Goal: Task Accomplishment & Management: Complete application form

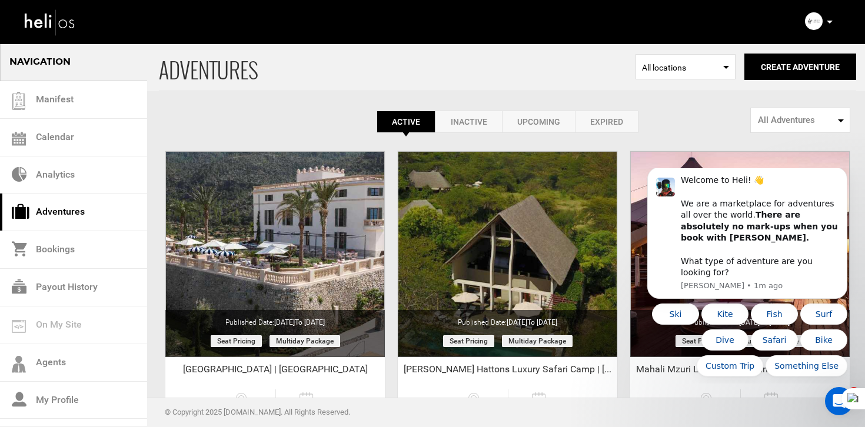
click at [829, 22] on icon at bounding box center [829, 22] width 6 height 3
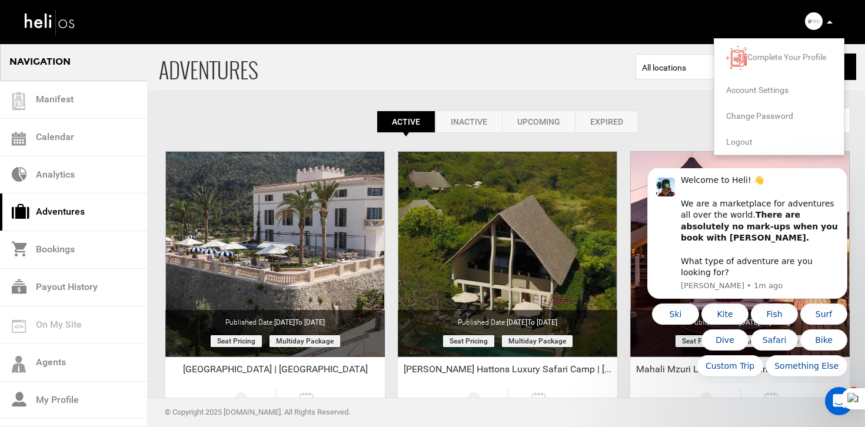
click at [745, 140] on span "Logout" at bounding box center [739, 141] width 26 height 9
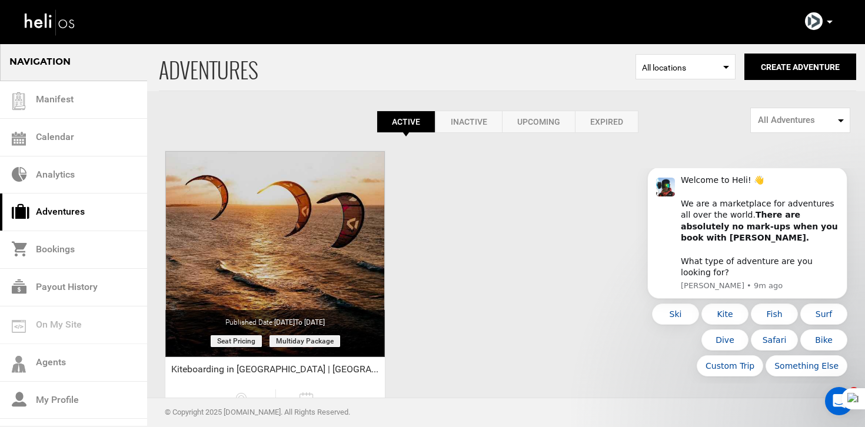
scroll to position [128, 0]
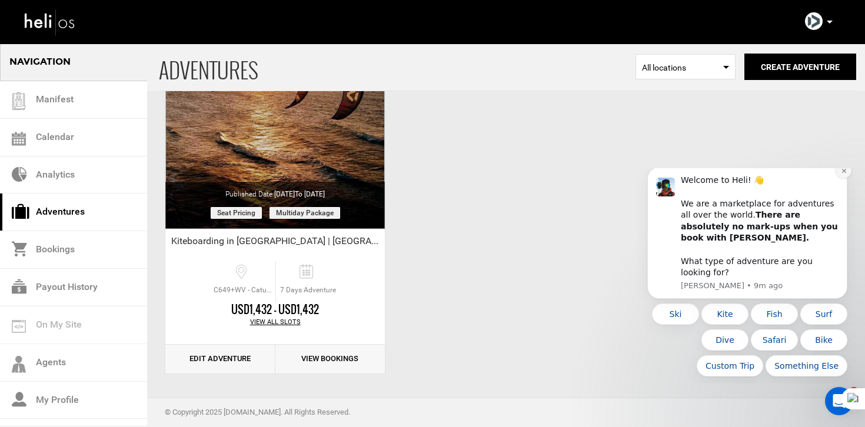
click at [840, 177] on button "Dismiss notification" at bounding box center [843, 170] width 15 height 15
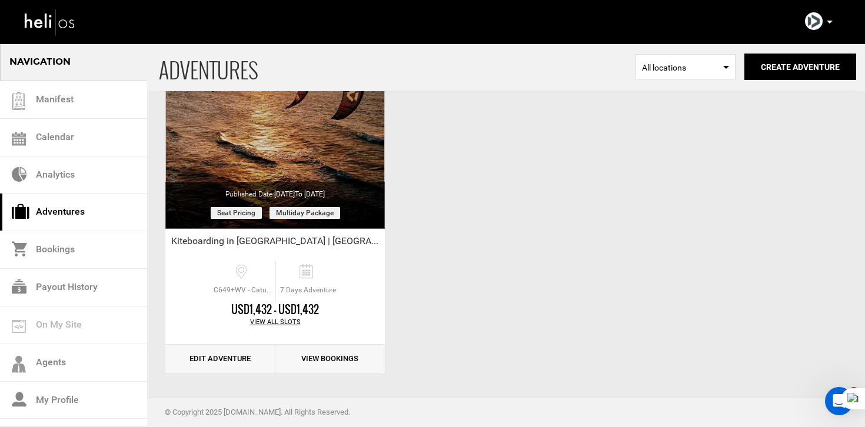
scroll to position [0, 0]
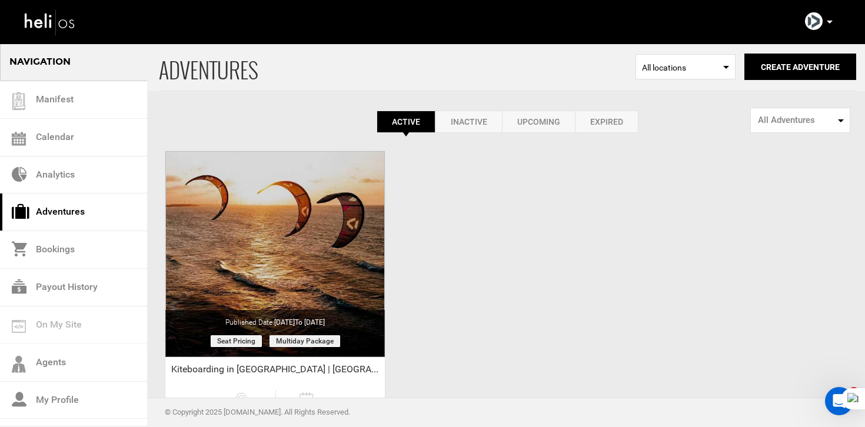
click at [612, 110] on div "Active Inactive Upcoming Expired Active Active Inactive Upcoming Expired Active…" at bounding box center [507, 88] width 697 height 90
click at [608, 115] on link "Expired" at bounding box center [607, 122] width 64 height 22
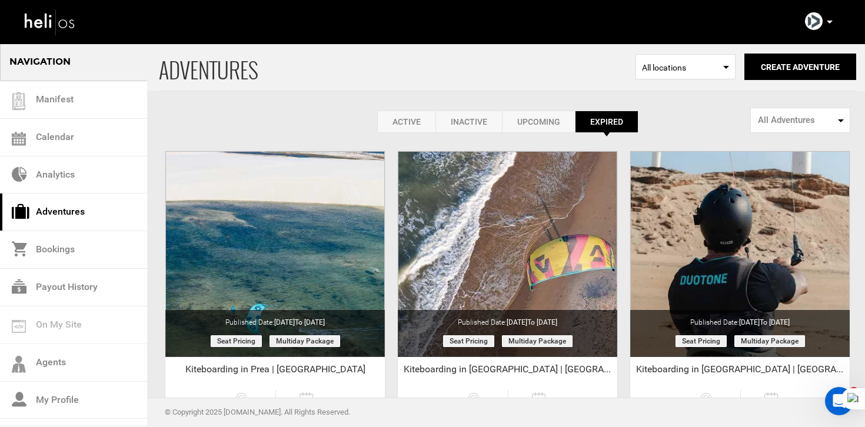
click at [401, 113] on link "Active" at bounding box center [406, 122] width 58 height 22
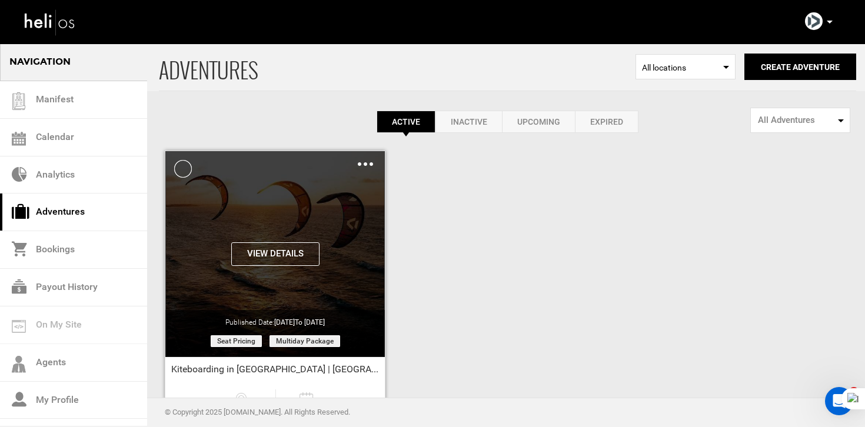
scroll to position [128, 0]
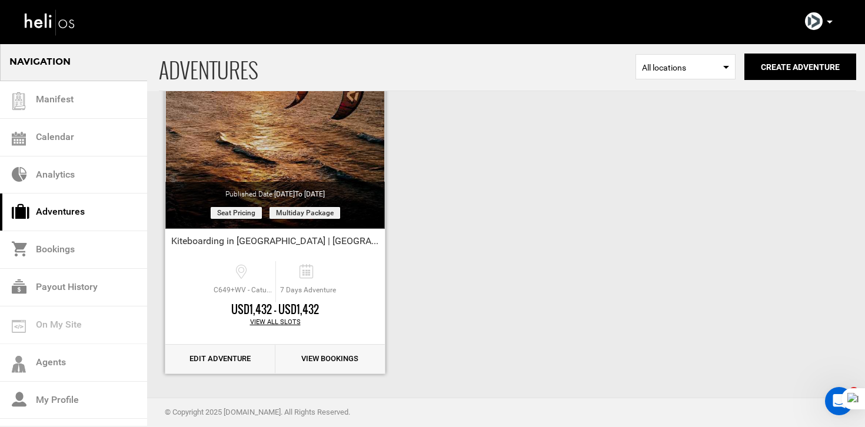
click at [248, 355] on link "Edit Adventure" at bounding box center [220, 359] width 110 height 29
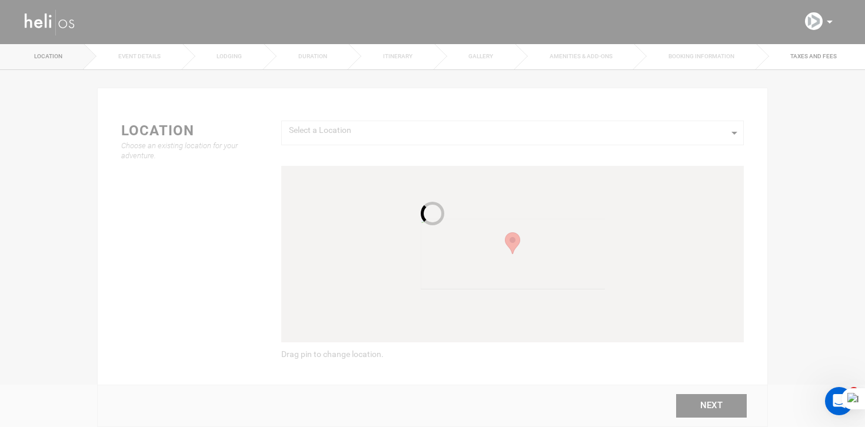
radio input "true"
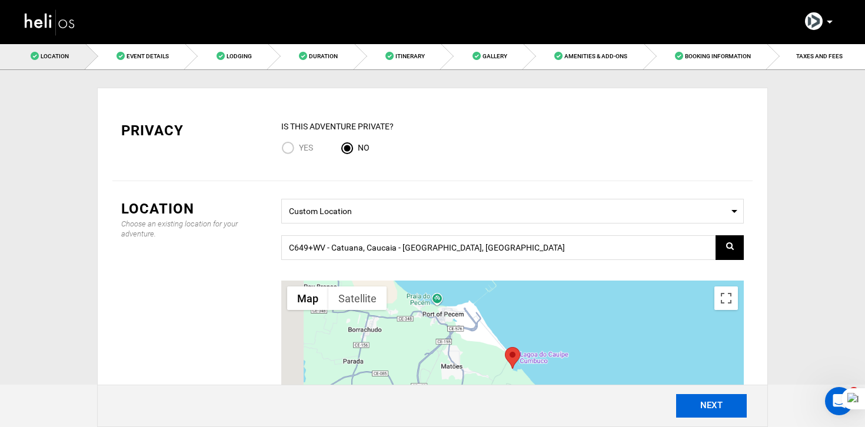
click at [694, 401] on button "NEXT" at bounding box center [711, 406] width 71 height 24
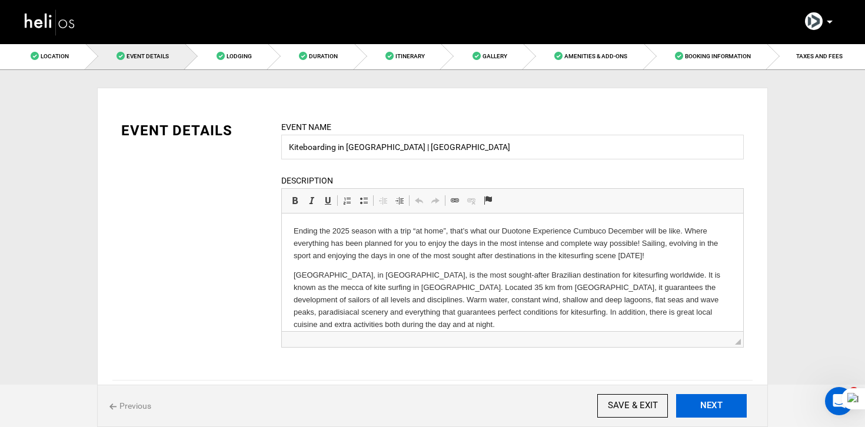
click at [694, 401] on button "NEXT" at bounding box center [711, 406] width 71 height 24
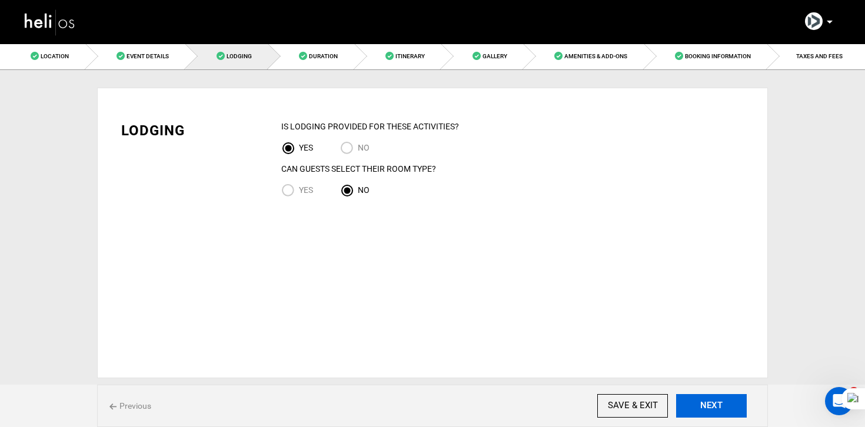
click at [694, 401] on button "NEXT" at bounding box center [711, 406] width 71 height 24
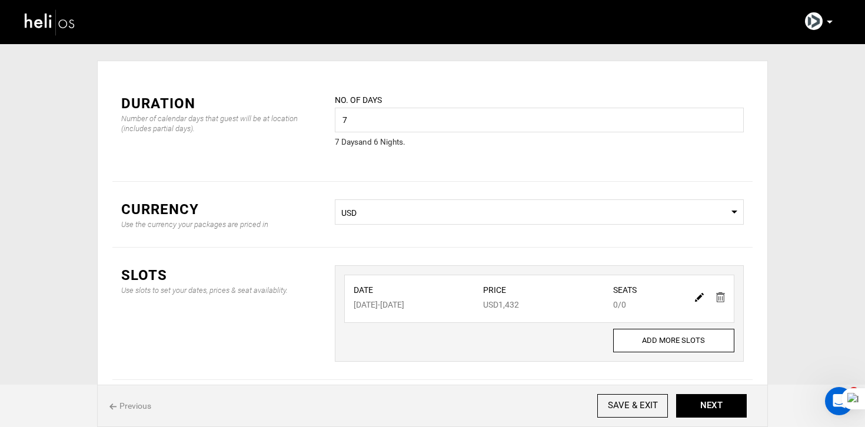
scroll to position [28, 0]
click at [695, 298] on img at bounding box center [699, 296] width 9 height 9
type input "[DATE]"
type input "1432"
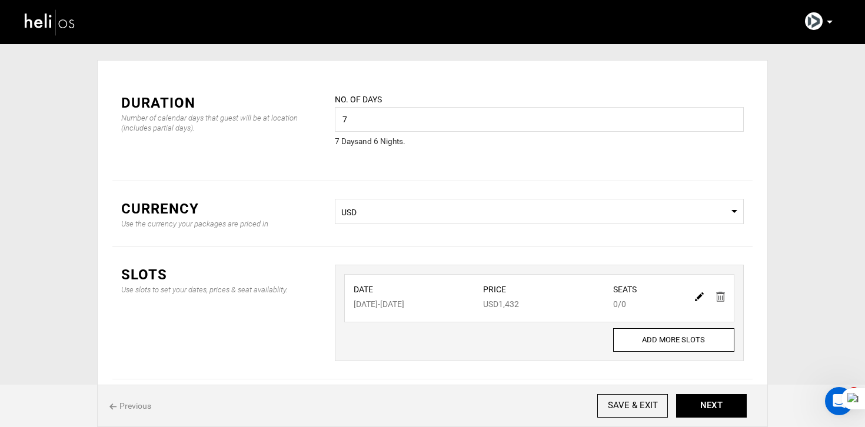
type input "0"
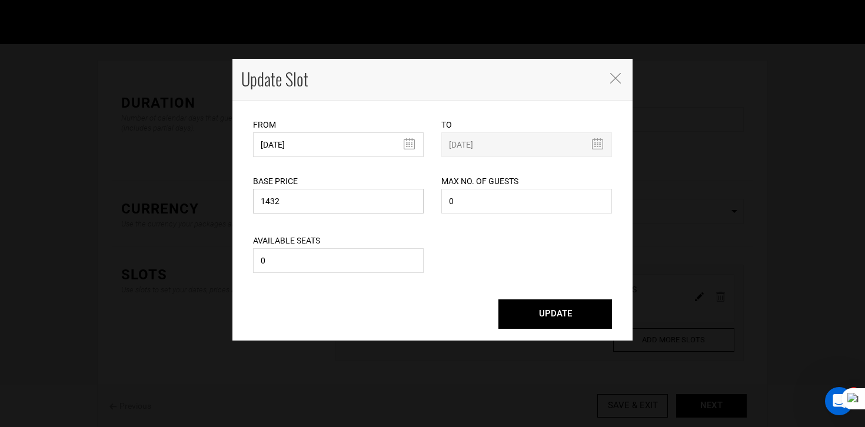
drag, startPoint x: 288, startPoint y: 205, endPoint x: 206, endPoint y: 205, distance: 82.3
click at [206, 205] on div "Update Slot From [DATE] Please select start date. Start date already exists, pl…" at bounding box center [432, 213] width 865 height 427
type input "0"
click at [309, 133] on input "[DATE]" at bounding box center [338, 144] width 171 height 25
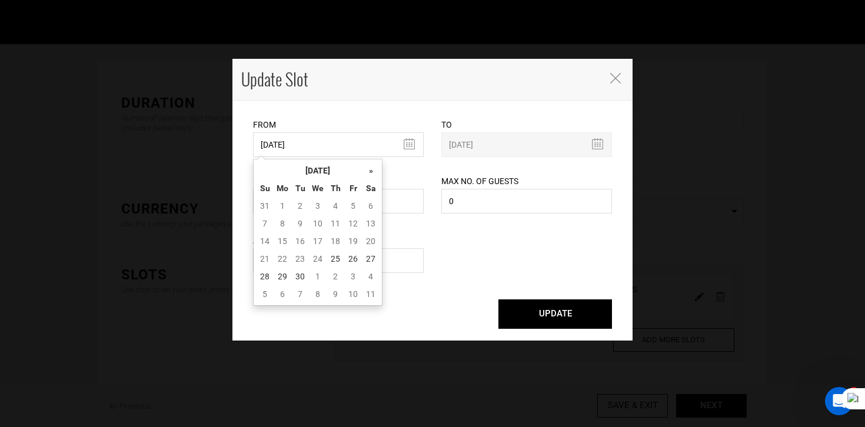
click at [318, 159] on div "« [DATE] » Su Mo Tu We Th Fr Sa 31 1 2 3 4 5 6 7 8 9 10 11 12 13 14 15 16 17 18…" at bounding box center [317, 232] width 129 height 147
click at [325, 167] on th "[DATE]" at bounding box center [317, 171] width 88 height 18
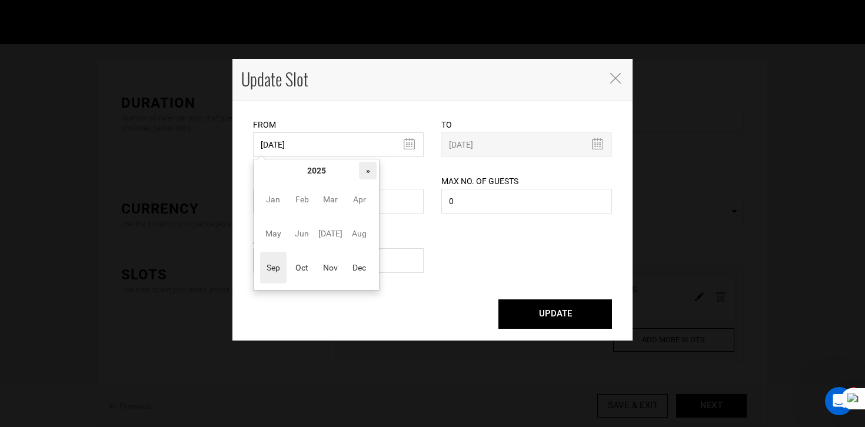
click at [368, 174] on th "»" at bounding box center [368, 171] width 18 height 18
click at [358, 261] on span "Dec" at bounding box center [359, 268] width 26 height 32
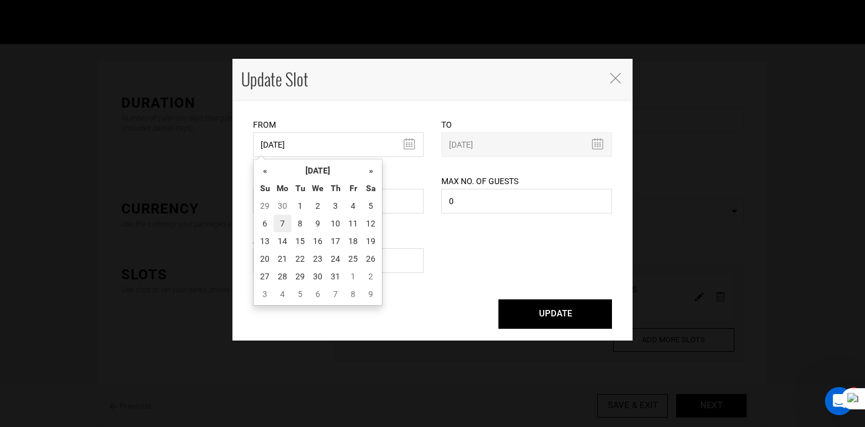
click at [286, 216] on td "7" at bounding box center [282, 224] width 18 height 18
type input "[DATE]"
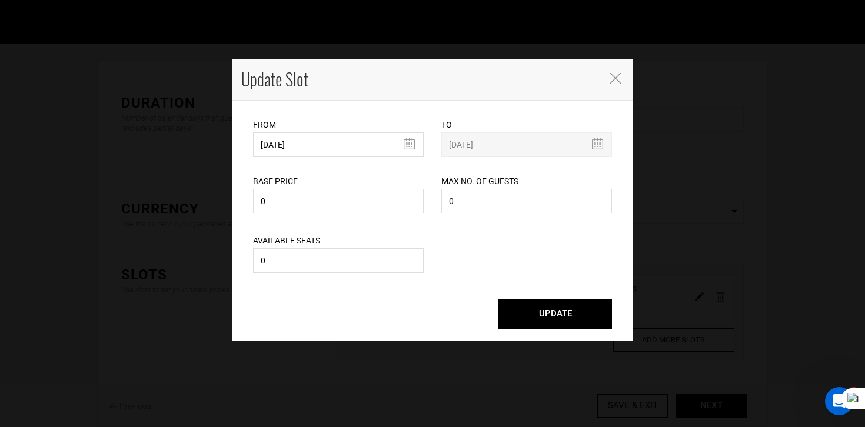
click at [597, 324] on button "UPDATE" at bounding box center [555, 313] width 114 height 29
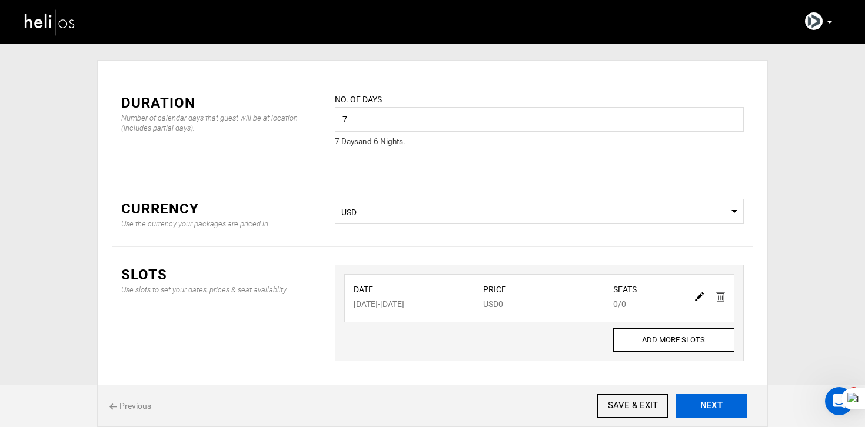
click at [719, 405] on button "NEXT" at bounding box center [711, 406] width 71 height 24
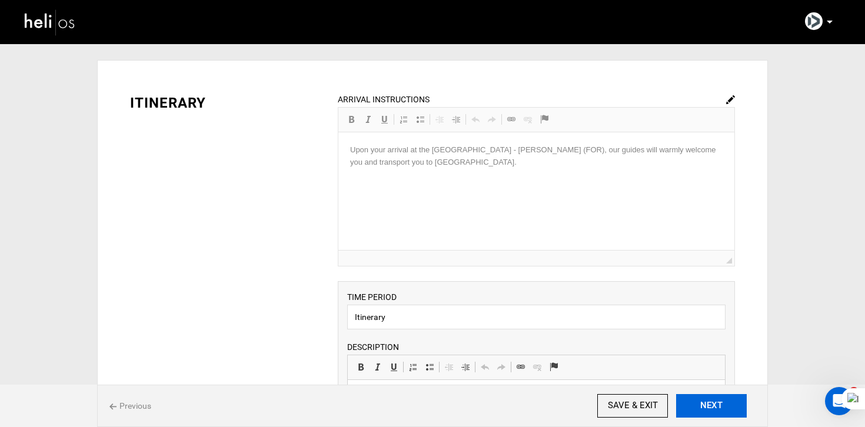
click at [719, 405] on button "NEXT" at bounding box center [711, 406] width 71 height 24
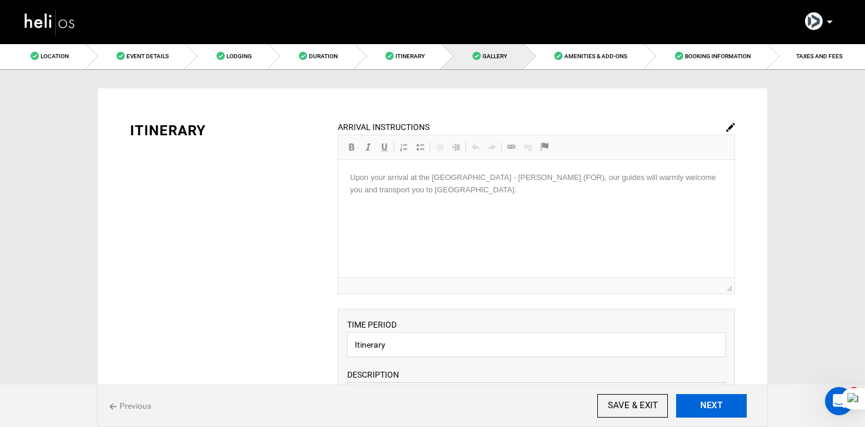
click at [719, 405] on button "NEXT" at bounding box center [711, 406] width 71 height 24
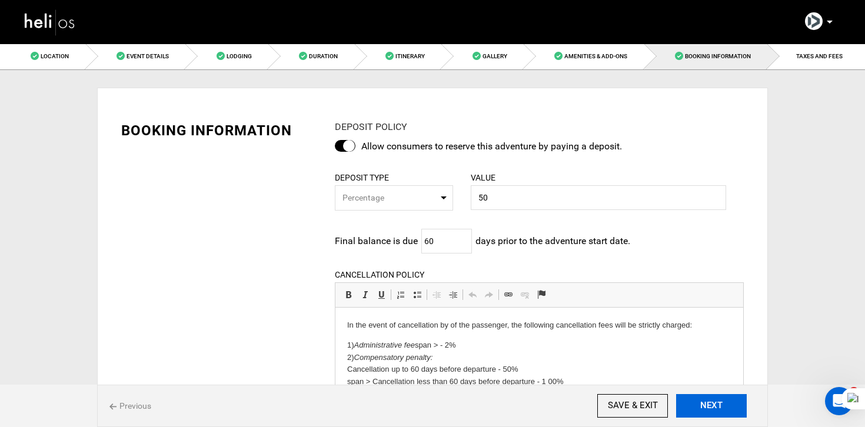
click at [719, 405] on button "NEXT" at bounding box center [711, 406] width 71 height 24
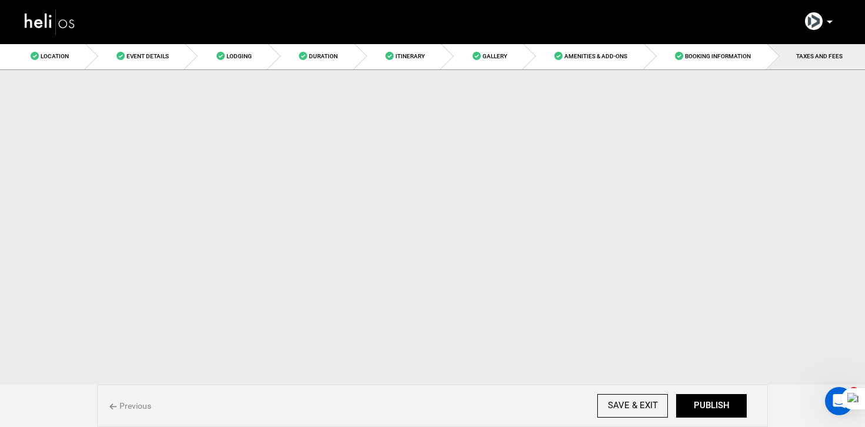
click at [719, 405] on button "PUBLISH" at bounding box center [711, 406] width 71 height 24
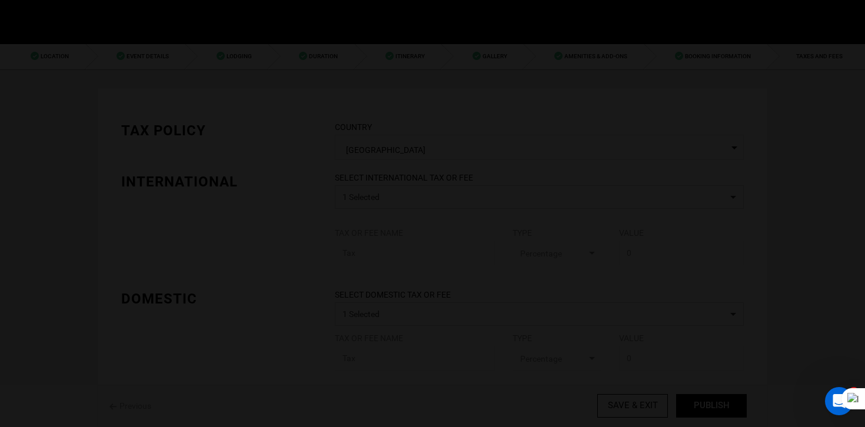
click at [719, 405] on body "Manifest Calendar Analytics Adventures Bookings Payout History Agents My Profil…" at bounding box center [432, 213] width 865 height 427
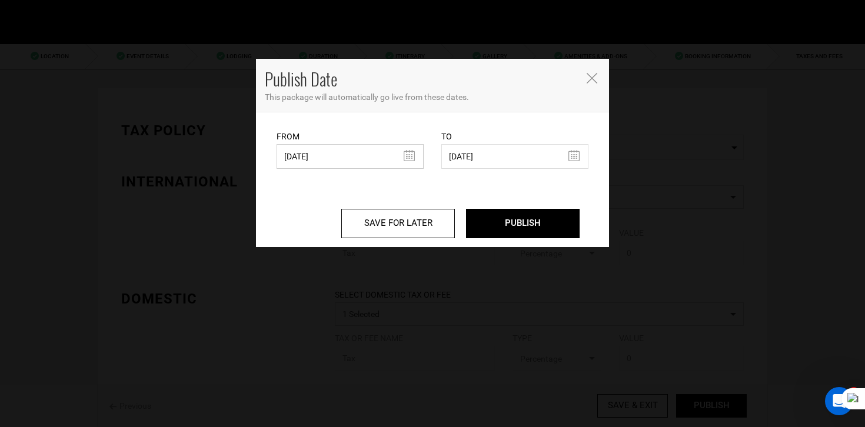
click at [301, 154] on input "[DATE]" at bounding box center [349, 156] width 147 height 25
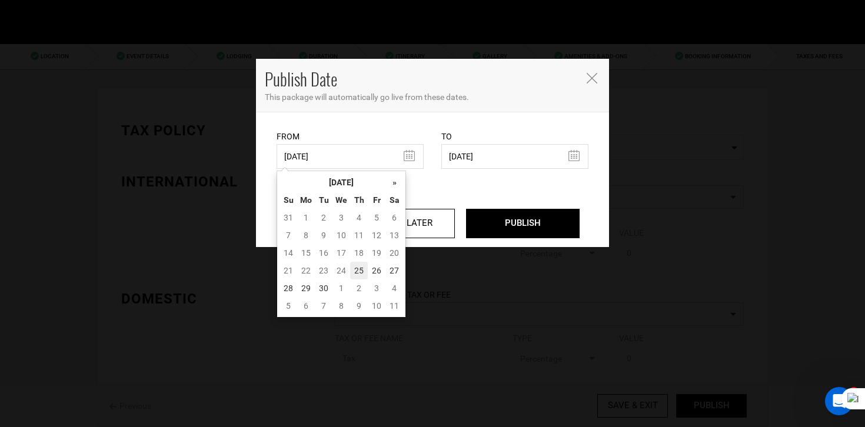
click at [354, 266] on td "25" at bounding box center [359, 271] width 18 height 18
type input "[DATE]"
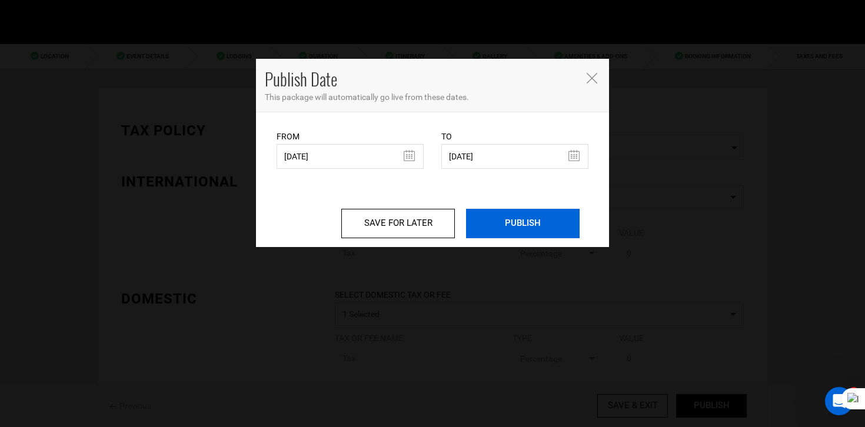
click at [514, 232] on input "PUBLISH" at bounding box center [523, 223] width 114 height 29
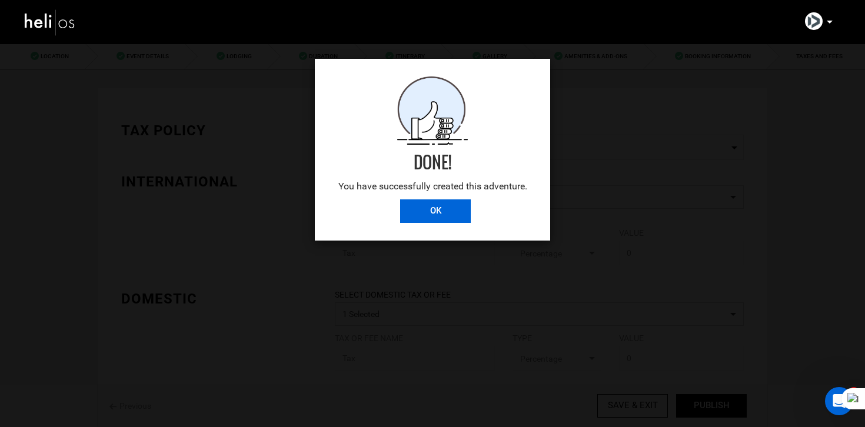
click at [455, 211] on input "OK" at bounding box center [435, 211] width 71 height 24
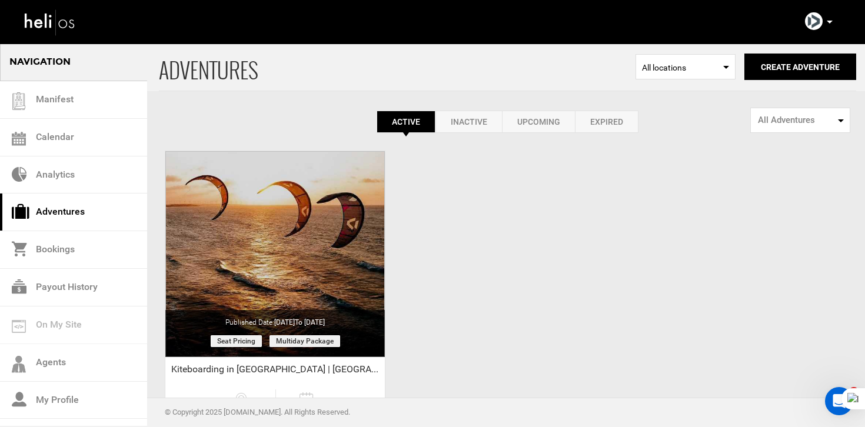
click at [601, 127] on link "Expired" at bounding box center [607, 122] width 64 height 22
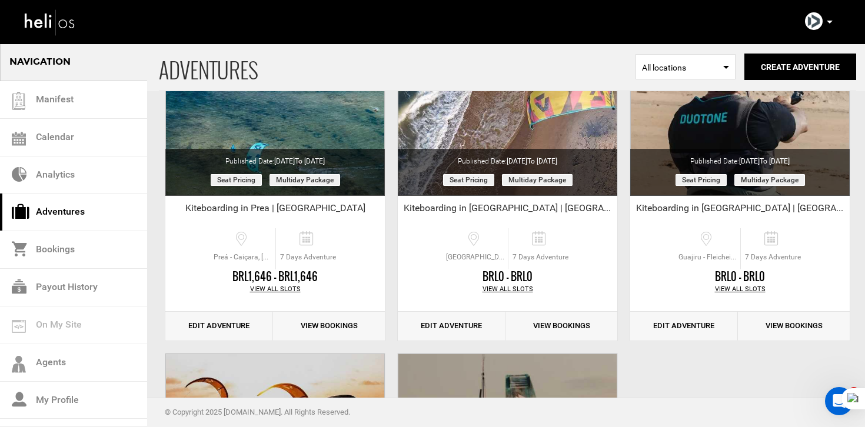
scroll to position [162, 0]
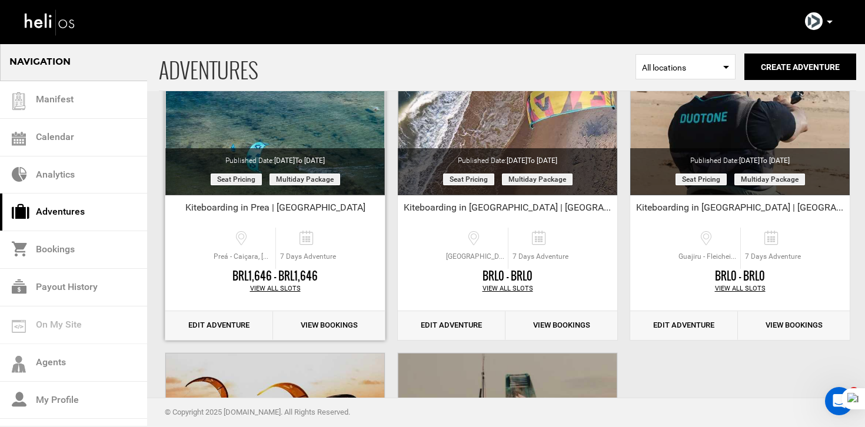
click at [233, 325] on link "Edit Adventure" at bounding box center [219, 325] width 108 height 29
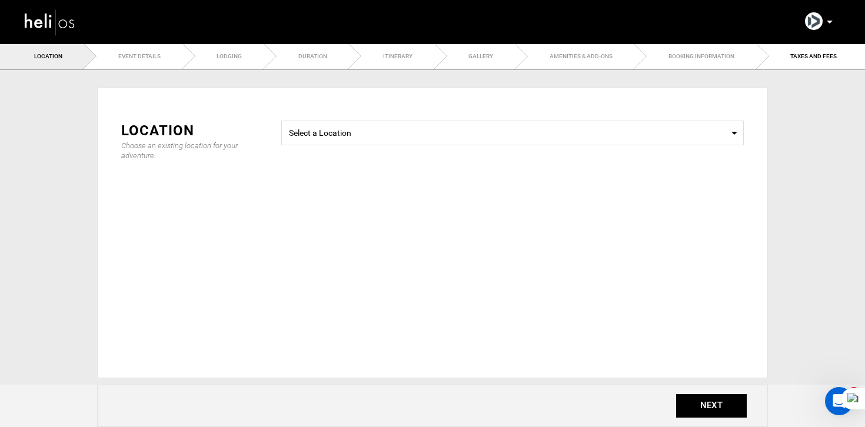
type input "Kiteboarding in Prea | [GEOGRAPHIC_DATA]"
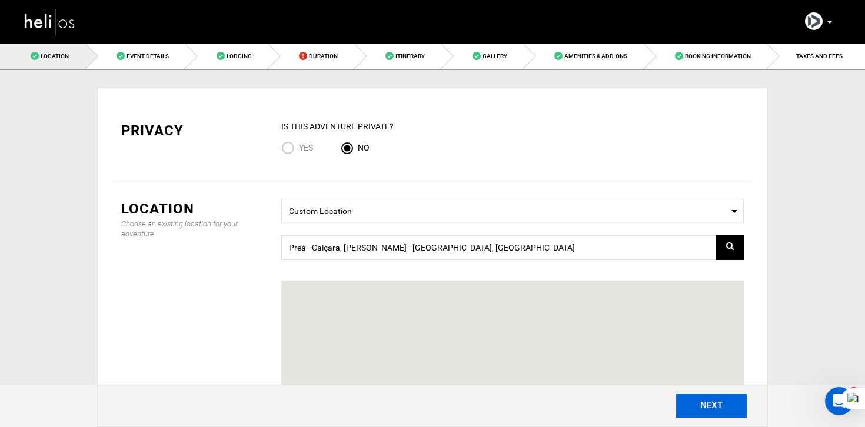
click at [742, 402] on button "NEXT" at bounding box center [711, 406] width 71 height 24
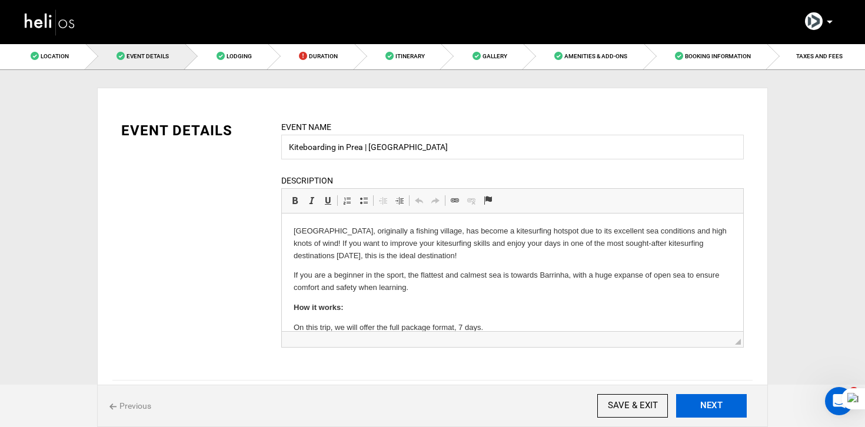
click at [696, 406] on button "NEXT" at bounding box center [711, 406] width 71 height 24
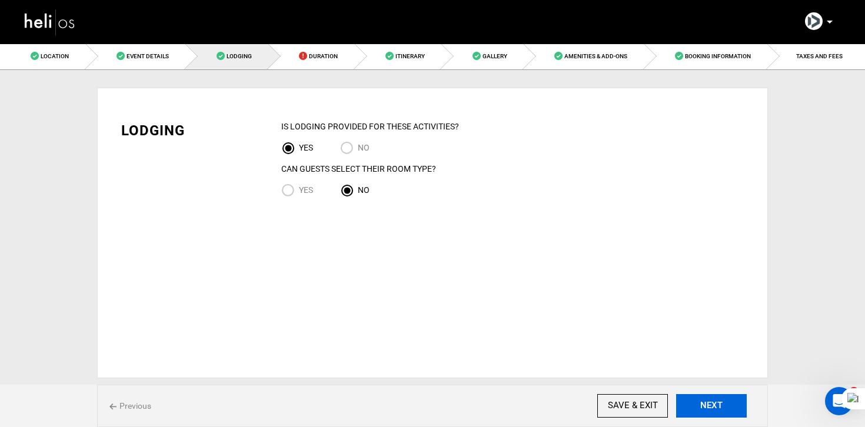
click at [696, 406] on button "NEXT" at bounding box center [711, 406] width 71 height 24
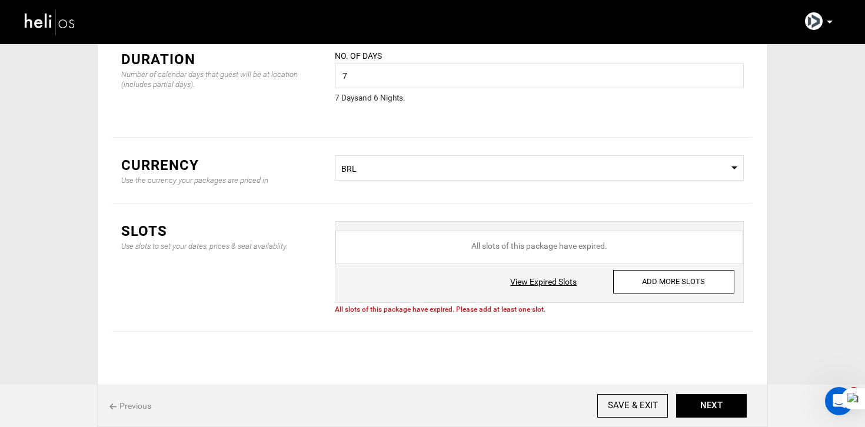
scroll to position [77, 0]
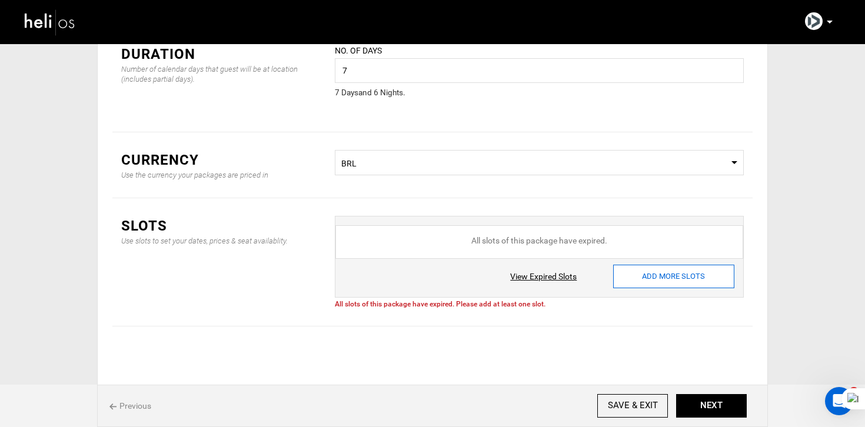
click at [712, 280] on input "ADD MORE SLOTS" at bounding box center [673, 277] width 121 height 24
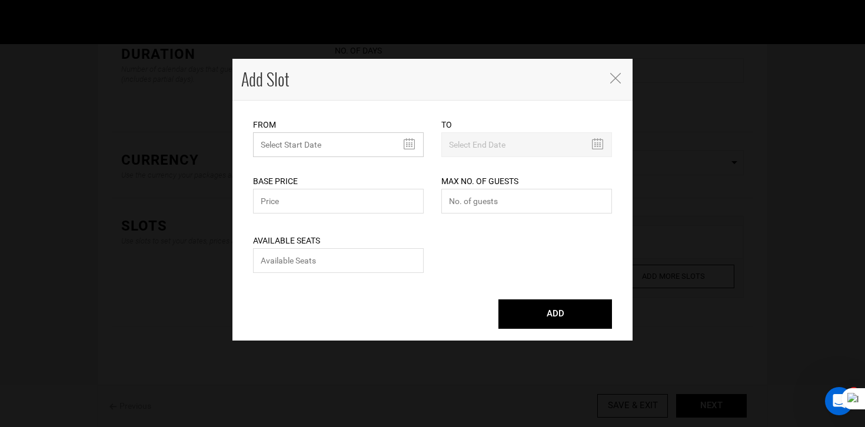
click at [304, 152] on input "text" at bounding box center [338, 144] width 171 height 25
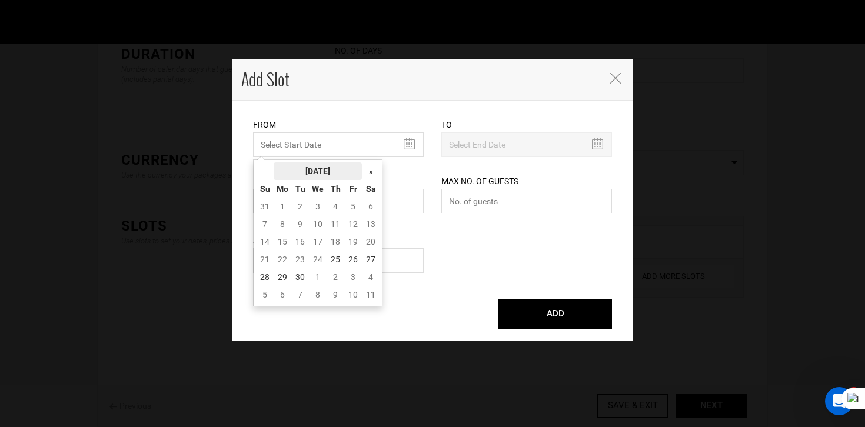
click at [332, 179] on th "[DATE]" at bounding box center [317, 171] width 88 height 18
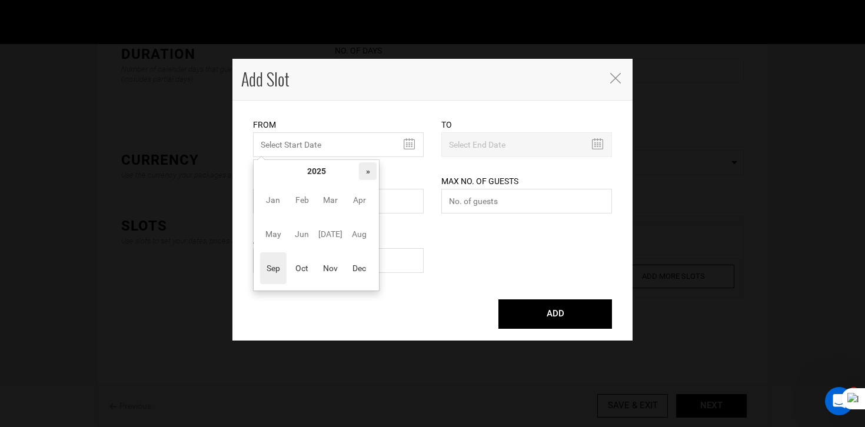
click at [365, 171] on th "»" at bounding box center [368, 171] width 18 height 18
click at [355, 265] on span "Dec" at bounding box center [359, 268] width 26 height 32
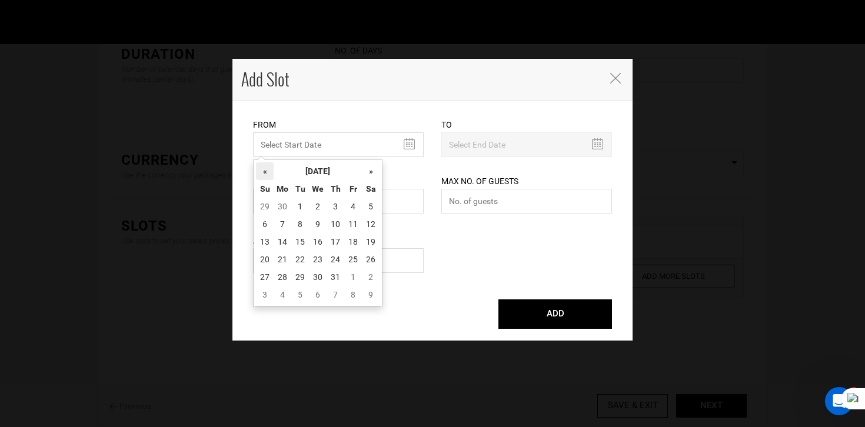
click at [261, 171] on th "«" at bounding box center [265, 171] width 18 height 18
click at [333, 261] on td "19" at bounding box center [335, 260] width 18 height 18
type input "[DATE]"
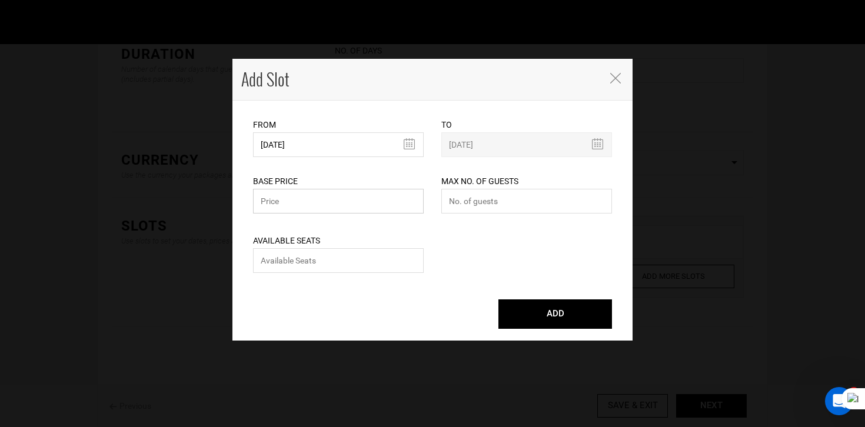
click at [351, 209] on input "text" at bounding box center [338, 201] width 171 height 25
type input "0"
click at [498, 299] on button "ADD" at bounding box center [555, 313] width 114 height 29
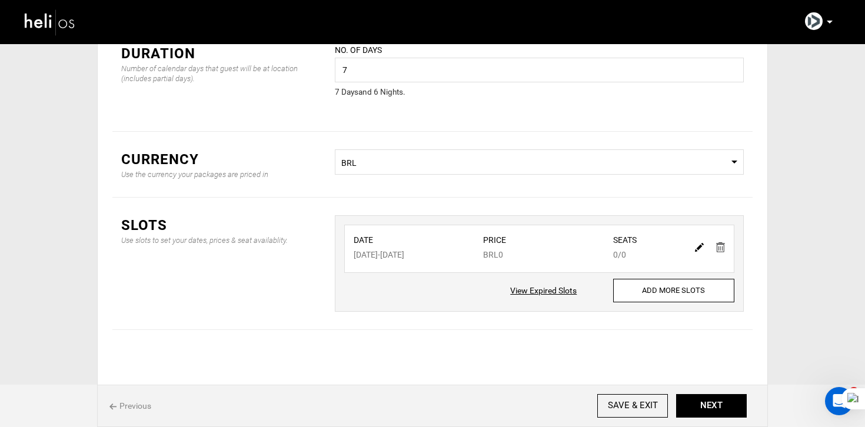
scroll to position [0, 0]
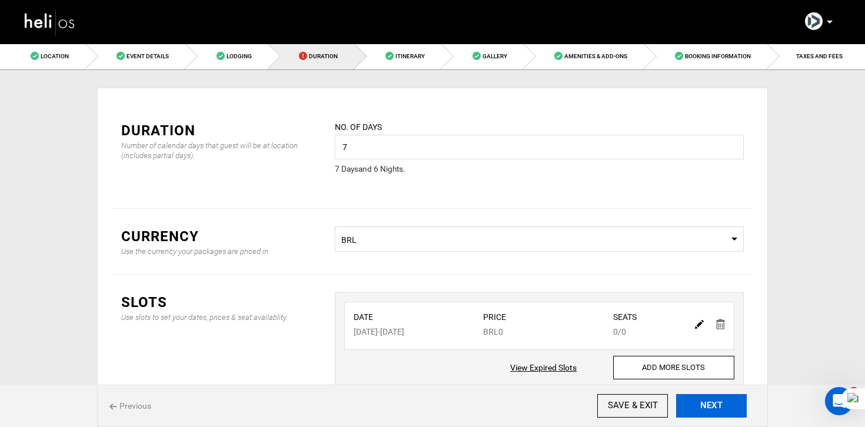
click at [708, 411] on button "NEXT" at bounding box center [711, 406] width 71 height 24
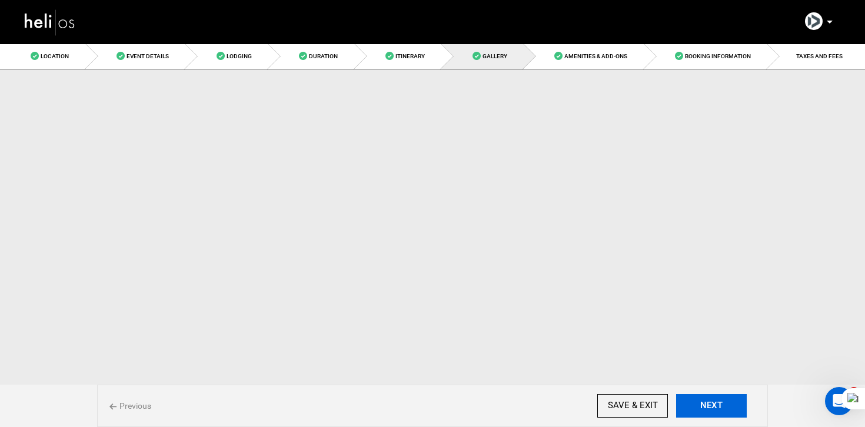
click at [708, 411] on button "NEXT" at bounding box center [711, 406] width 71 height 24
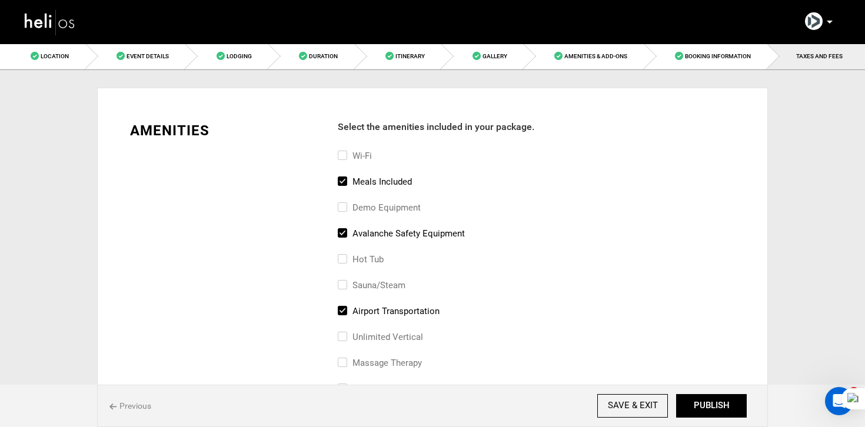
click at [708, 411] on button "PUBLISH" at bounding box center [711, 406] width 71 height 24
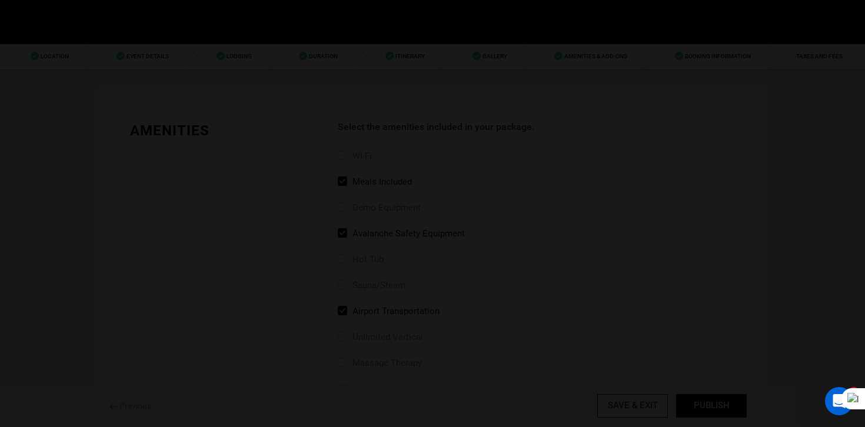
click at [708, 411] on body "Manifest Calendar Analytics Adventures Bookings Payout History Agents My Profil…" at bounding box center [432, 213] width 865 height 427
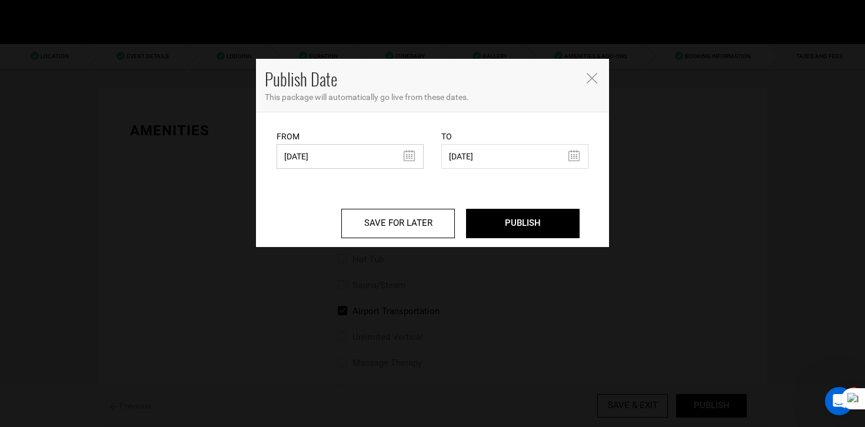
click at [341, 164] on input "[DATE]" at bounding box center [349, 156] width 147 height 25
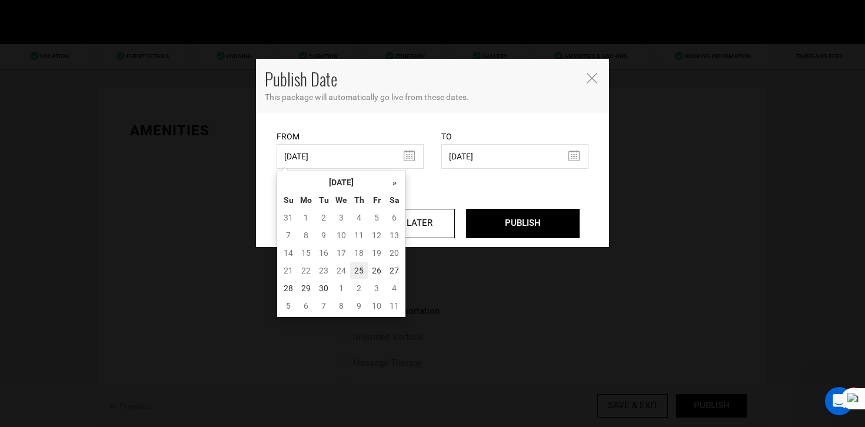
click at [357, 265] on td "25" at bounding box center [359, 271] width 18 height 18
type input "[DATE]"
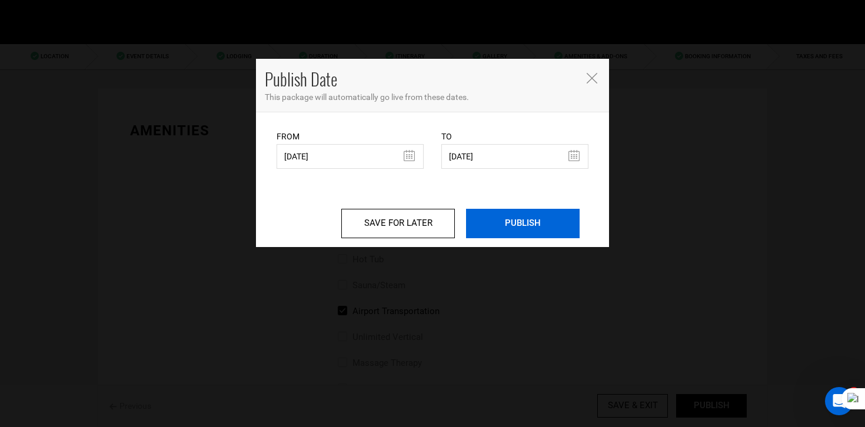
click at [515, 230] on input "PUBLISH" at bounding box center [523, 223] width 114 height 29
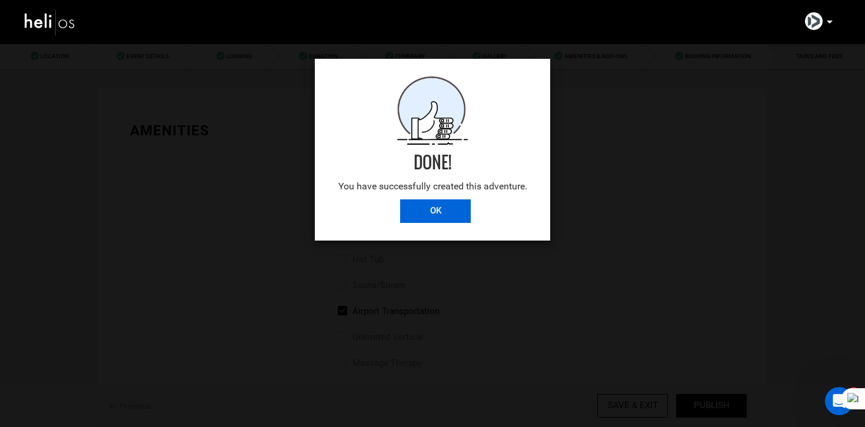
click at [456, 211] on input "OK" at bounding box center [435, 211] width 71 height 24
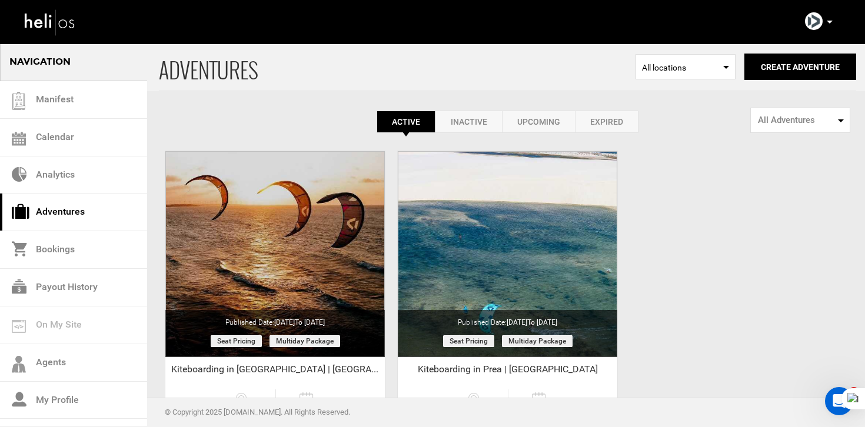
click at [609, 122] on link "Expired" at bounding box center [607, 122] width 64 height 22
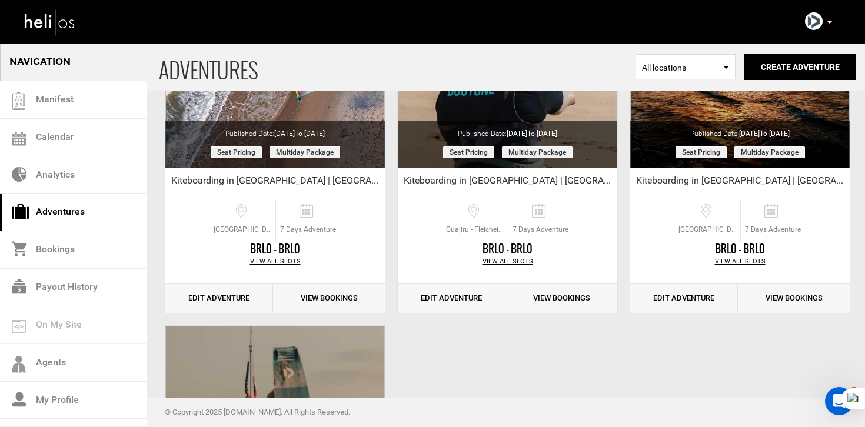
scroll to position [186, 0]
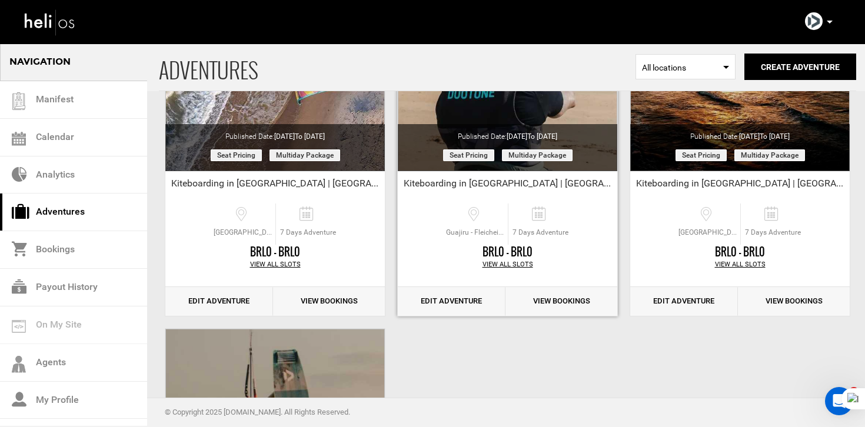
click at [478, 301] on link "Edit Adventure" at bounding box center [452, 301] width 108 height 29
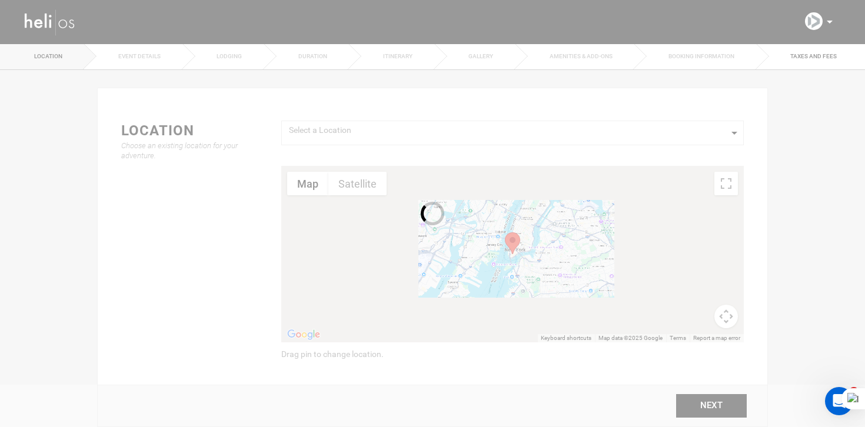
type input "Kiteboarding in [GEOGRAPHIC_DATA] | [GEOGRAPHIC_DATA]"
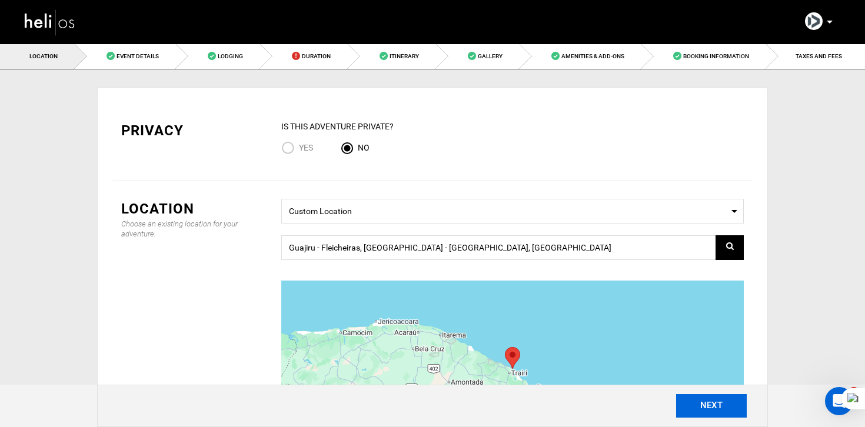
click at [712, 402] on button "NEXT" at bounding box center [711, 406] width 71 height 24
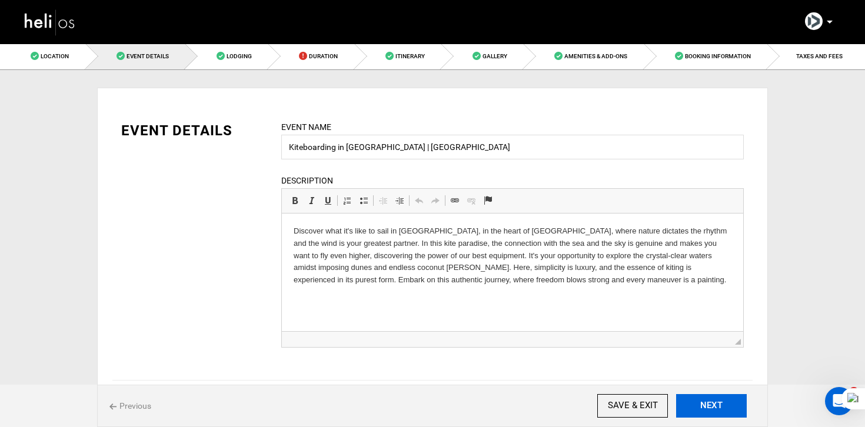
click at [712, 402] on button "NEXT" at bounding box center [711, 406] width 71 height 24
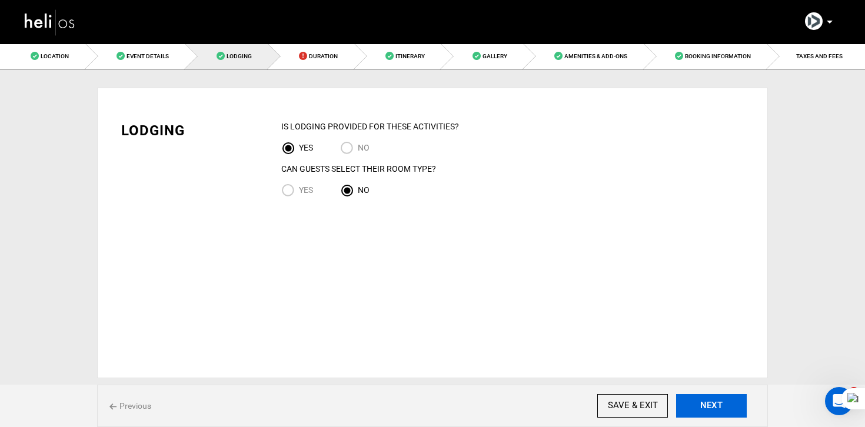
click at [712, 402] on button "NEXT" at bounding box center [711, 406] width 71 height 24
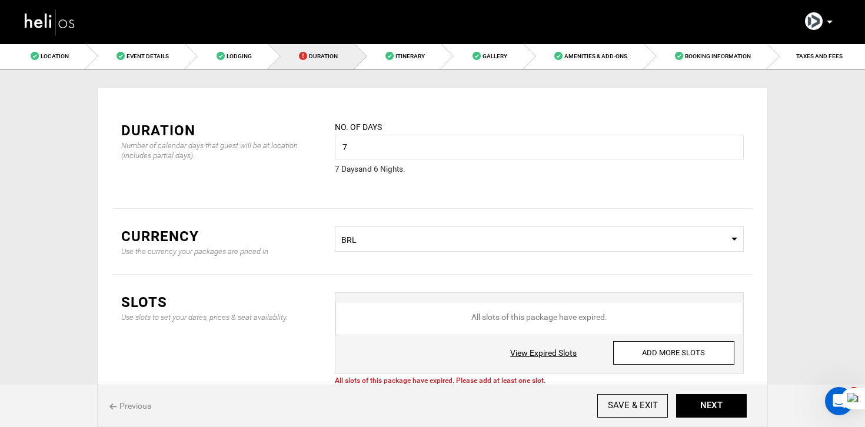
scroll to position [57, 0]
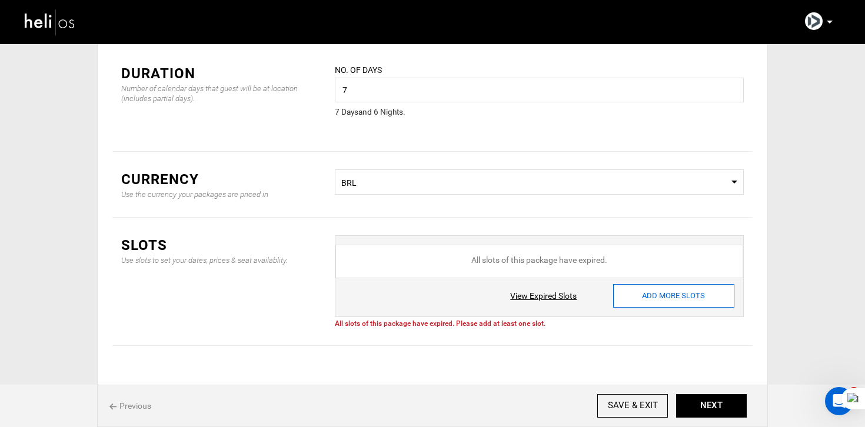
click at [665, 291] on input "ADD MORE SLOTS" at bounding box center [673, 296] width 121 height 24
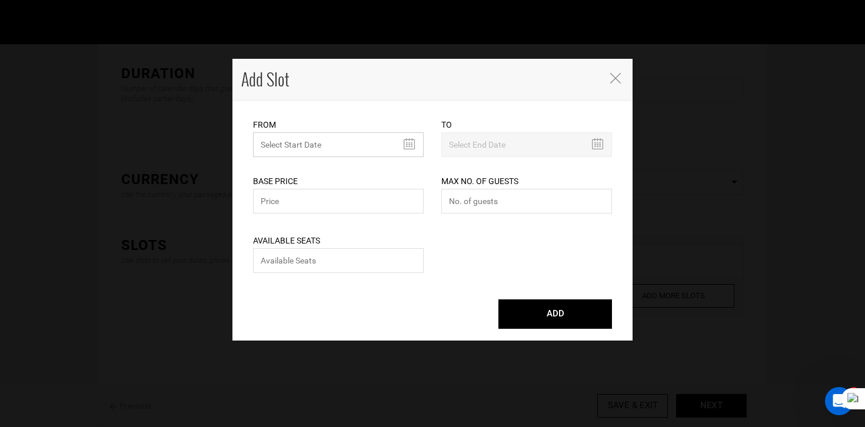
click at [276, 151] on input "text" at bounding box center [338, 144] width 171 height 25
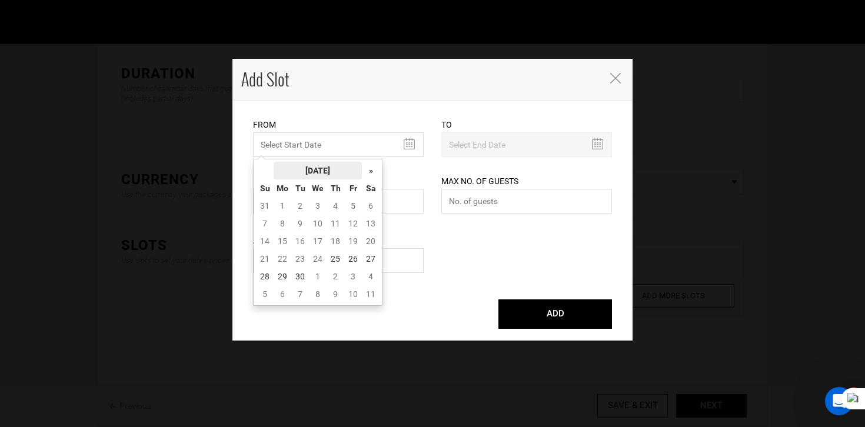
click at [305, 170] on th "[DATE]" at bounding box center [317, 171] width 88 height 18
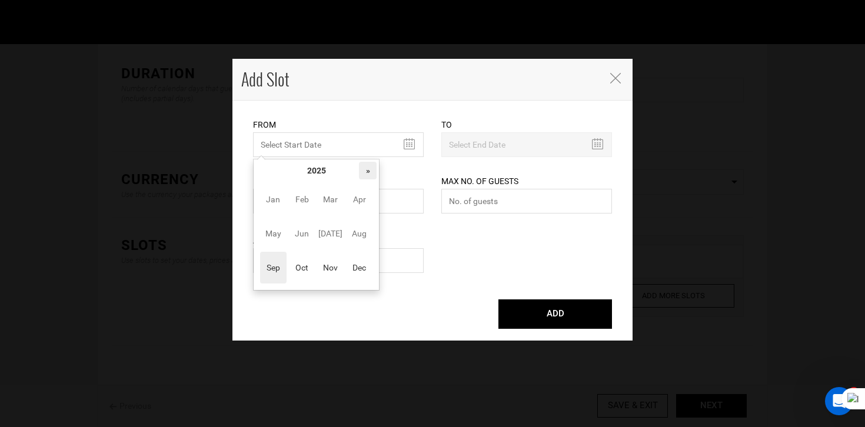
click at [361, 177] on th "»" at bounding box center [368, 171] width 18 height 18
click at [326, 236] on span "[DATE]" at bounding box center [330, 234] width 26 height 32
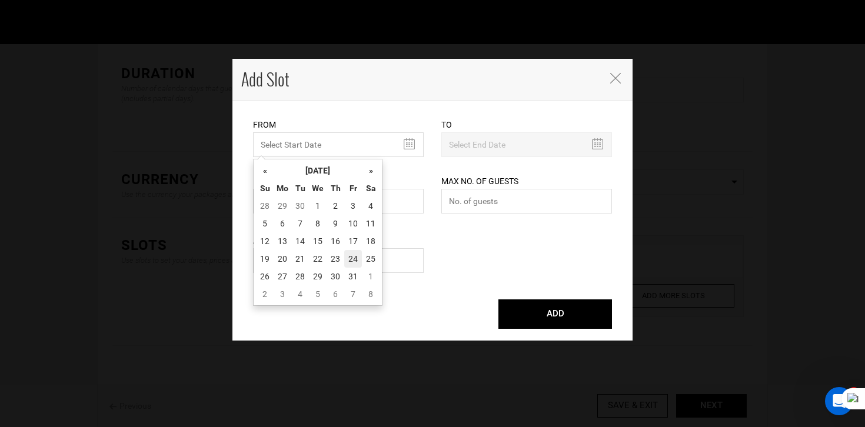
click at [346, 262] on td "24" at bounding box center [353, 259] width 18 height 18
type input "[DATE]"
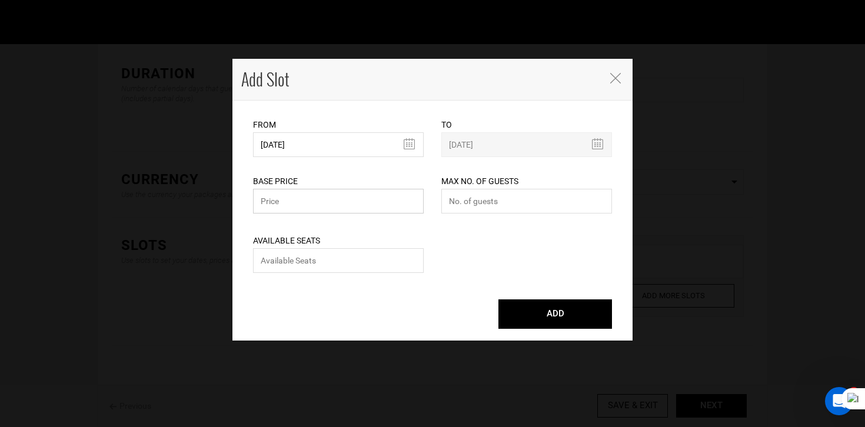
click at [346, 208] on input "text" at bounding box center [338, 201] width 171 height 25
type input "0"
click at [498, 299] on button "ADD" at bounding box center [555, 313] width 114 height 29
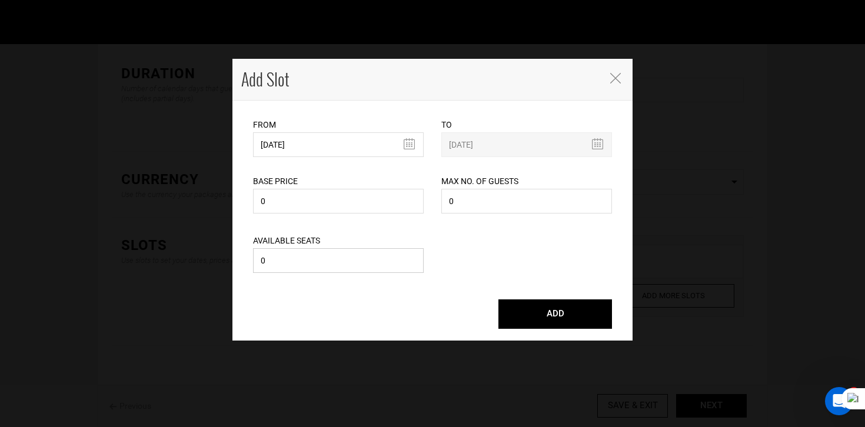
type input "[DATE]"
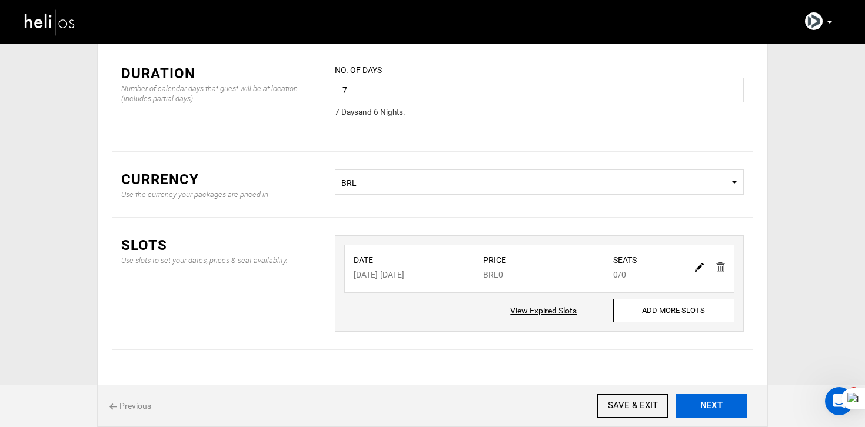
click at [735, 412] on button "NEXT" at bounding box center [711, 406] width 71 height 24
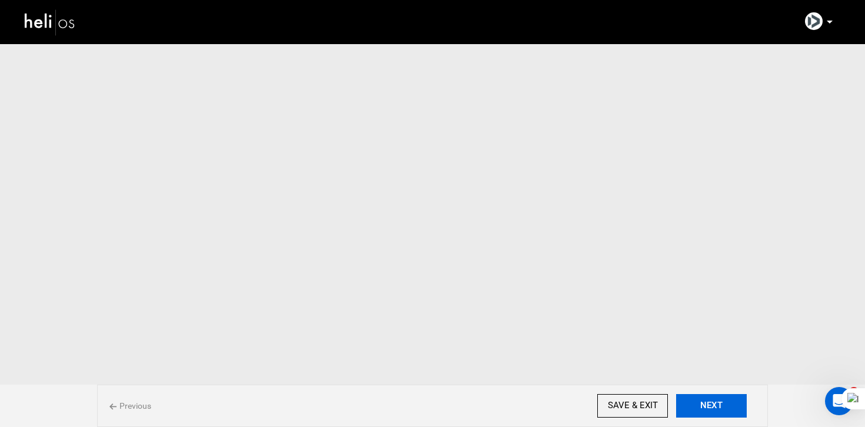
click at [735, 412] on button "NEXT" at bounding box center [711, 406] width 71 height 24
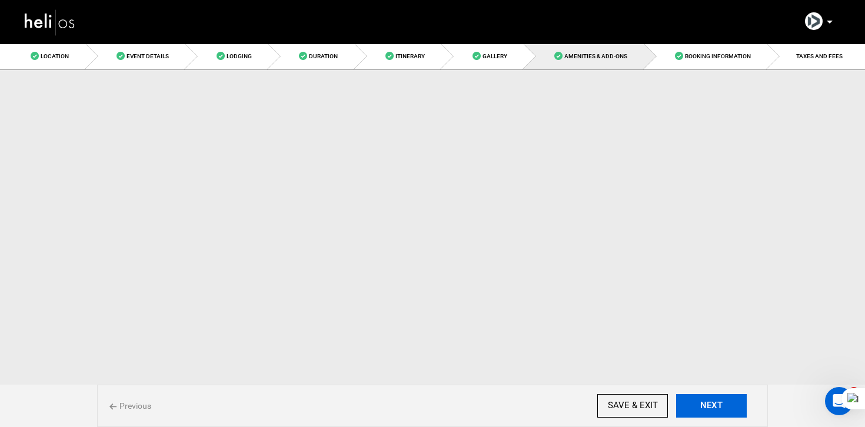
click at [735, 412] on button "NEXT" at bounding box center [711, 406] width 71 height 24
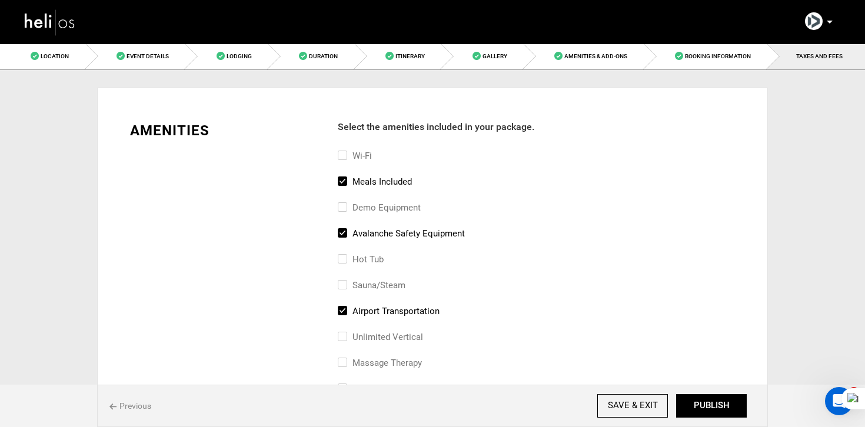
click at [735, 412] on button "PUBLISH" at bounding box center [711, 406] width 71 height 24
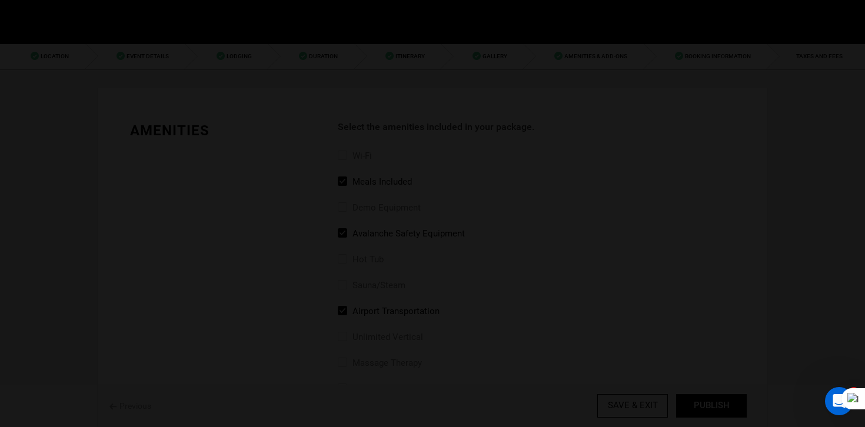
click at [735, 412] on body "Manifest Calendar Analytics Adventures Bookings Payout History Agents My Profil…" at bounding box center [432, 213] width 865 height 427
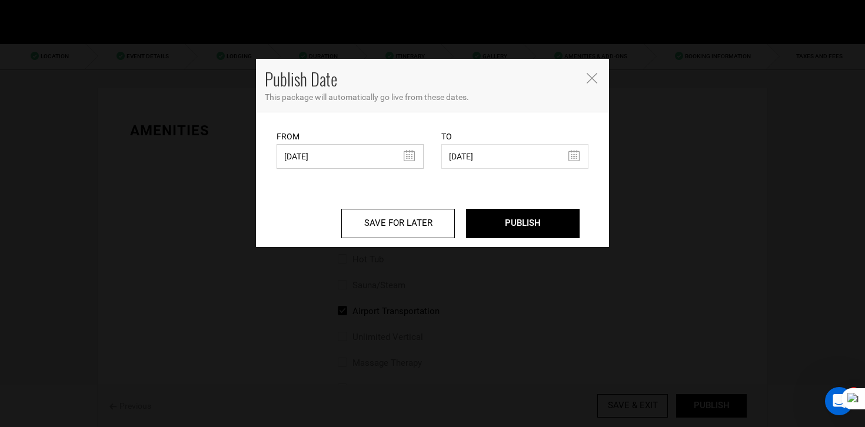
click at [333, 153] on input "[DATE]" at bounding box center [349, 156] width 147 height 25
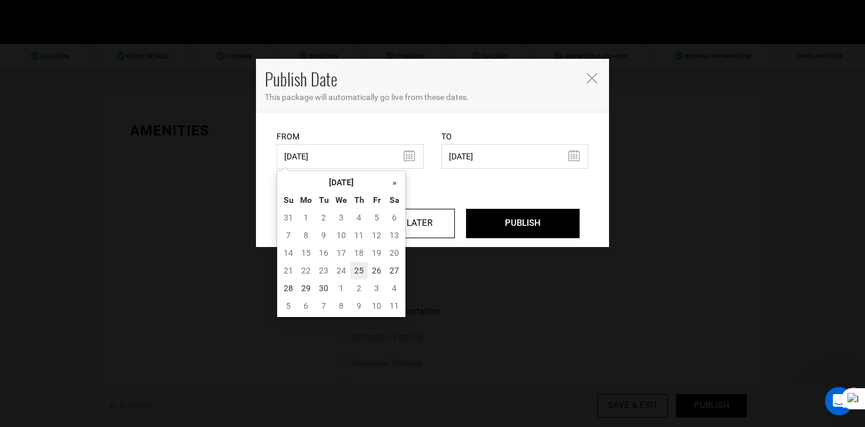
click at [358, 269] on td "25" at bounding box center [359, 271] width 18 height 18
type input "[DATE]"
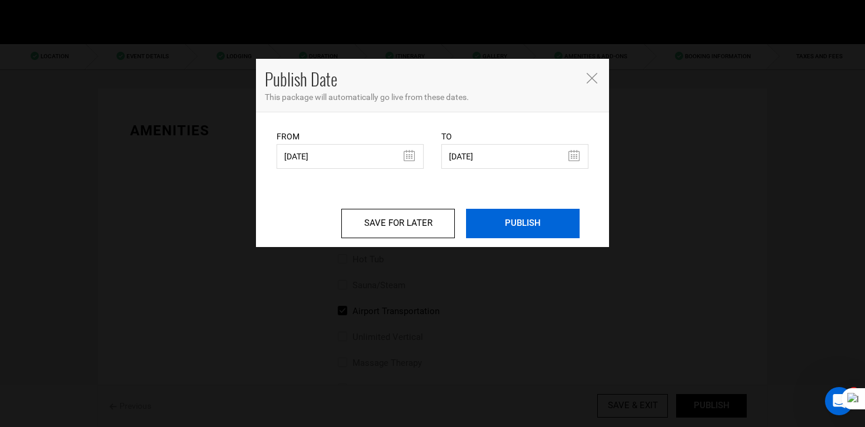
click at [529, 223] on input "PUBLISH" at bounding box center [523, 223] width 114 height 29
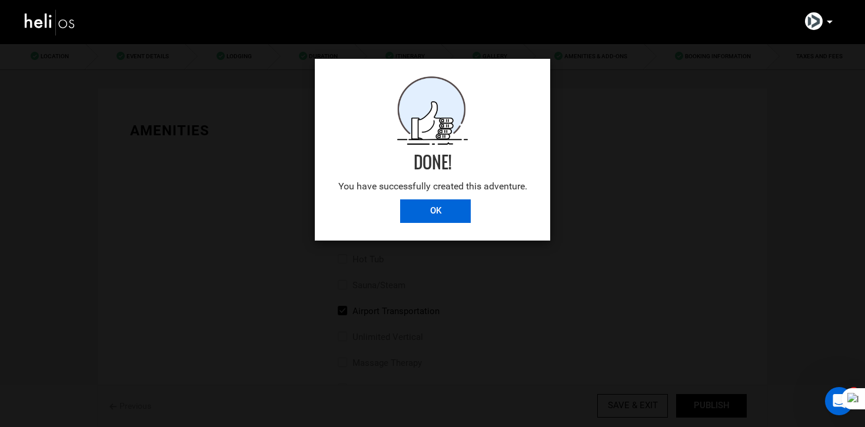
click at [468, 203] on input "OK" at bounding box center [435, 211] width 71 height 24
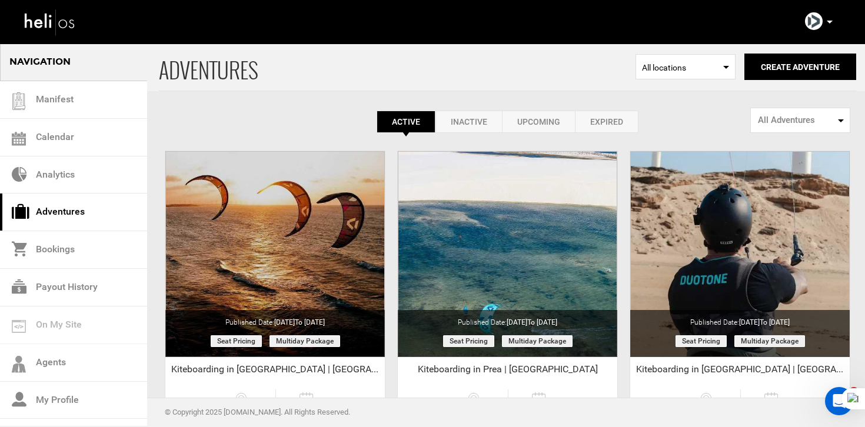
click at [614, 118] on link "Expired" at bounding box center [607, 122] width 64 height 22
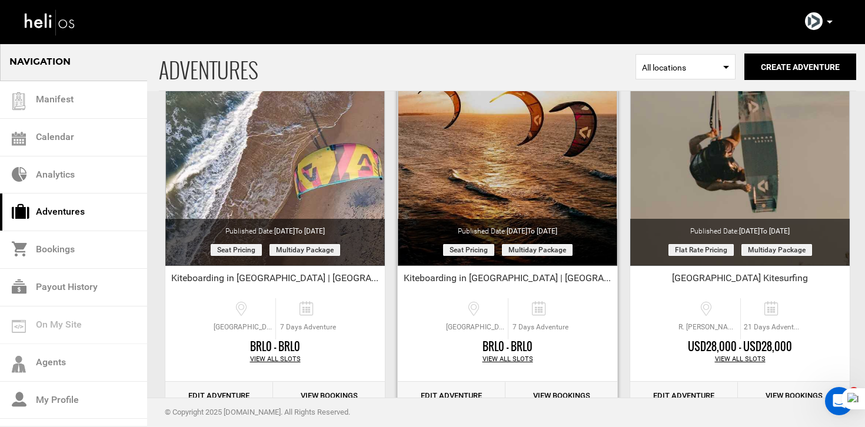
scroll to position [128, 0]
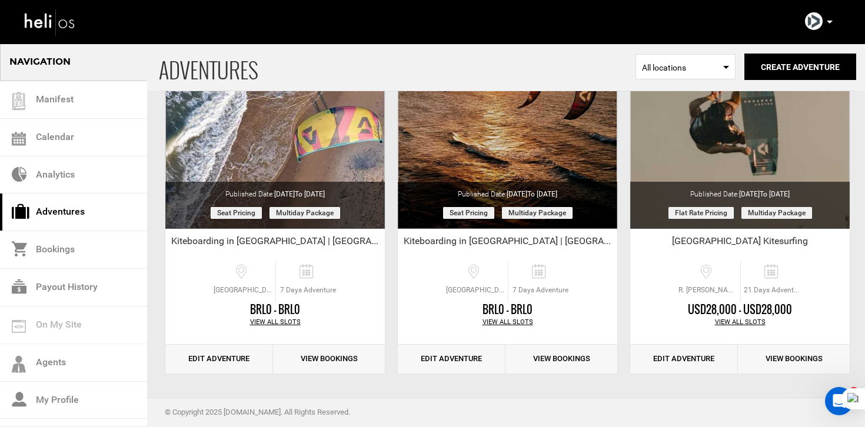
click at [828, 21] on icon at bounding box center [829, 22] width 6 height 3
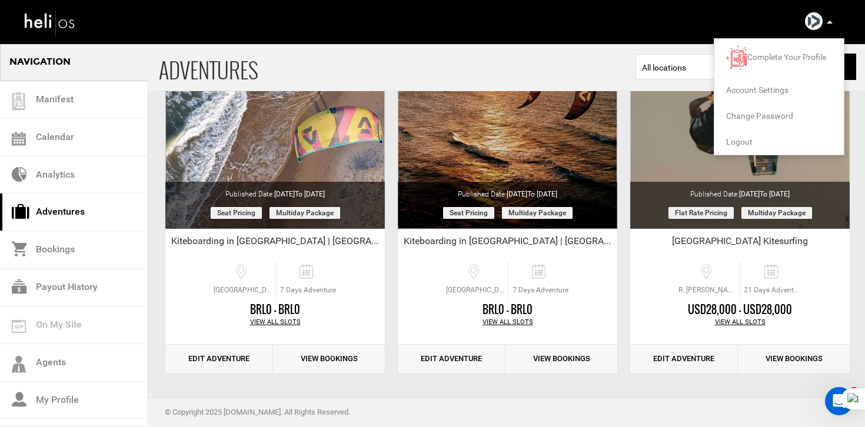
click at [730, 144] on span "Logout" at bounding box center [739, 141] width 26 height 9
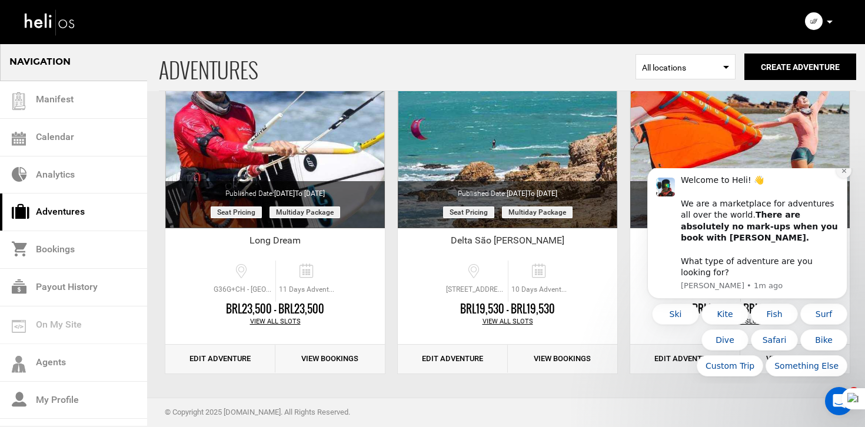
click at [837, 178] on button "Dismiss notification" at bounding box center [843, 170] width 15 height 15
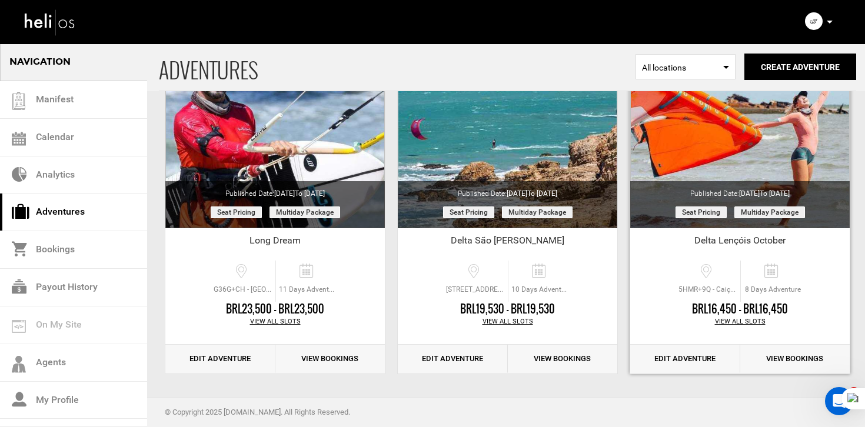
click at [697, 366] on link "Edit Adventure" at bounding box center [685, 359] width 110 height 29
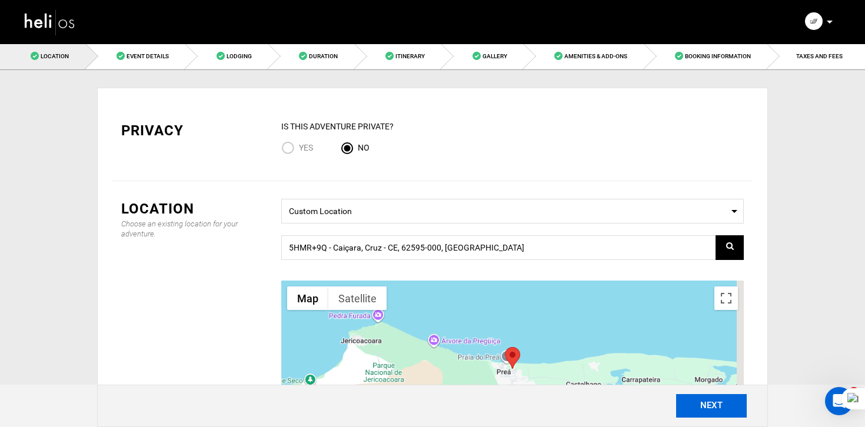
click at [728, 412] on button "NEXT" at bounding box center [711, 406] width 71 height 24
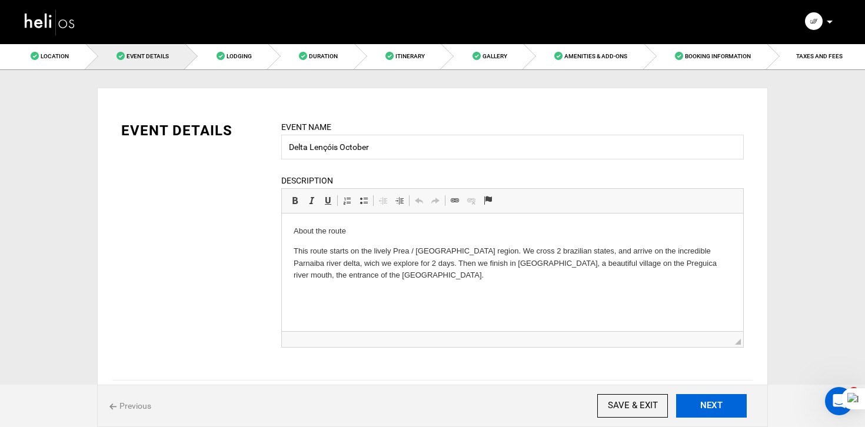
click at [728, 412] on button "NEXT" at bounding box center [711, 406] width 71 height 24
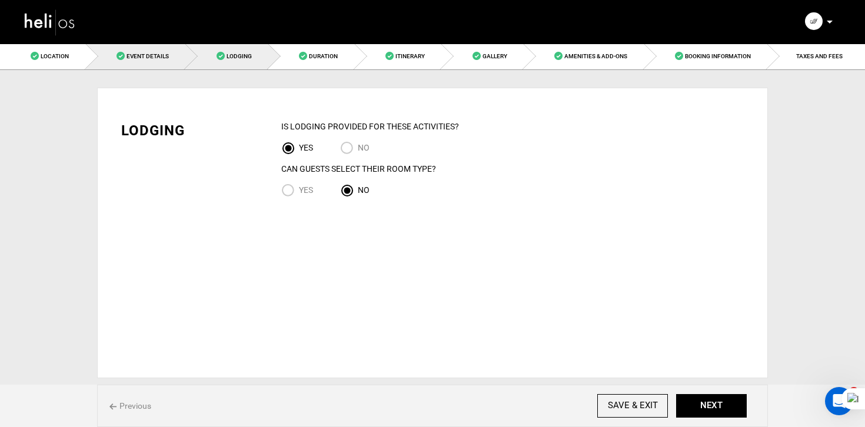
click at [185, 62] on link "Event Details" at bounding box center [136, 56] width 100 height 26
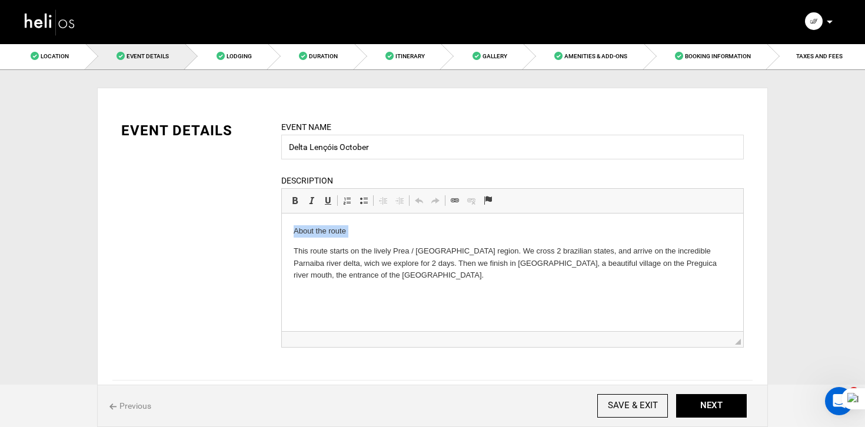
drag, startPoint x: 292, startPoint y: 253, endPoint x: 283, endPoint y: 179, distance: 74.6
click at [283, 214] on html "About the route This route starts on the lively Prea / Jeri region. We cross 2 …" at bounding box center [512, 254] width 461 height 80
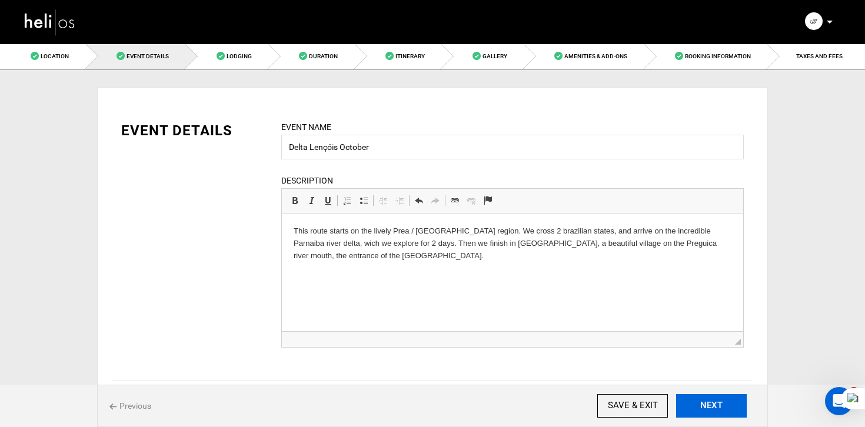
click at [723, 403] on button "NEXT" at bounding box center [711, 406] width 71 height 24
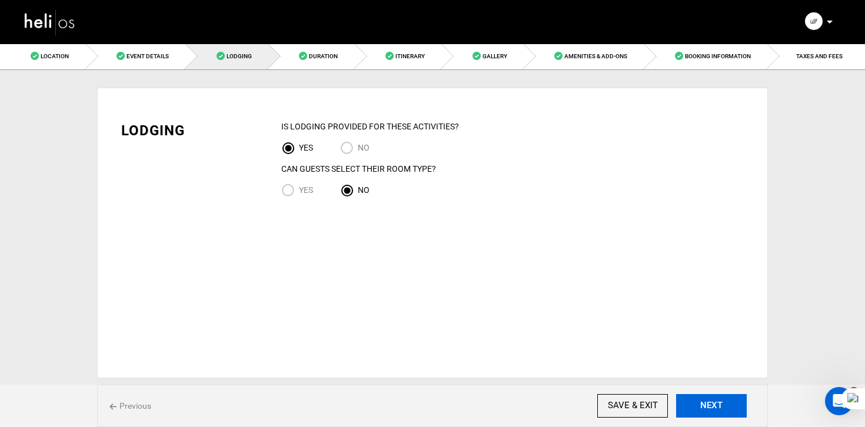
click at [723, 403] on button "NEXT" at bounding box center [711, 406] width 71 height 24
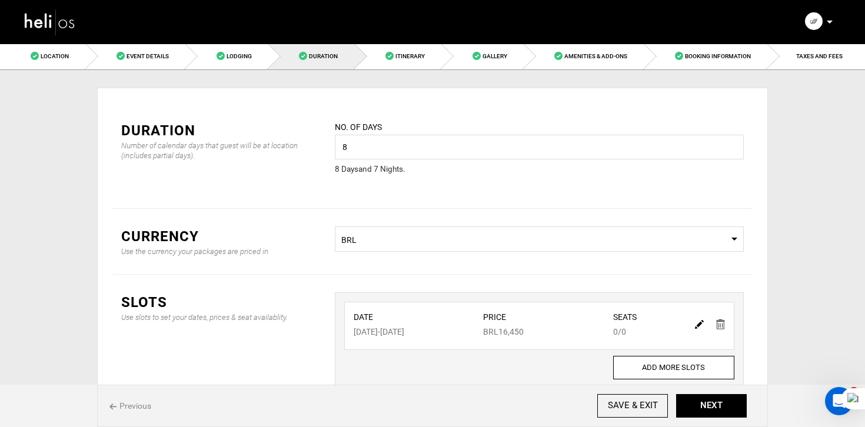
click at [701, 323] on img at bounding box center [699, 324] width 9 height 9
type input "10/04/2025"
type input "10/11/2025"
type input "16450"
type input "0"
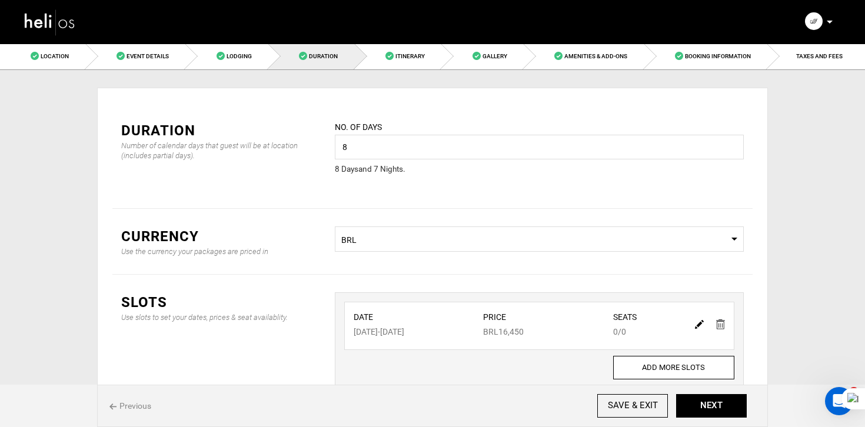
type input "0"
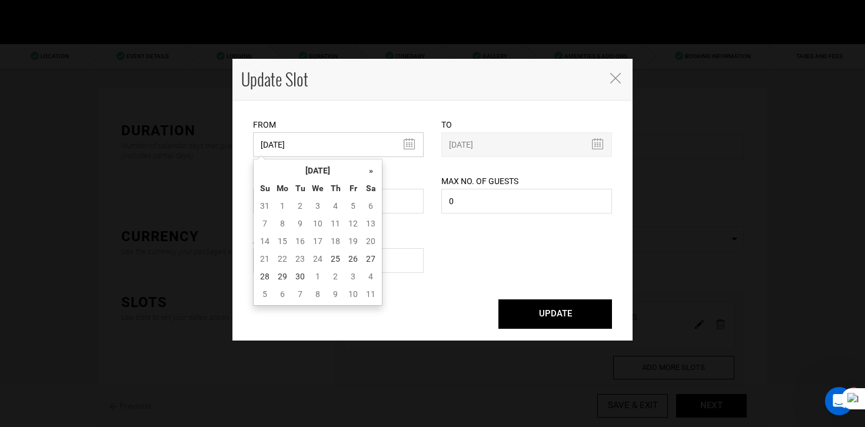
click at [335, 149] on input "10/04/2025" at bounding box center [338, 144] width 171 height 25
click at [332, 173] on th "[DATE]" at bounding box center [317, 171] width 88 height 18
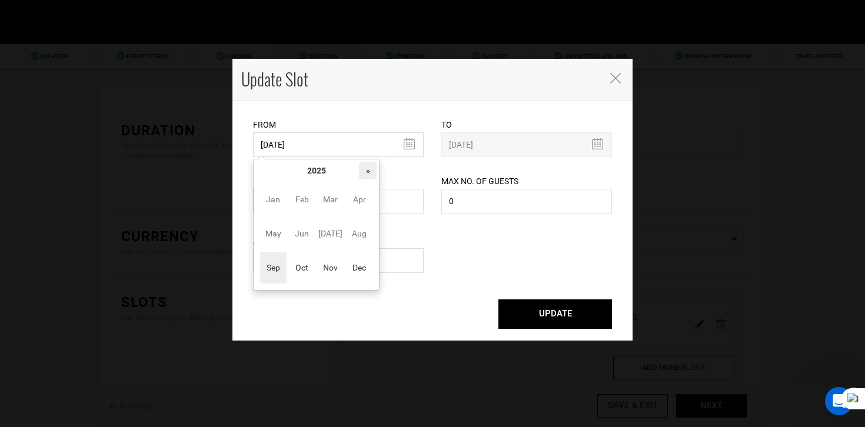
click at [366, 172] on th "»" at bounding box center [368, 171] width 18 height 18
click at [268, 276] on span "Sep" at bounding box center [273, 268] width 26 height 32
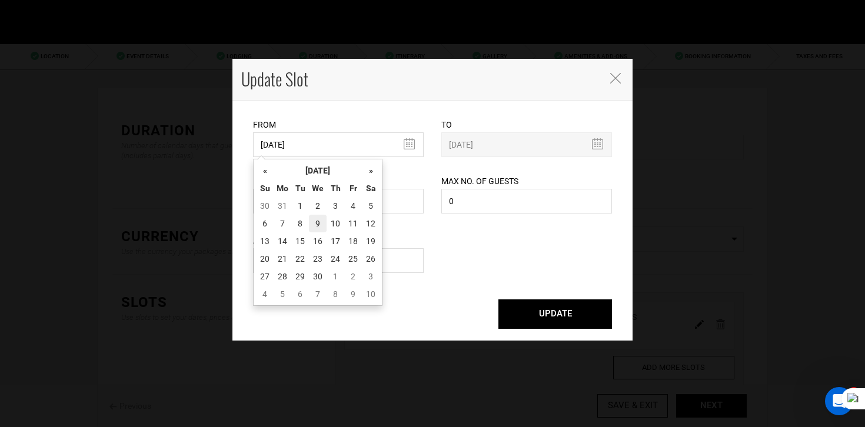
click at [318, 224] on td "9" at bounding box center [318, 224] width 18 height 18
type input "09/09/2026"
type input "09/16/2026"
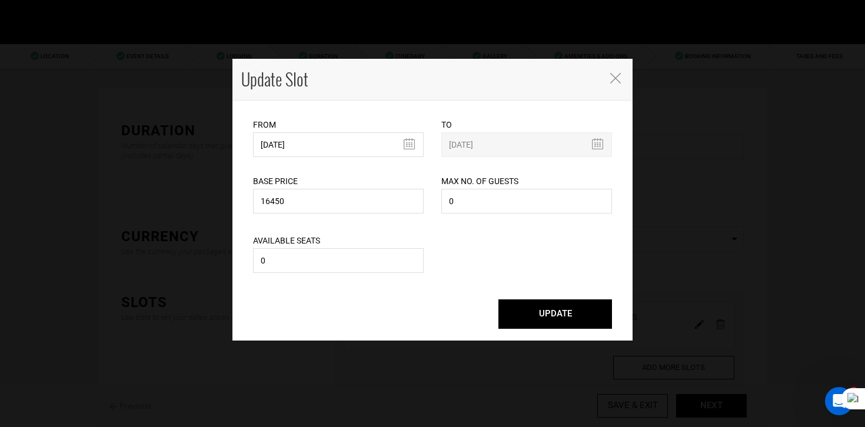
click at [583, 302] on button "UPDATE" at bounding box center [555, 313] width 114 height 29
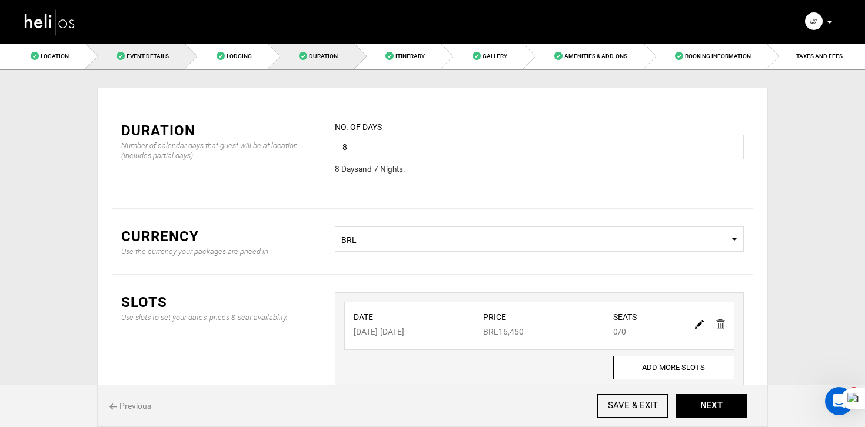
click at [148, 59] on span "Event Details" at bounding box center [147, 56] width 42 height 6
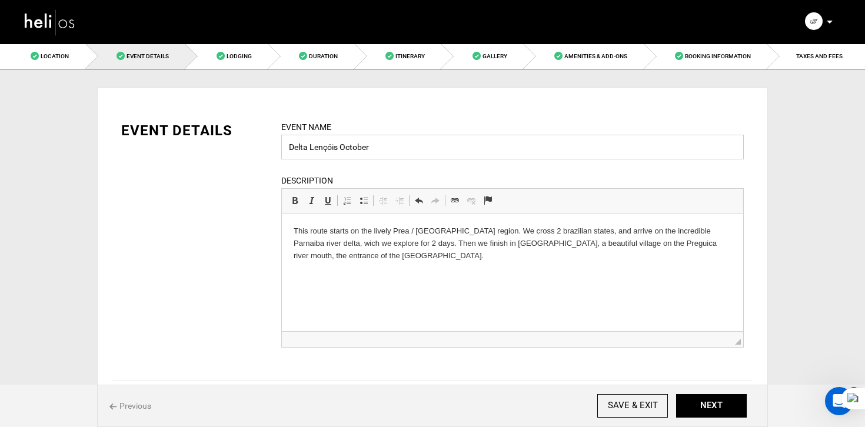
click at [362, 137] on input "Delta Lençóis October" at bounding box center [512, 147] width 462 height 25
drag, startPoint x: 340, startPoint y: 151, endPoint x: 390, endPoint y: 151, distance: 50.0
click at [390, 151] on input "Delta Lençóis October" at bounding box center [512, 147] width 462 height 25
type input "Delta Lençóis"
click at [703, 412] on button "NEXT" at bounding box center [711, 406] width 71 height 24
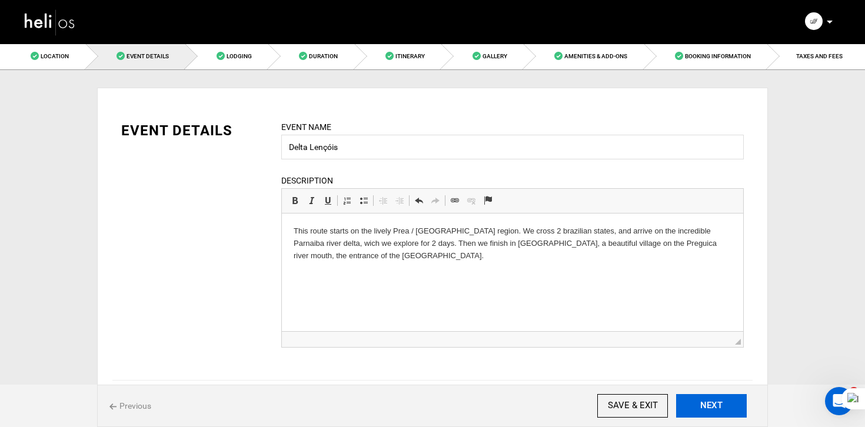
click at [703, 412] on button "NEXT" at bounding box center [711, 406] width 71 height 24
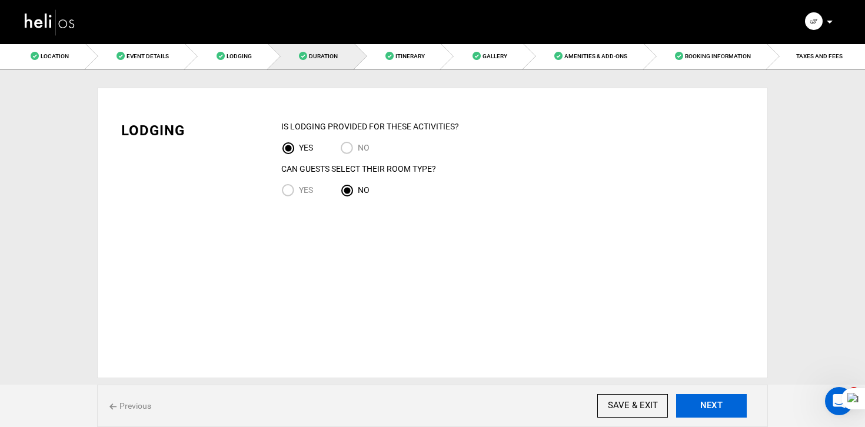
click at [703, 412] on button "NEXT" at bounding box center [711, 406] width 71 height 24
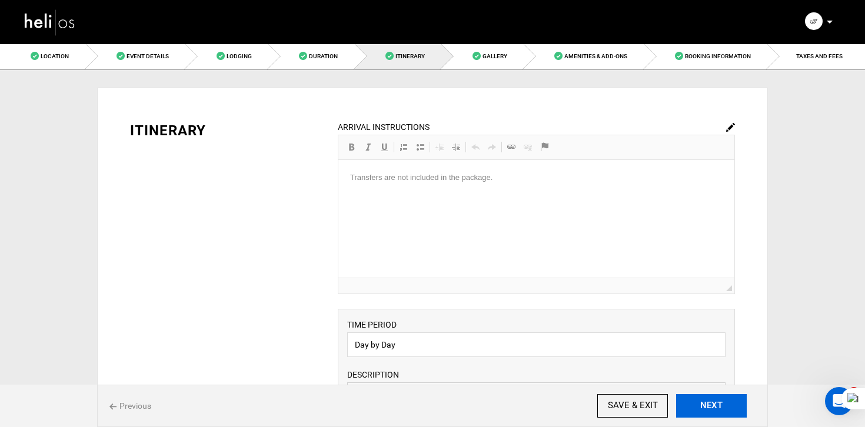
click at [703, 412] on button "NEXT" at bounding box center [711, 406] width 71 height 24
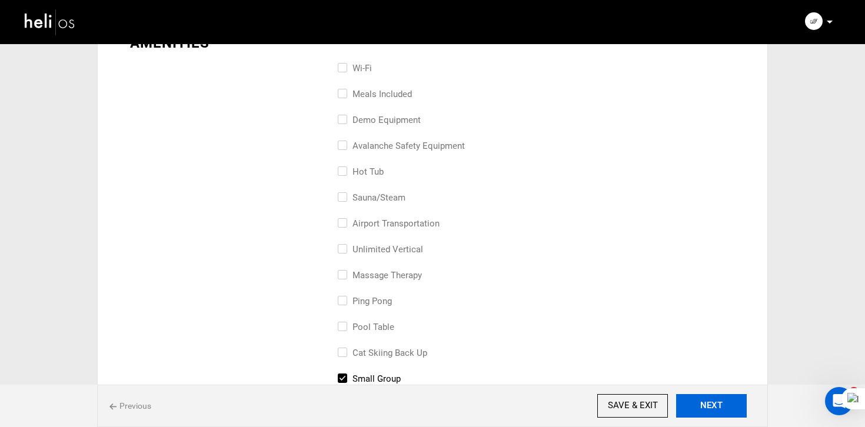
click at [703, 412] on button "NEXT" at bounding box center [711, 406] width 71 height 24
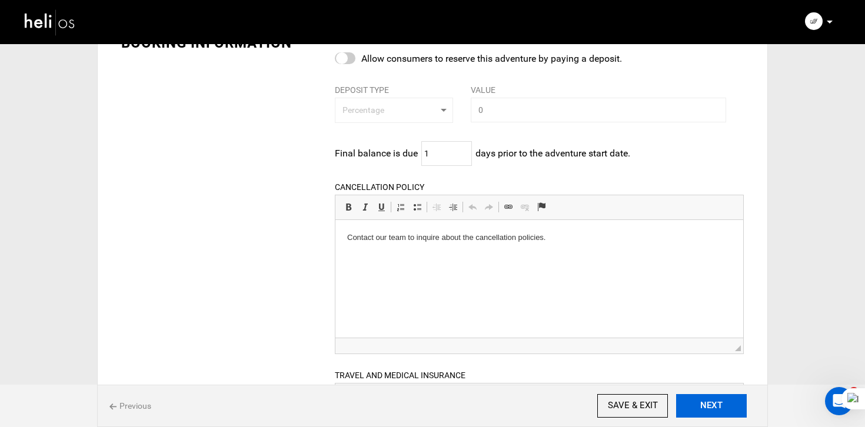
click at [703, 412] on button "NEXT" at bounding box center [711, 406] width 71 height 24
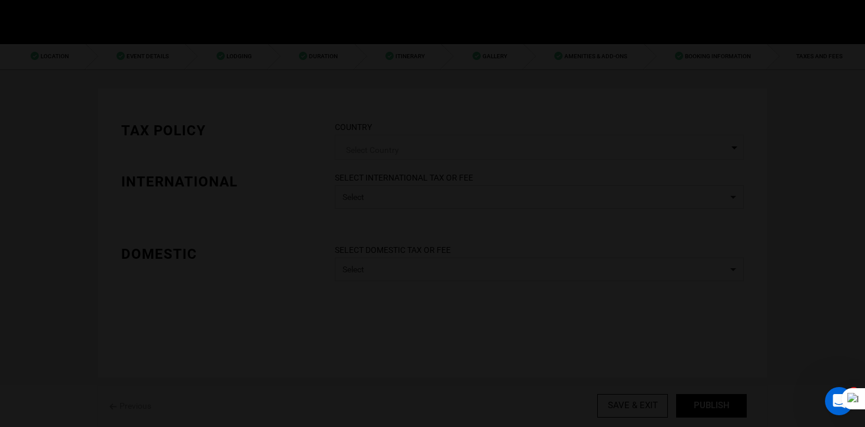
click at [703, 412] on div at bounding box center [432, 213] width 865 height 427
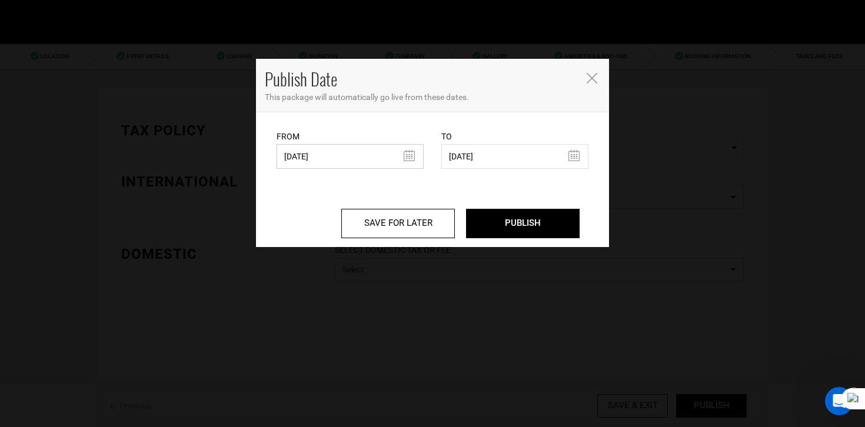
click at [329, 164] on input "04/18/2025" at bounding box center [349, 156] width 147 height 25
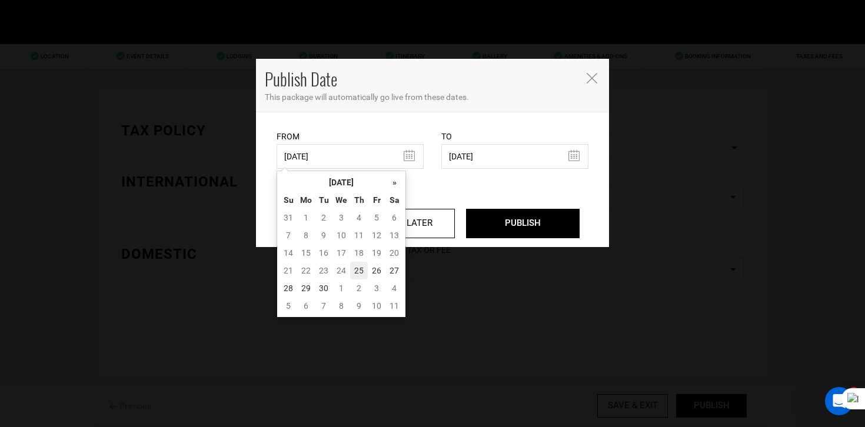
click at [356, 273] on td "25" at bounding box center [359, 271] width 18 height 18
type input "[DATE]"
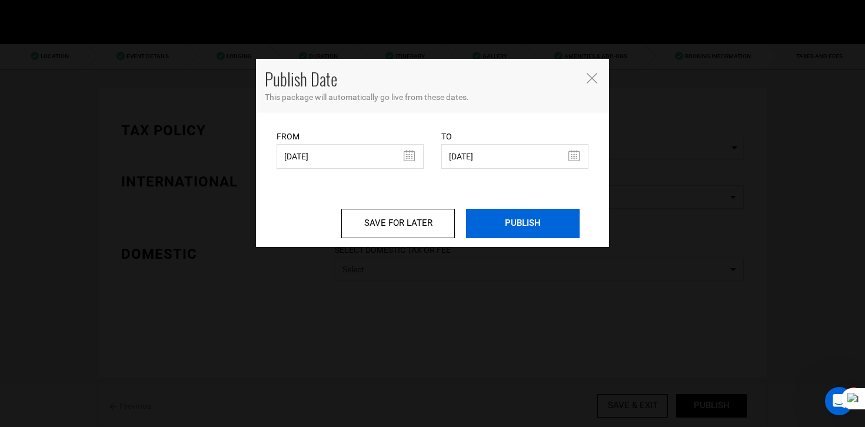
click at [531, 228] on input "PUBLISH" at bounding box center [523, 223] width 114 height 29
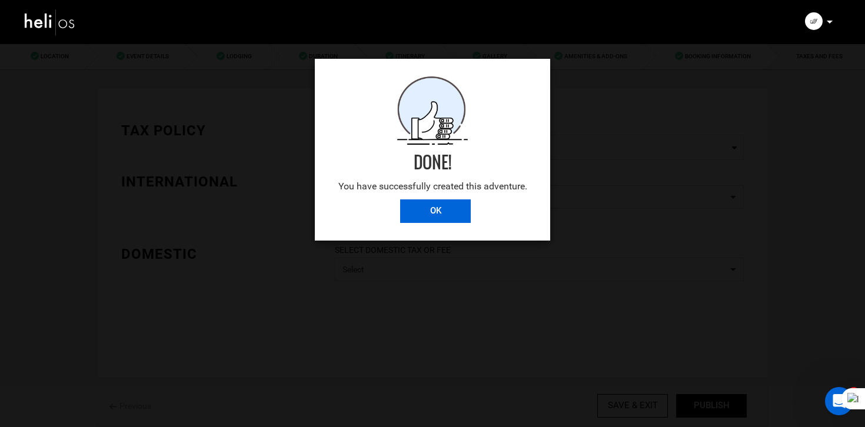
click at [431, 212] on input "OK" at bounding box center [435, 211] width 71 height 24
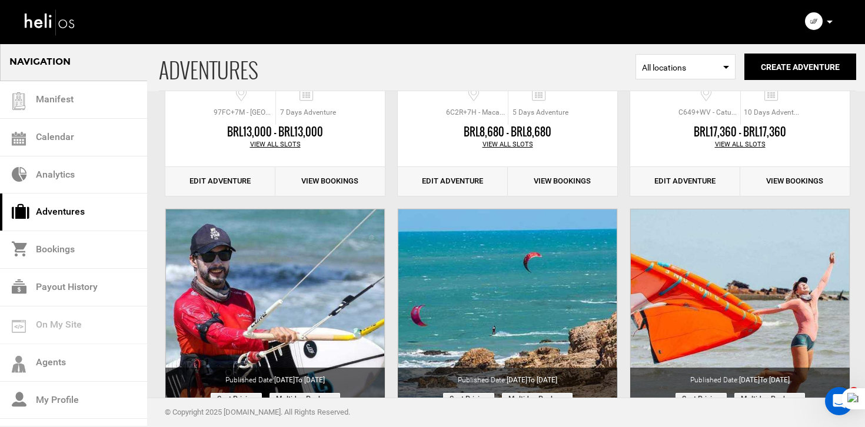
scroll to position [492, 0]
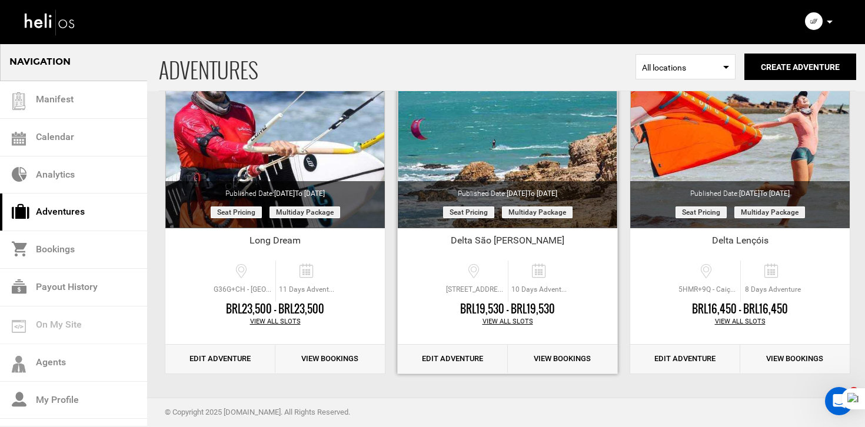
click at [479, 338] on div "BRL19,530 - BRL19,530 View All Slots" at bounding box center [507, 323] width 219 height 42
click at [473, 352] on link "Edit Adventure" at bounding box center [453, 359] width 110 height 29
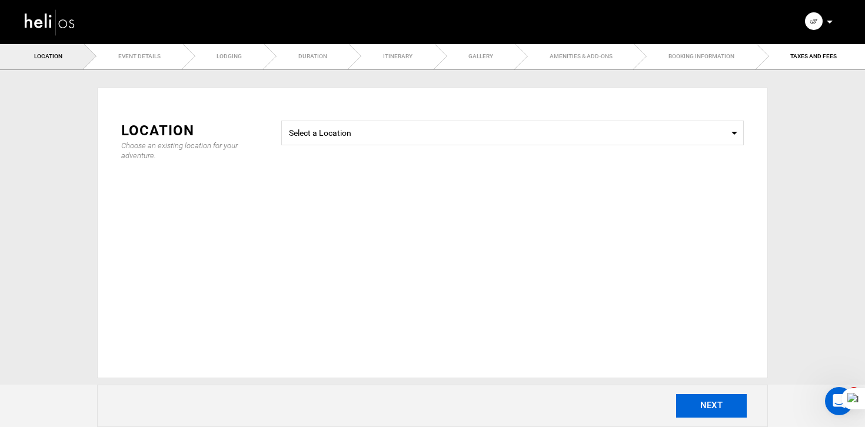
type input "Delta São Luis"
checkbox input "true"
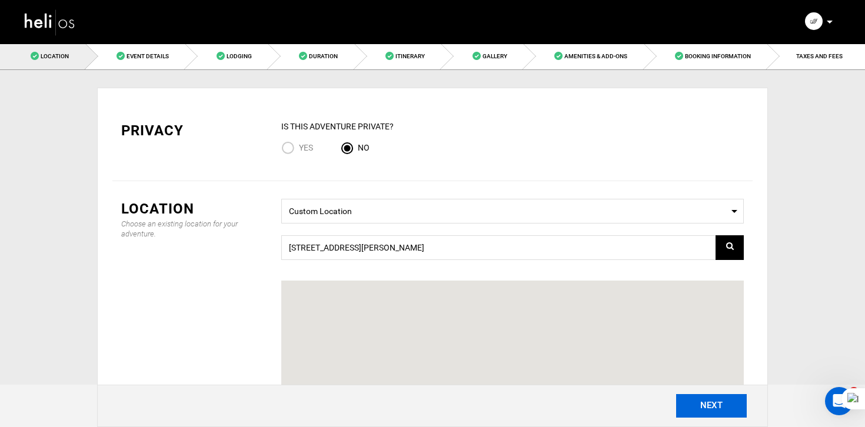
click at [712, 403] on button "NEXT" at bounding box center [711, 406] width 71 height 24
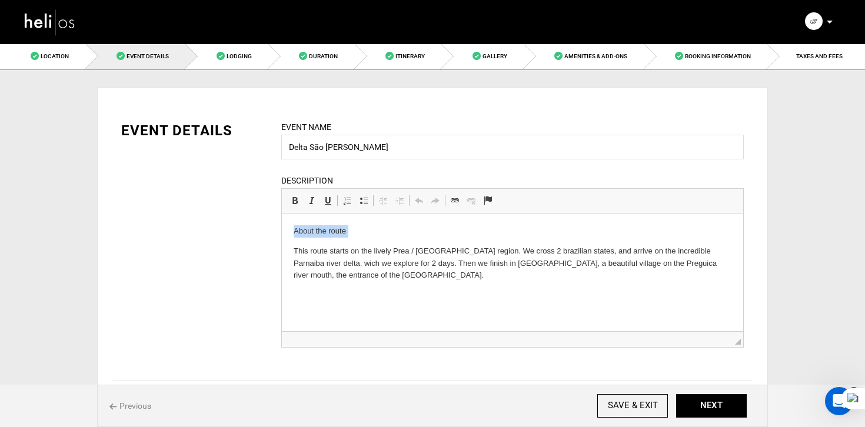
drag, startPoint x: 292, startPoint y: 256, endPoint x: 286, endPoint y: 193, distance: 63.7
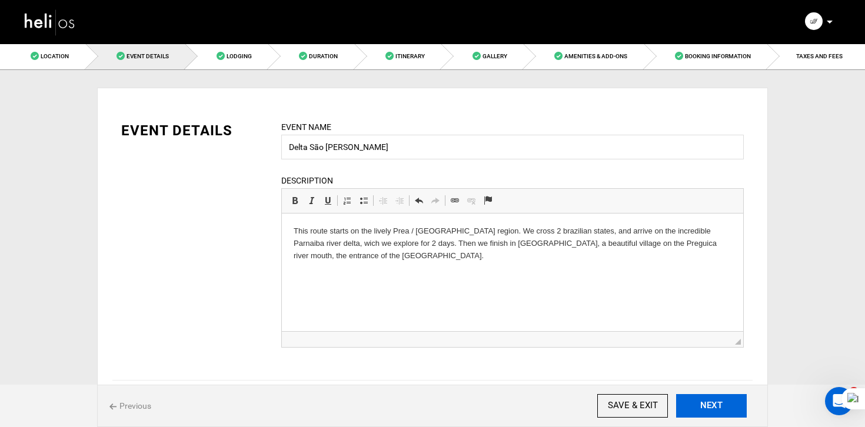
click at [714, 399] on button "NEXT" at bounding box center [711, 406] width 71 height 24
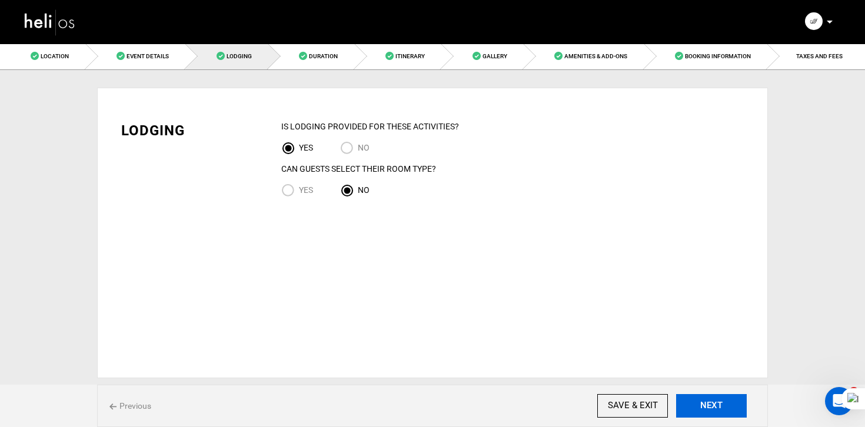
click at [714, 399] on button "NEXT" at bounding box center [711, 406] width 71 height 24
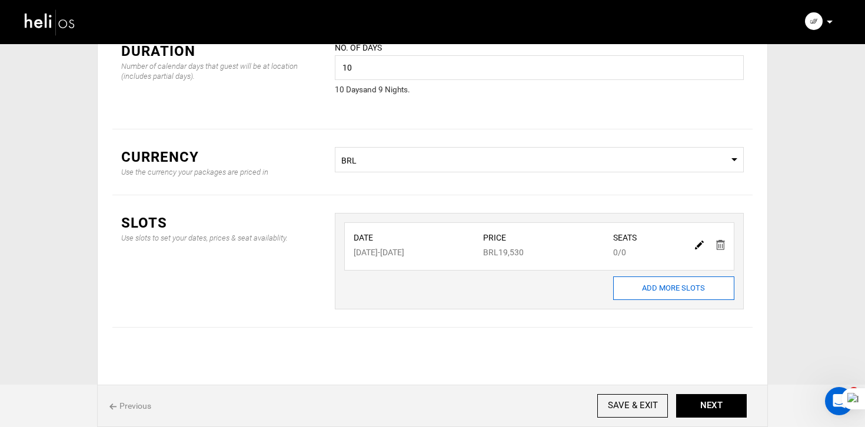
scroll to position [81, 0]
click at [699, 242] on img at bounding box center [699, 243] width 9 height 9
type input "09/27/2025"
type input "10/06/2025"
type input "19530"
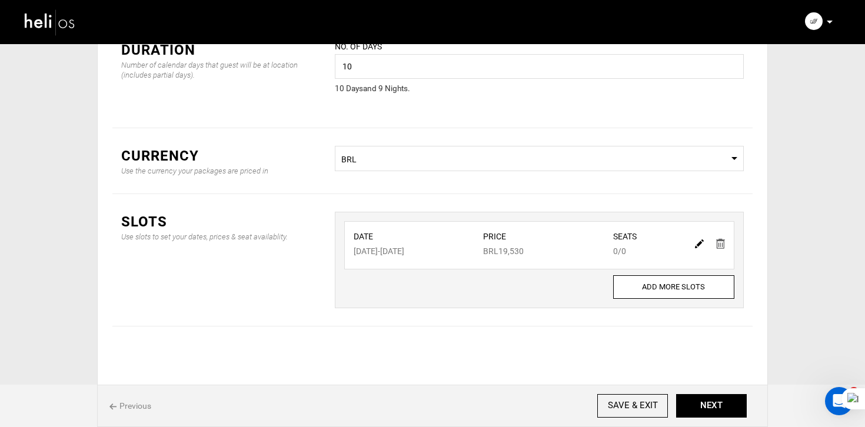
type input "0"
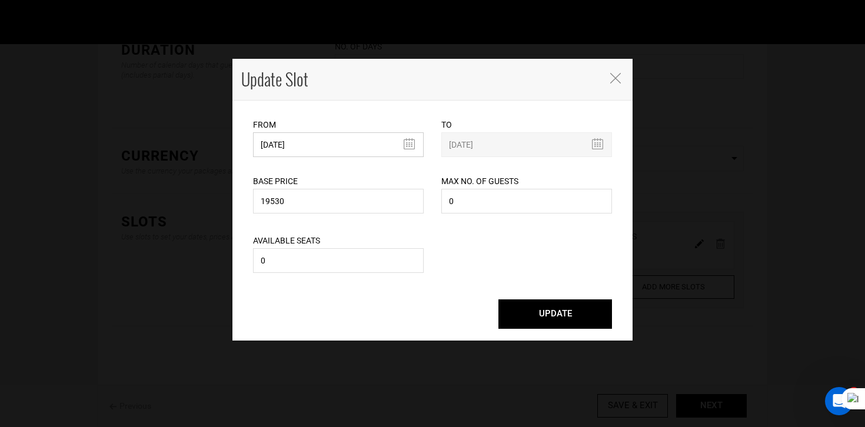
click at [330, 151] on input "09/27/2025" at bounding box center [338, 144] width 171 height 25
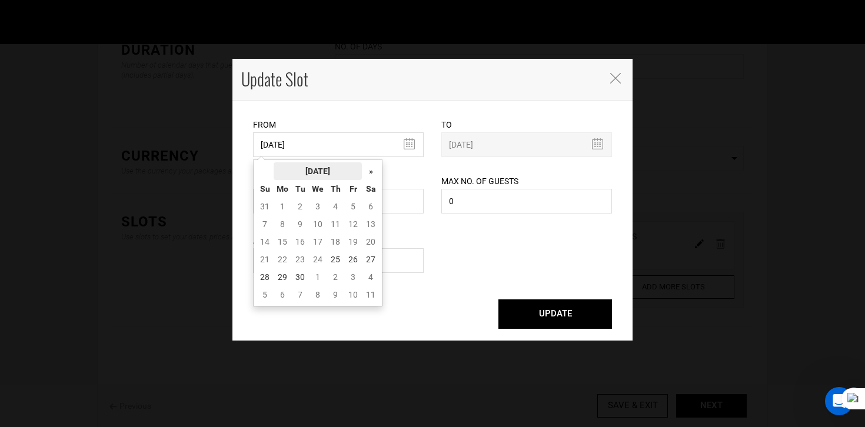
click at [330, 169] on th "[DATE]" at bounding box center [317, 171] width 88 height 18
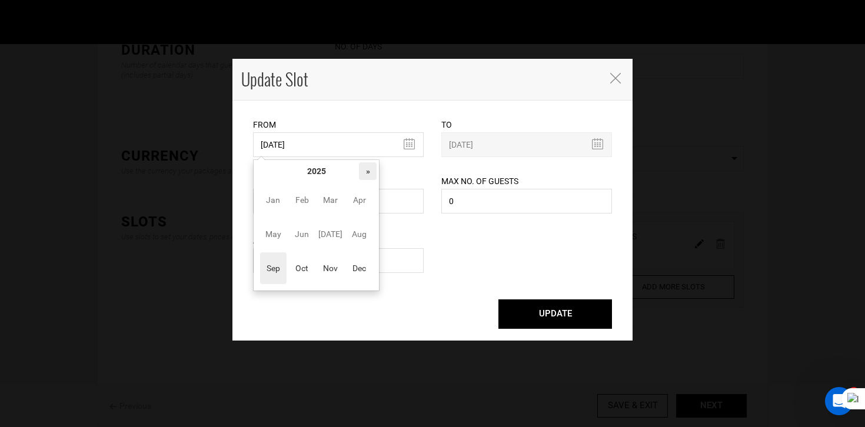
click at [375, 173] on th "»" at bounding box center [368, 171] width 18 height 18
click at [283, 260] on span "Sep" at bounding box center [273, 268] width 26 height 32
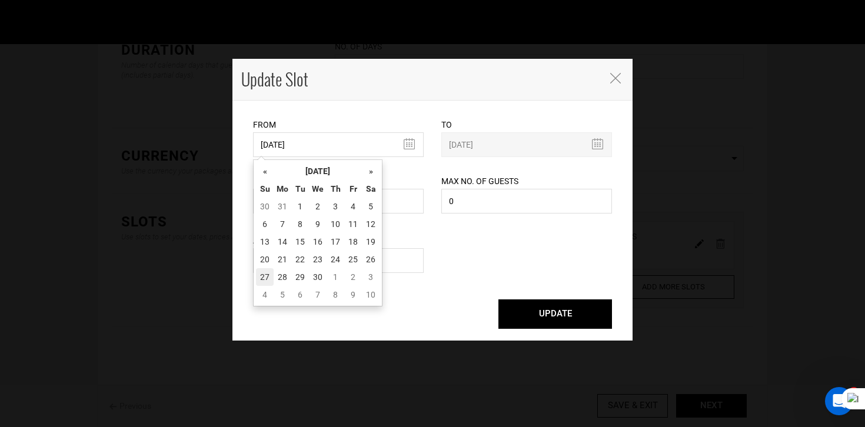
click at [256, 276] on td "27" at bounding box center [265, 277] width 18 height 18
type input "09/27/2026"
type input "10/06/2026"
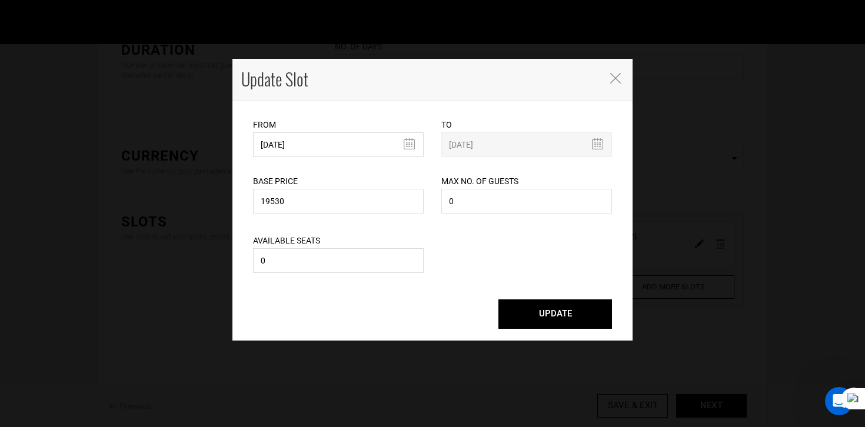
click at [546, 296] on div "UPDATE" at bounding box center [432, 308] width 376 height 41
click at [561, 332] on div "UPDATE" at bounding box center [432, 314] width 376 height 53
click at [556, 302] on button "UPDATE" at bounding box center [555, 313] width 114 height 29
type input "09/27/2026"
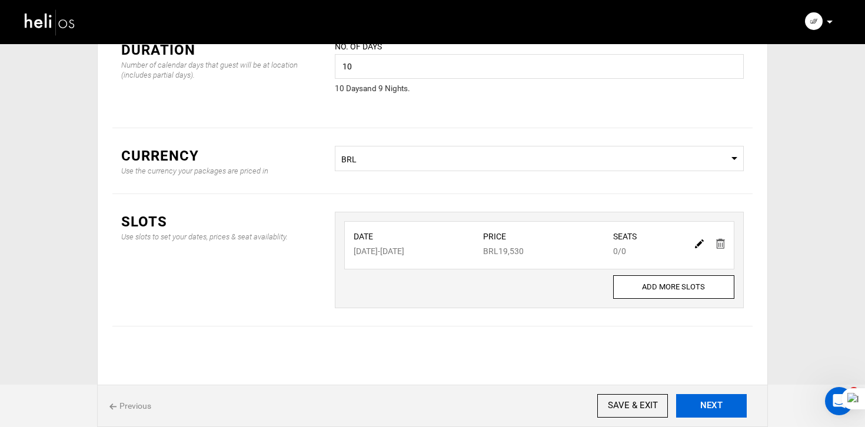
click at [728, 406] on button "NEXT" at bounding box center [711, 406] width 71 height 24
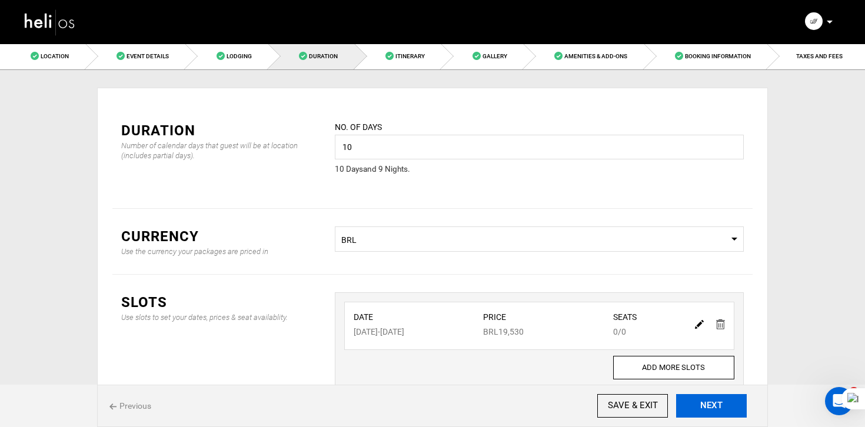
click at [728, 406] on button "NEXT" at bounding box center [711, 406] width 71 height 24
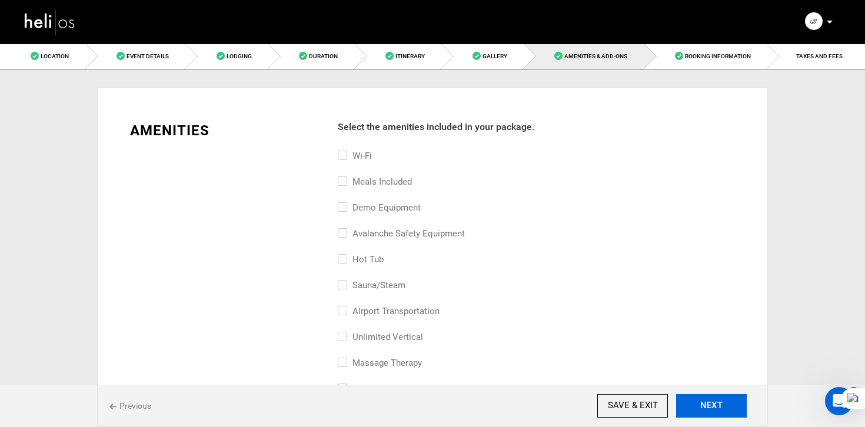
click at [728, 406] on button "NEXT" at bounding box center [711, 406] width 71 height 24
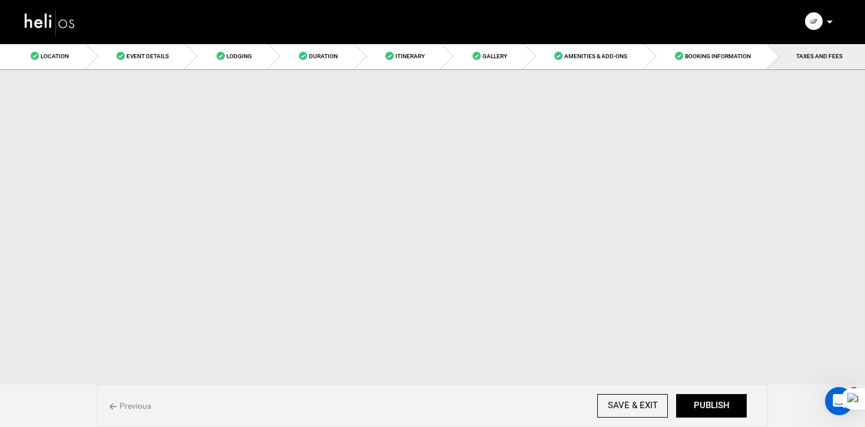
click at [728, 406] on button "PUBLISH" at bounding box center [711, 406] width 71 height 24
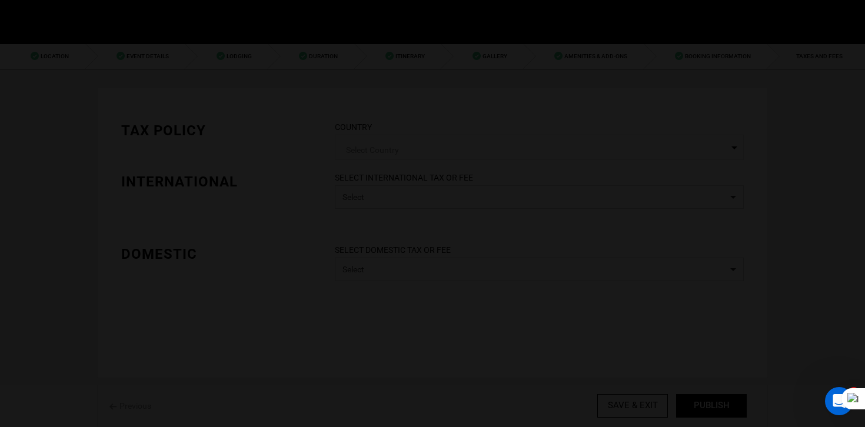
click at [728, 406] on div at bounding box center [432, 213] width 865 height 427
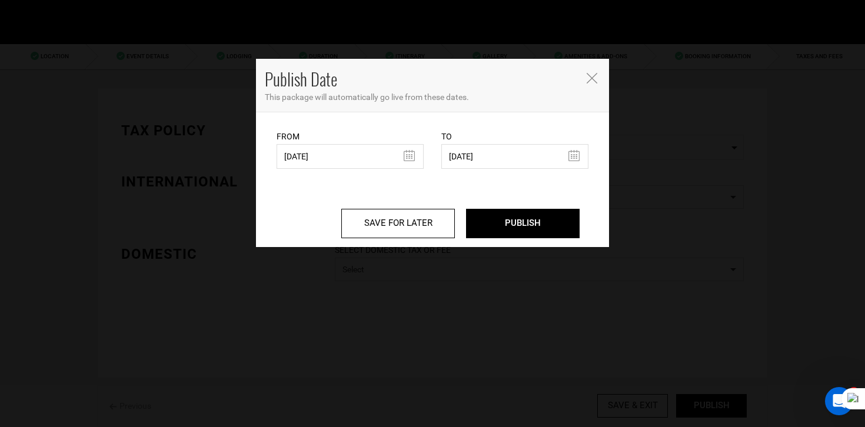
click at [728, 406] on div "Publish Date This package will automatically go live from these dates. From 04/…" at bounding box center [432, 213] width 865 height 427
click at [323, 166] on input "04/18/2025" at bounding box center [349, 156] width 147 height 25
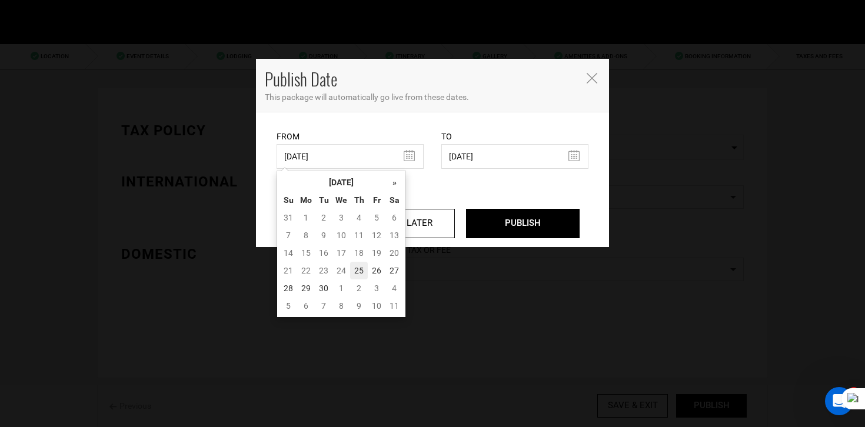
click at [359, 263] on td "25" at bounding box center [359, 271] width 18 height 18
type input "[DATE]"
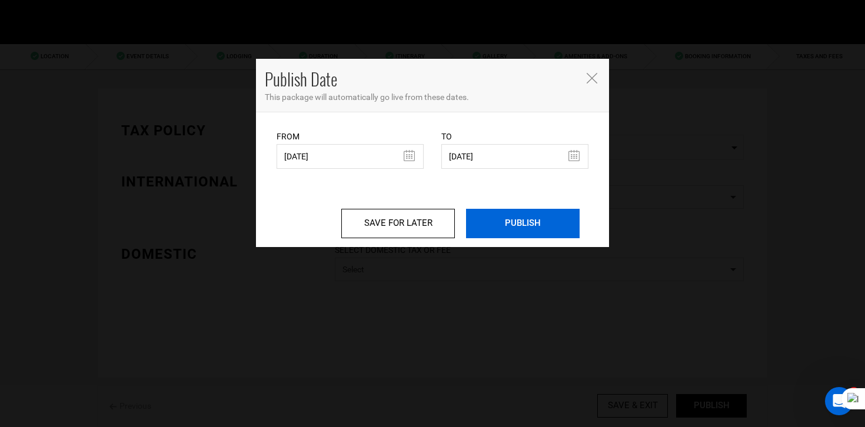
click at [529, 229] on input "PUBLISH" at bounding box center [523, 223] width 114 height 29
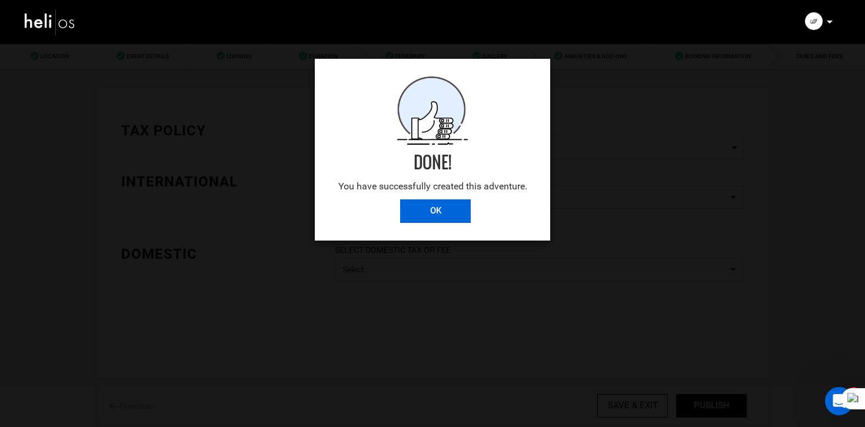
click at [458, 215] on input "OK" at bounding box center [435, 211] width 71 height 24
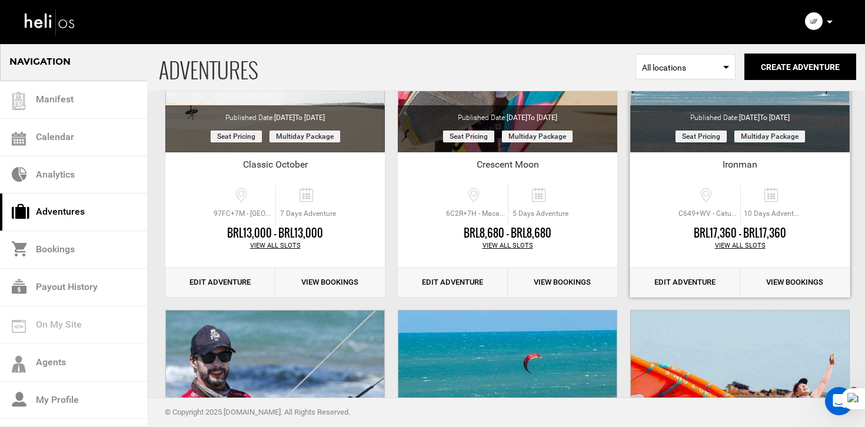
scroll to position [203, 0]
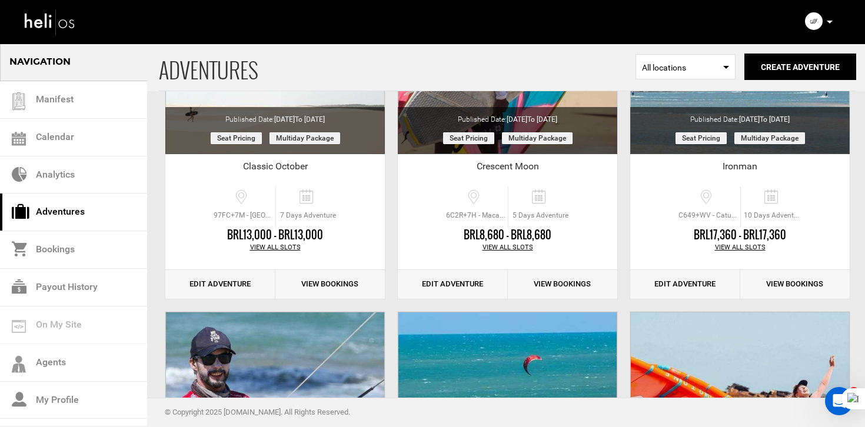
click at [452, 302] on div "ADVENTURES Select Location All locations Create Adventure Public Adventure This…" at bounding box center [432, 257] width 865 height 835
click at [464, 279] on link "Edit Adventure" at bounding box center [453, 284] width 110 height 29
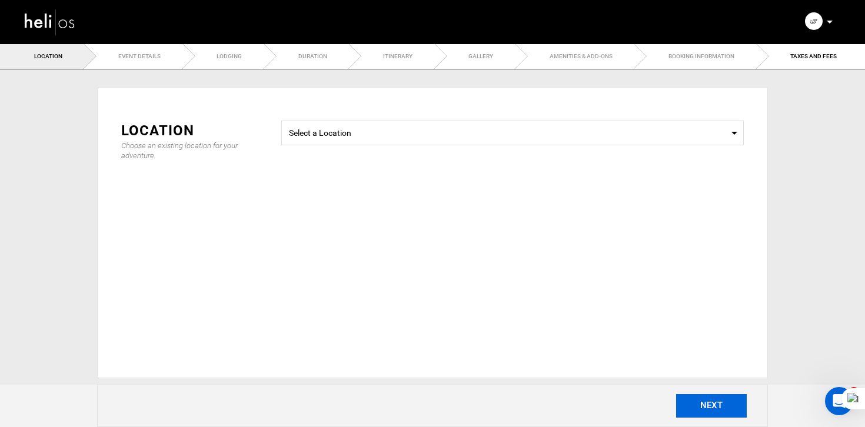
type input "5"
click at [719, 398] on button "NEXT" at bounding box center [711, 406] width 71 height 24
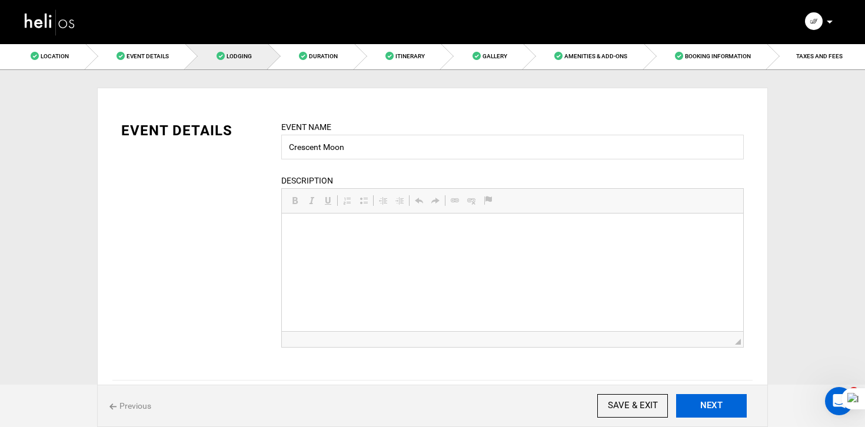
click at [719, 398] on button "NEXT" at bounding box center [711, 406] width 71 height 24
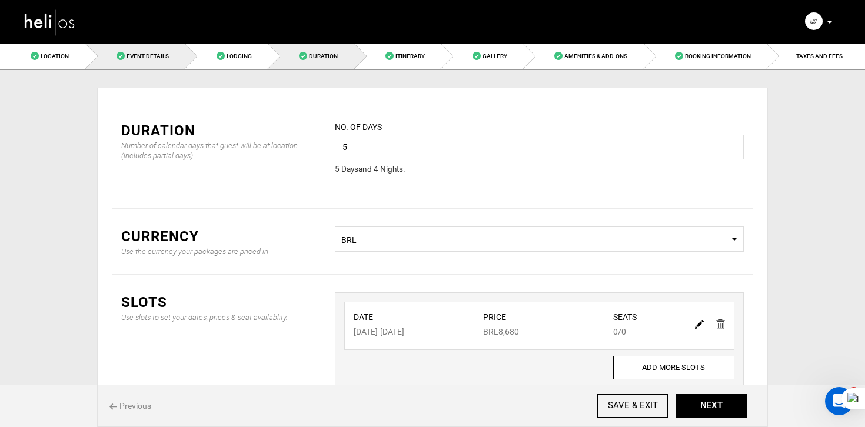
click at [170, 64] on link "Event Details" at bounding box center [136, 56] width 100 height 26
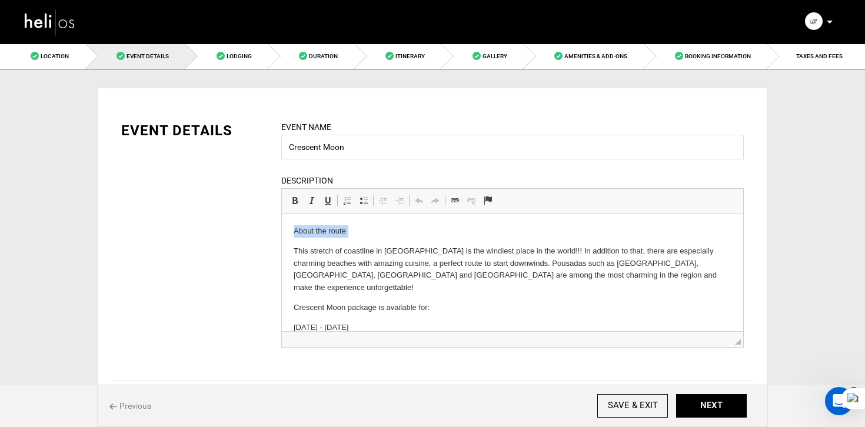
drag, startPoint x: 292, startPoint y: 253, endPoint x: 286, endPoint y: 225, distance: 28.8
click at [286, 225] on html "About the route This stretch of coastline in Ceará is the windiest place in the…" at bounding box center [512, 298] width 461 height 169
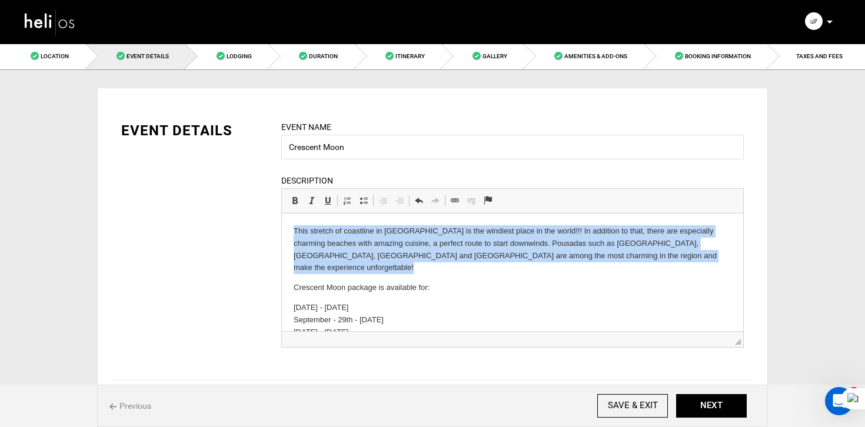
scroll to position [19, 0]
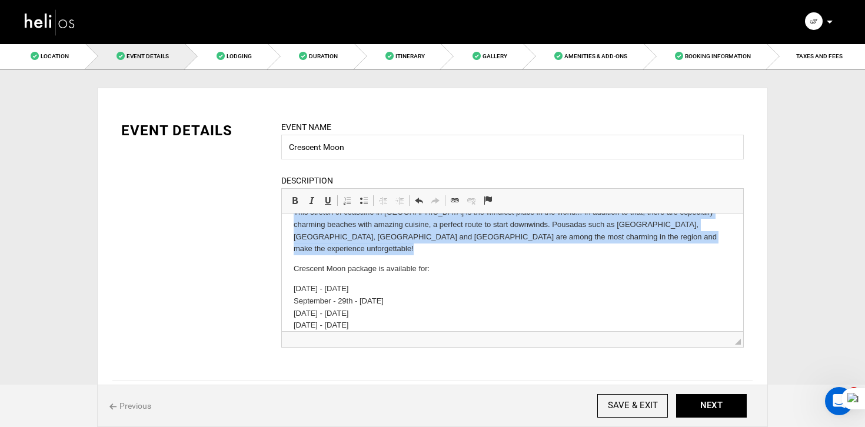
drag, startPoint x: 292, startPoint y: 279, endPoint x: 368, endPoint y: 337, distance: 95.2
click at [368, 337] on html "This stretch of coastline in Ceará is the windiest place in the world!!! In add…" at bounding box center [512, 269] width 461 height 149
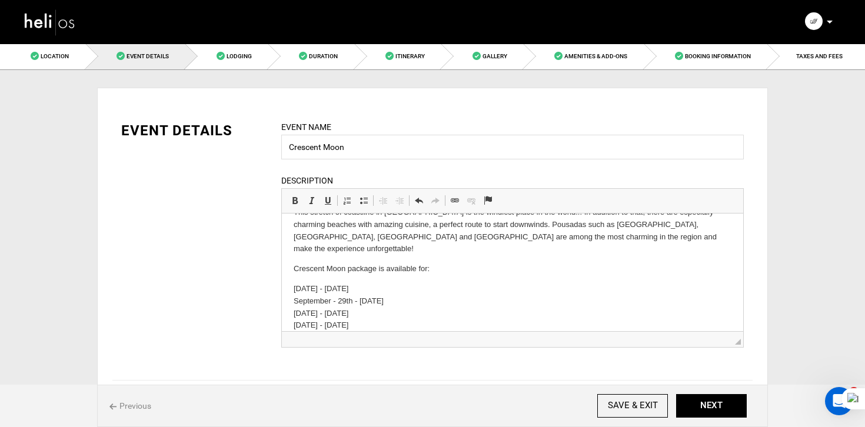
scroll to position [0, 0]
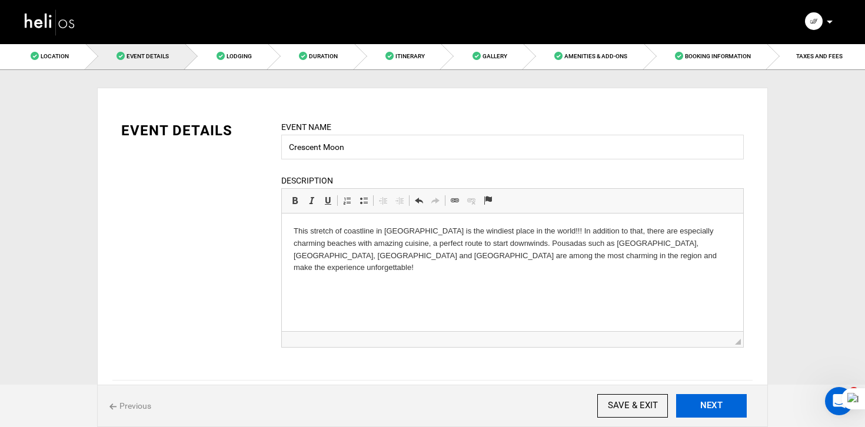
click at [706, 394] on button "NEXT" at bounding box center [711, 406] width 71 height 24
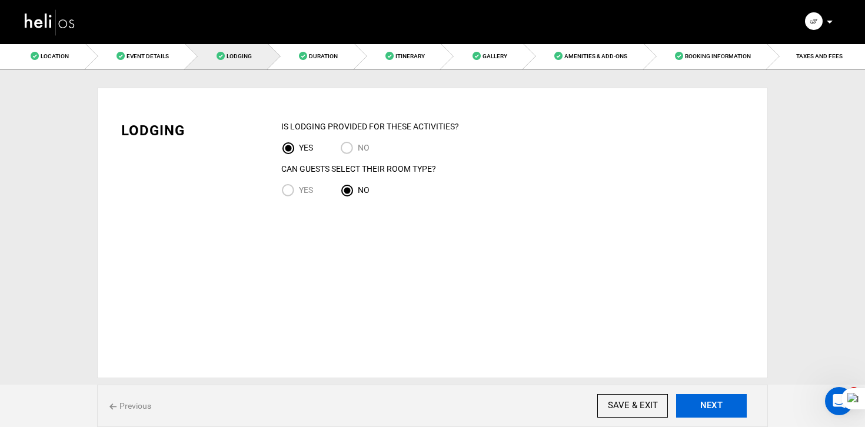
click at [706, 394] on button "NEXT" at bounding box center [711, 406] width 71 height 24
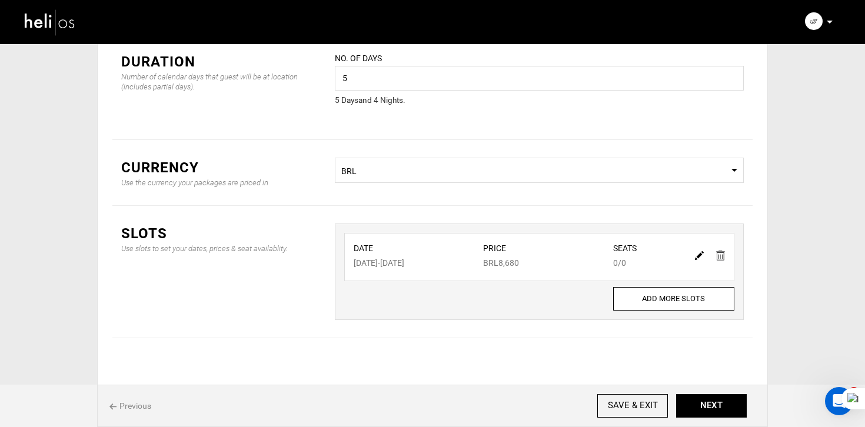
scroll to position [81, 0]
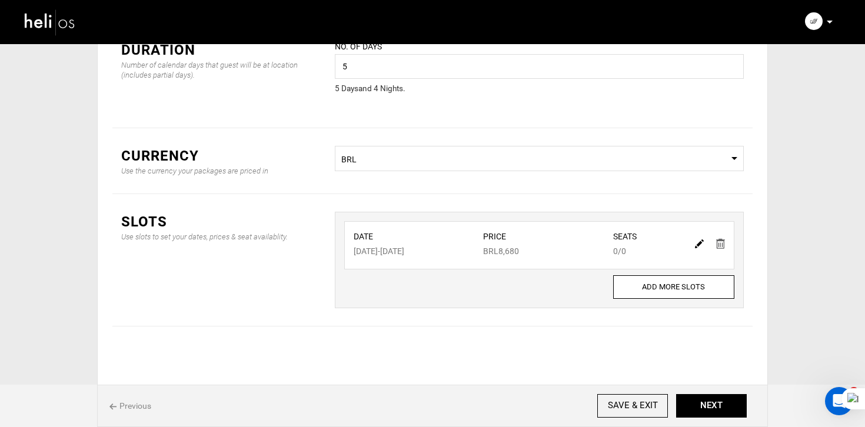
click at [702, 243] on img at bounding box center [699, 243] width 9 height 9
type input "11/28/2025"
type input "12/02/2025"
type input "8680"
type input "0"
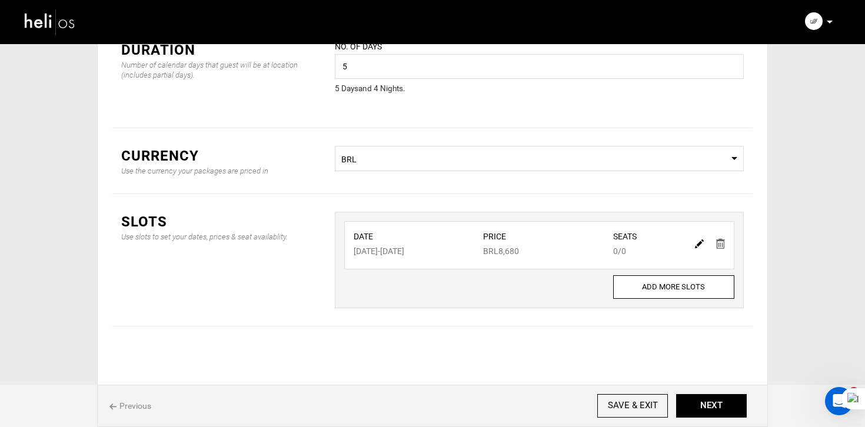
type input "0"
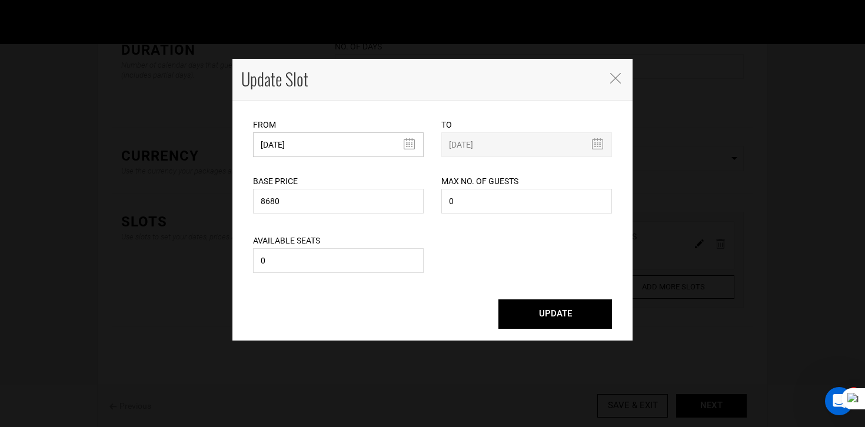
click at [337, 151] on input "11/28/2025" at bounding box center [338, 144] width 171 height 25
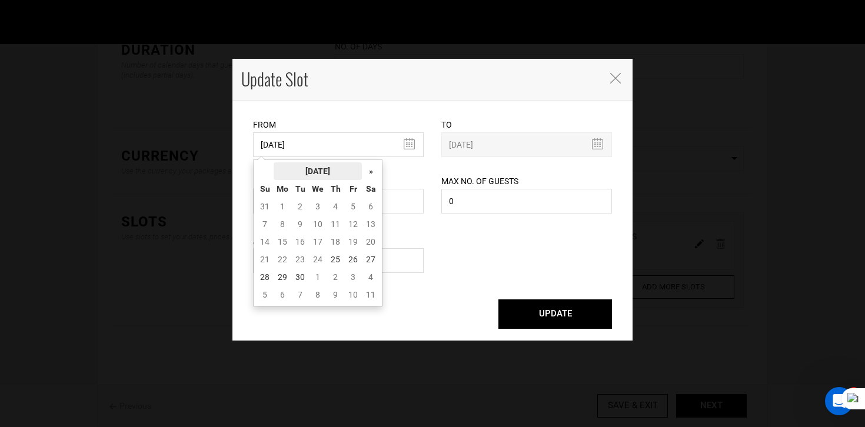
click at [337, 164] on th "[DATE]" at bounding box center [317, 171] width 88 height 18
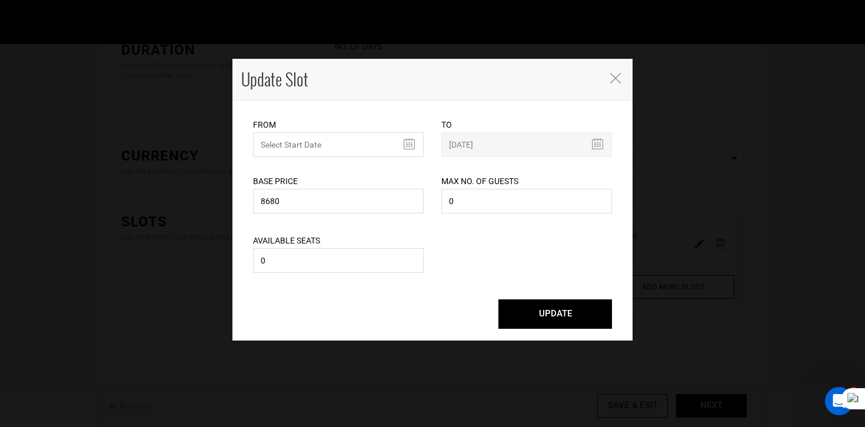
click at [382, 169] on div "Base Price 8680 Please enter a valid total price." at bounding box center [338, 186] width 171 height 59
click at [356, 135] on input "text" at bounding box center [338, 144] width 171 height 25
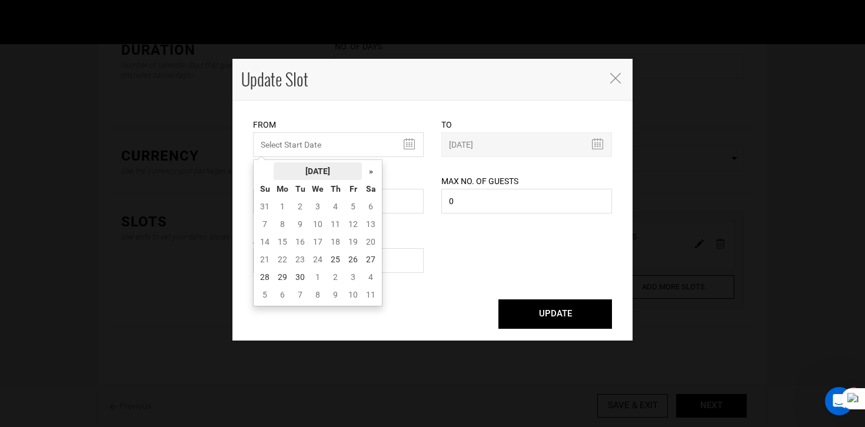
click at [340, 167] on th "[DATE]" at bounding box center [317, 171] width 88 height 18
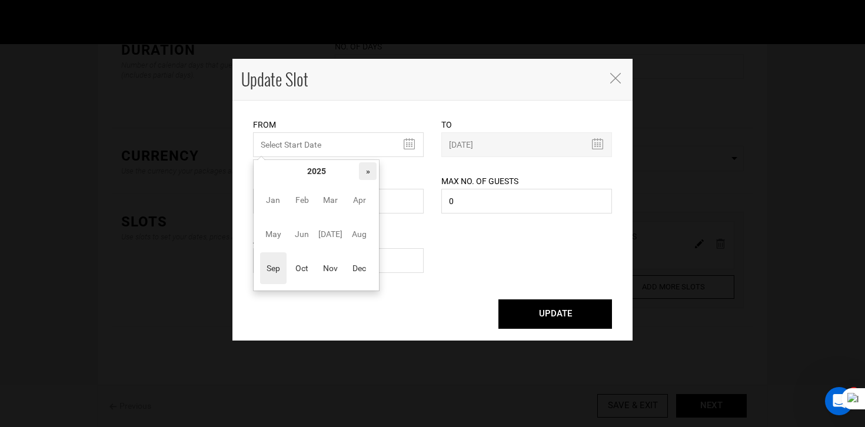
click at [366, 171] on th "»" at bounding box center [368, 171] width 18 height 18
click at [332, 266] on span "Nov" at bounding box center [330, 268] width 26 height 32
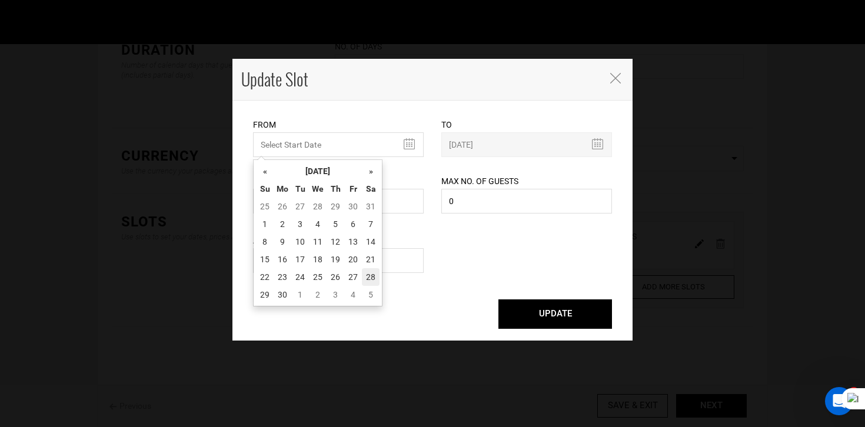
click at [365, 273] on td "28" at bounding box center [371, 277] width 18 height 18
type input "11/28/2026"
type input "12/02/2026"
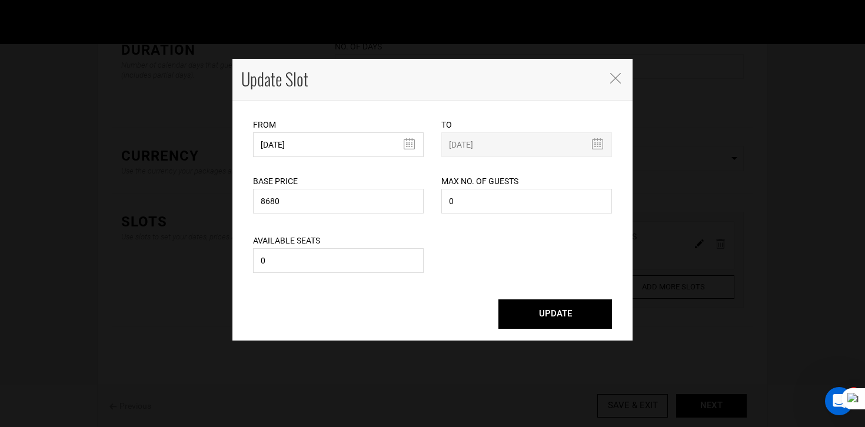
click at [512, 309] on button "UPDATE" at bounding box center [555, 313] width 114 height 29
type input "11/28/2026"
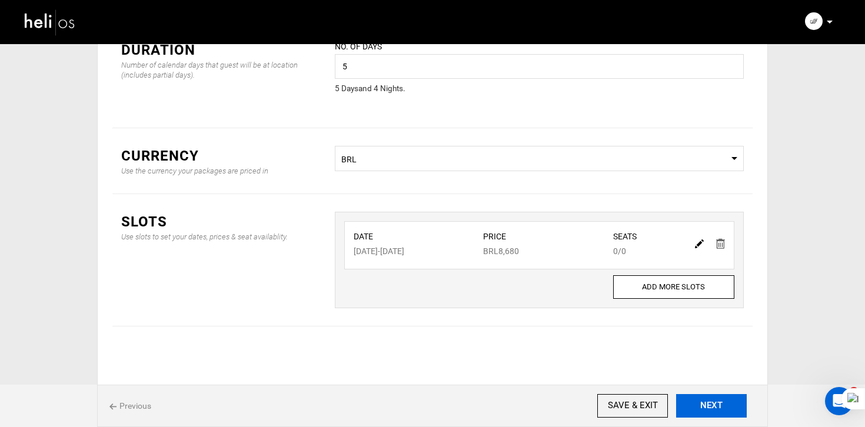
click at [727, 411] on button "NEXT" at bounding box center [711, 406] width 71 height 24
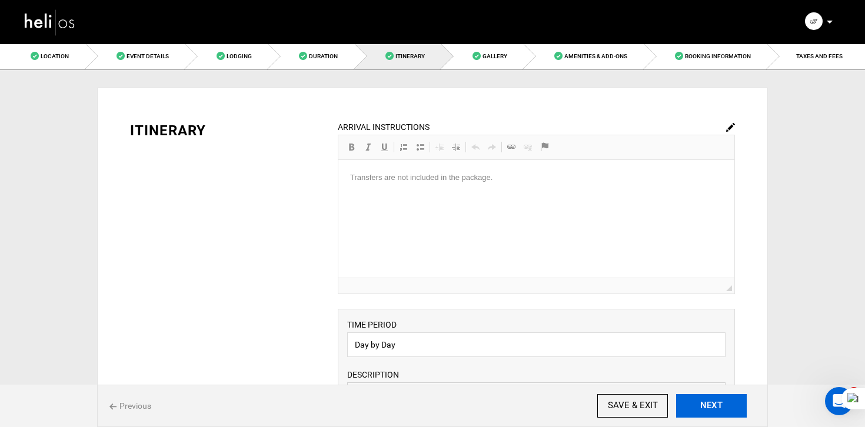
click at [727, 411] on button "NEXT" at bounding box center [711, 406] width 71 height 24
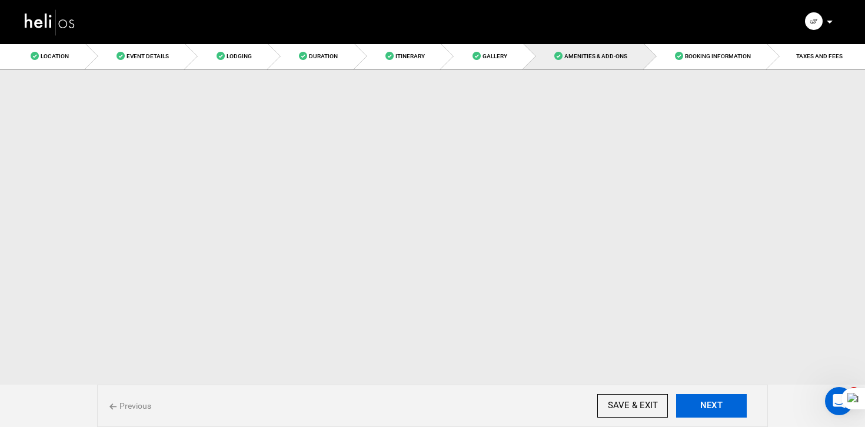
click at [727, 411] on button "NEXT" at bounding box center [711, 406] width 71 height 24
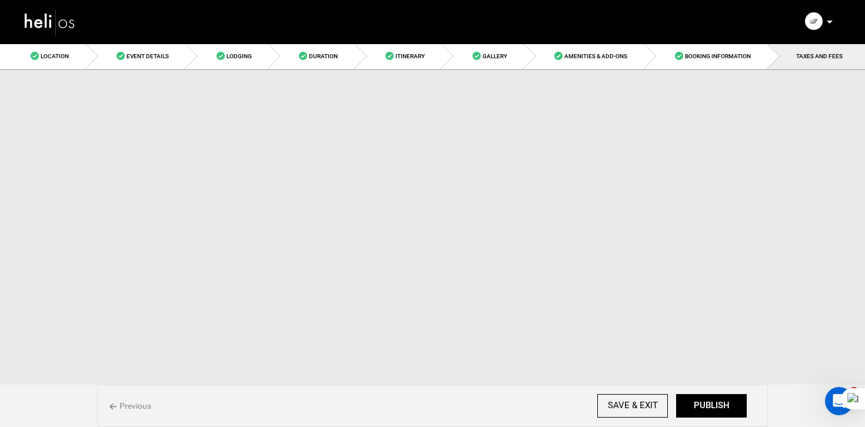
click at [727, 411] on button "PUBLISH" at bounding box center [711, 406] width 71 height 24
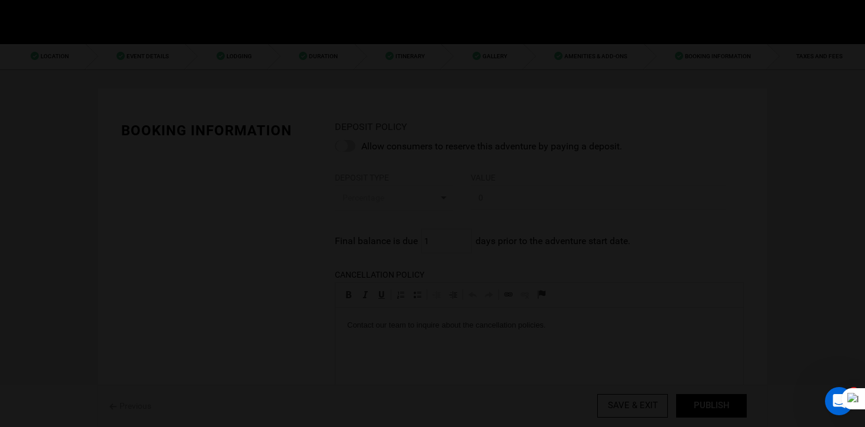
click at [727, 411] on div at bounding box center [432, 213] width 865 height 427
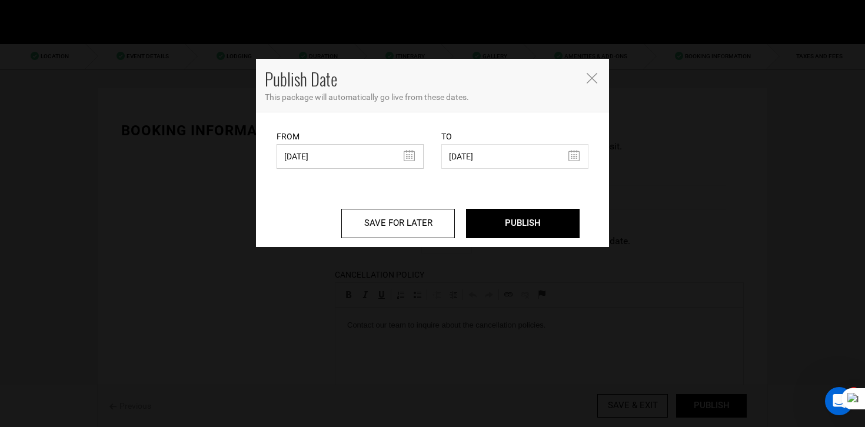
click at [318, 165] on input "04/18/2025" at bounding box center [349, 156] width 147 height 25
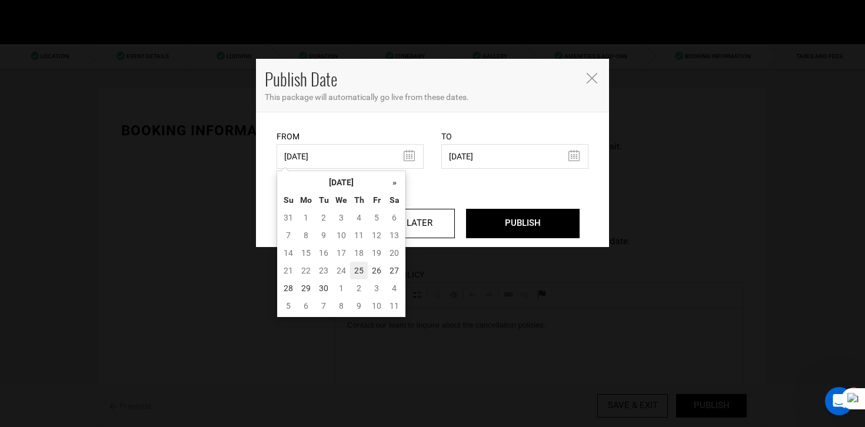
click at [360, 266] on td "25" at bounding box center [359, 271] width 18 height 18
type input "[DATE]"
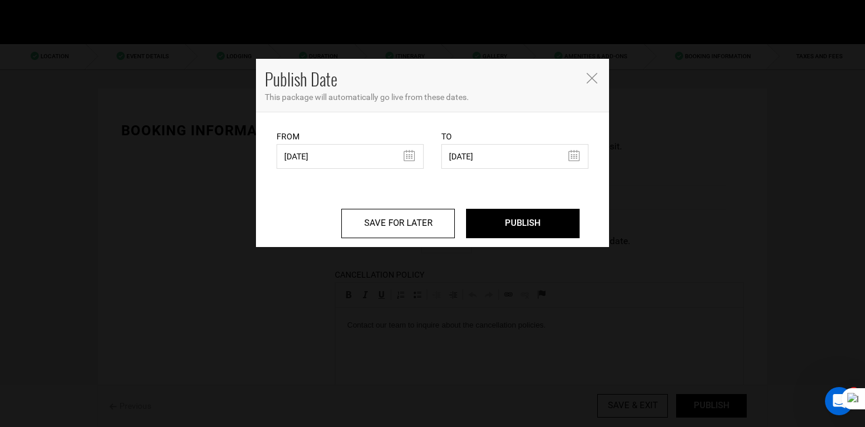
click at [495, 242] on div "SAVE FOR LATER PUBLISH" at bounding box center [432, 208] width 329 height 78
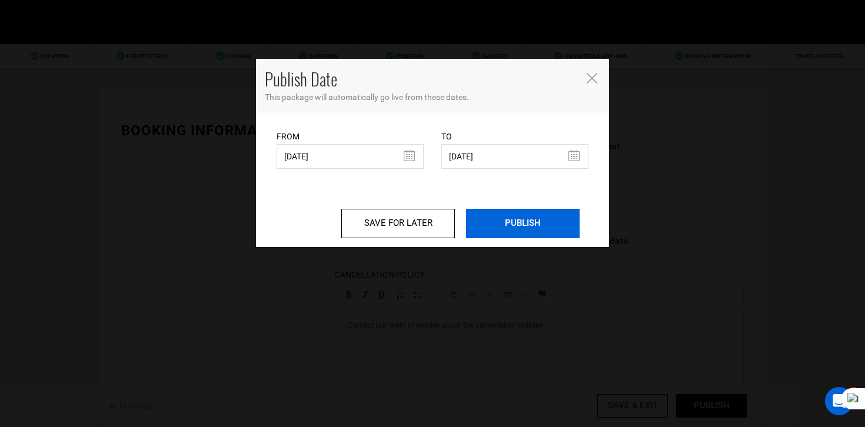
click at [509, 225] on input "PUBLISH" at bounding box center [523, 223] width 114 height 29
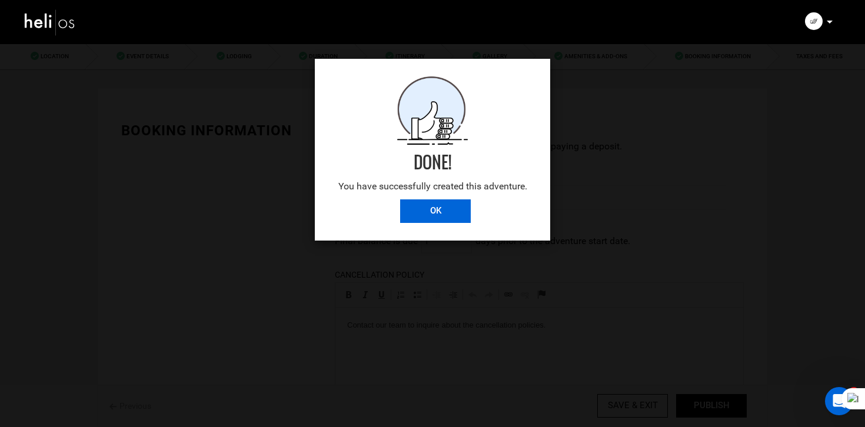
click at [444, 209] on input "OK" at bounding box center [435, 211] width 71 height 24
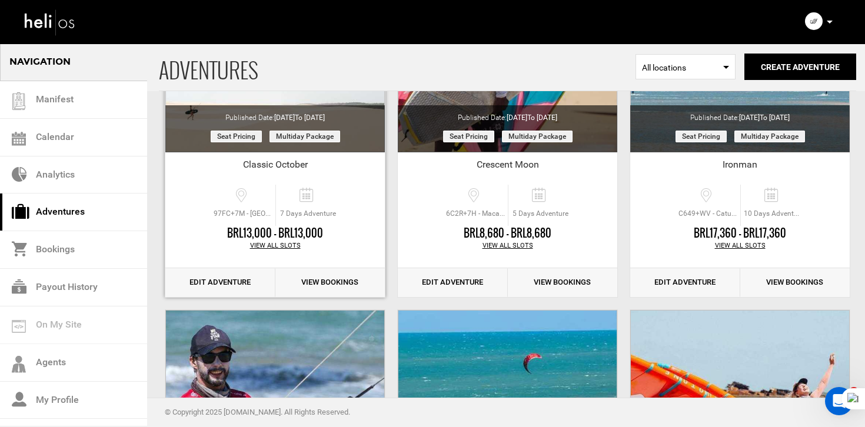
scroll to position [204, 0]
click at [234, 289] on link "Edit Adventure" at bounding box center [220, 283] width 110 height 29
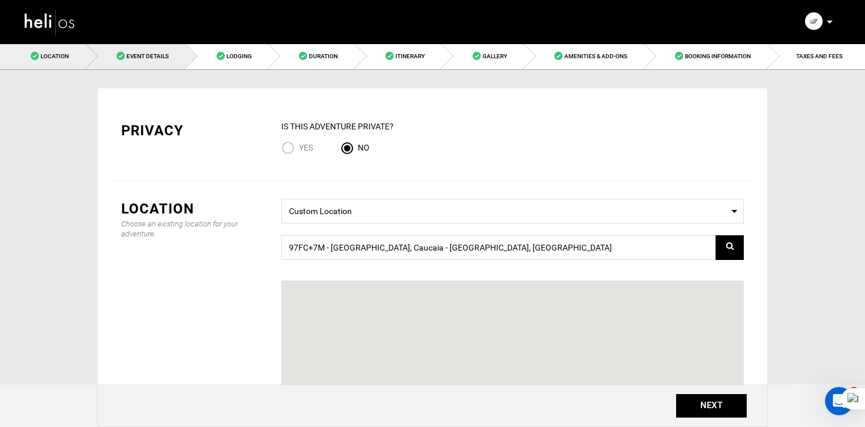
click at [161, 49] on link "Event Details" at bounding box center [136, 56] width 100 height 26
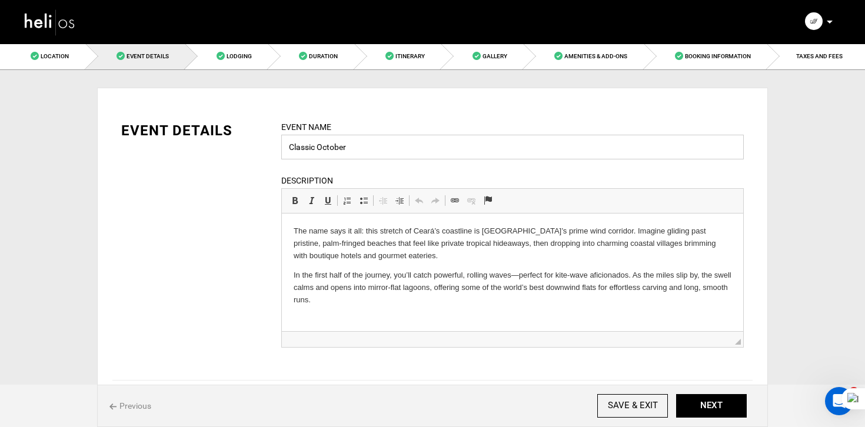
drag, startPoint x: 318, startPoint y: 149, endPoint x: 368, endPoint y: 149, distance: 50.0
click at [368, 149] on input "Classic October" at bounding box center [512, 147] width 462 height 25
type input "Classic"
click at [710, 397] on button "NEXT" at bounding box center [711, 406] width 71 height 24
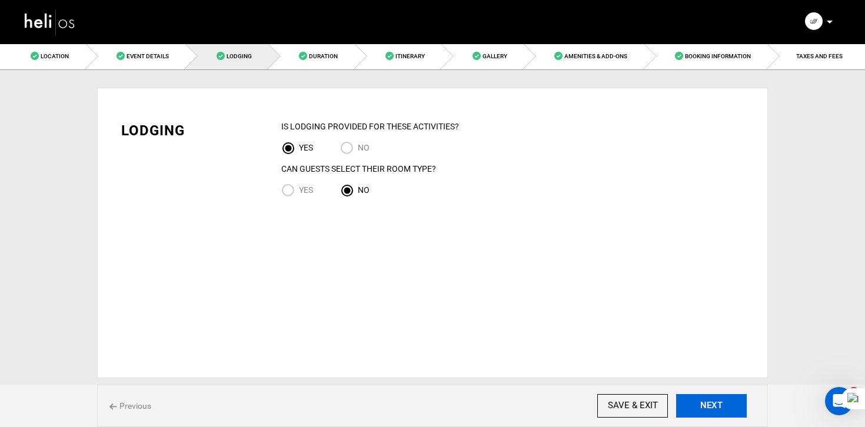
click at [710, 397] on button "NEXT" at bounding box center [711, 406] width 71 height 24
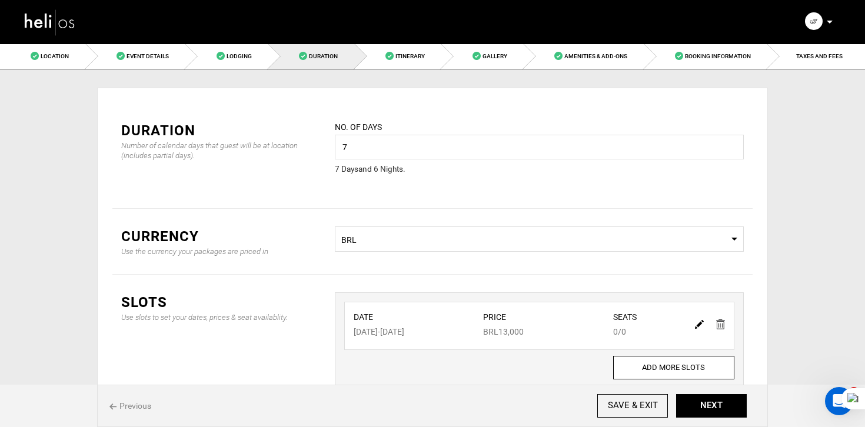
scroll to position [81, 0]
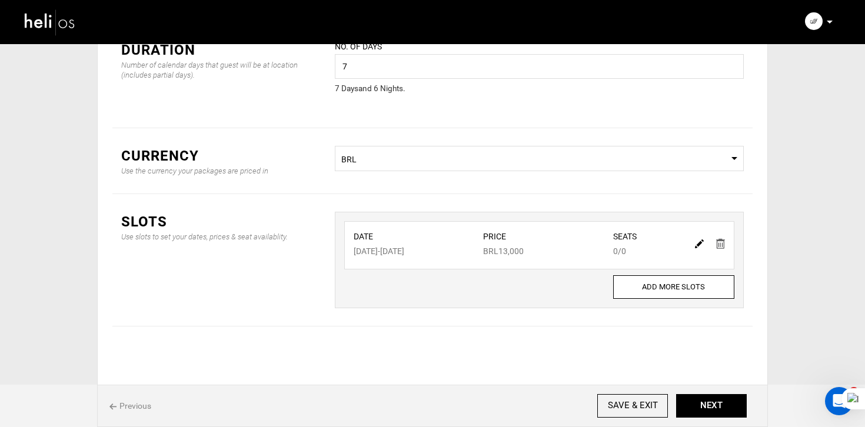
click at [699, 242] on img at bounding box center [699, 243] width 9 height 9
type input "10/05/2025"
type input "10/11/2025"
type input "13000"
type input "0"
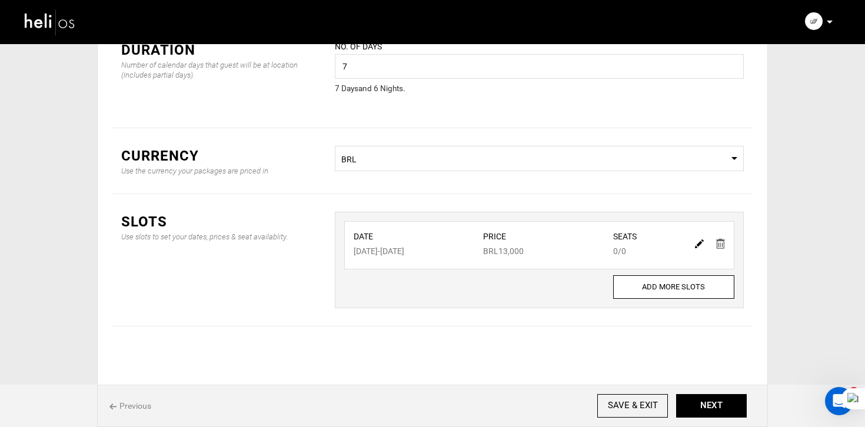
type input "0"
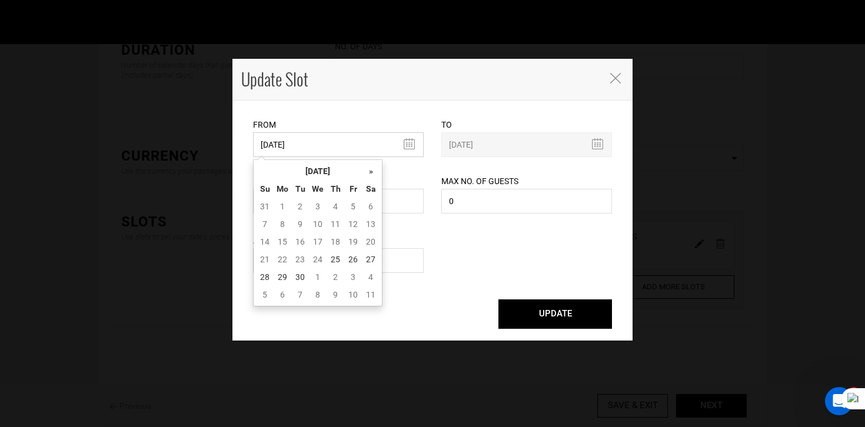
click at [282, 145] on input "10/05/2025" at bounding box center [338, 144] width 171 height 25
click at [316, 174] on th "[DATE]" at bounding box center [317, 171] width 88 height 18
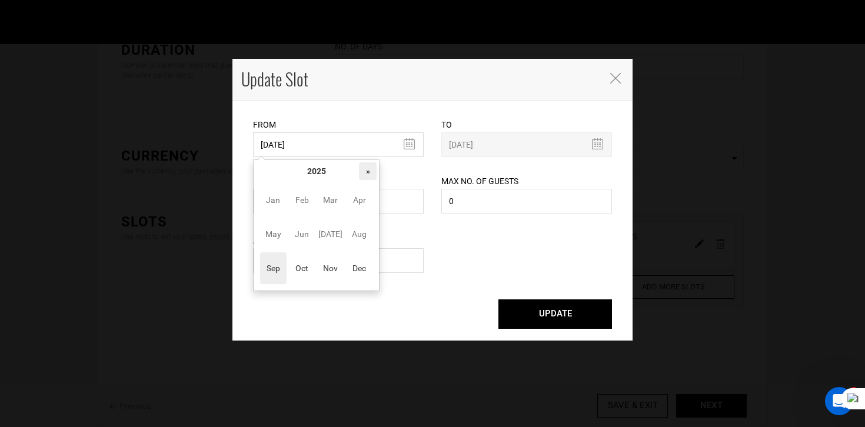
click at [365, 173] on th "»" at bounding box center [368, 171] width 18 height 18
click at [308, 271] on span "Oct" at bounding box center [302, 268] width 26 height 32
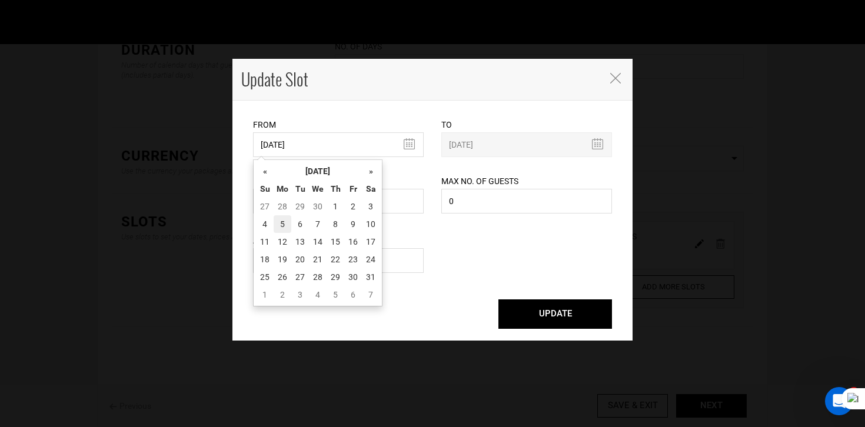
click at [279, 225] on td "5" at bounding box center [282, 224] width 18 height 18
type input "10/05/2026"
type input "10/11/2026"
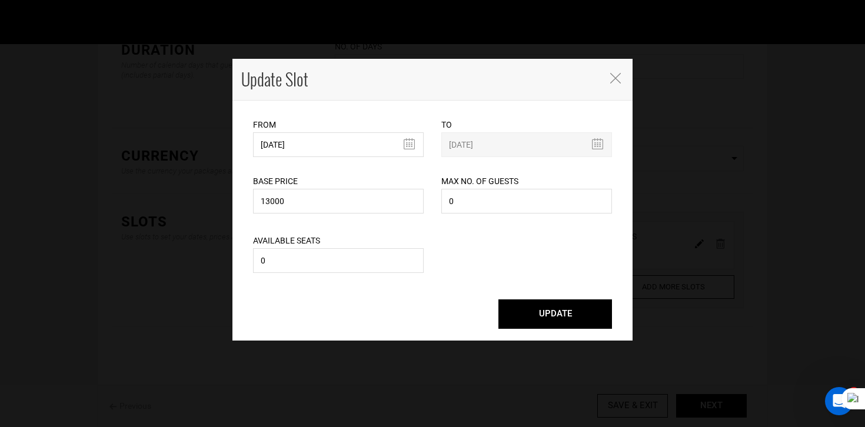
click at [578, 325] on button "UPDATE" at bounding box center [555, 313] width 114 height 29
type input "10/05/2026"
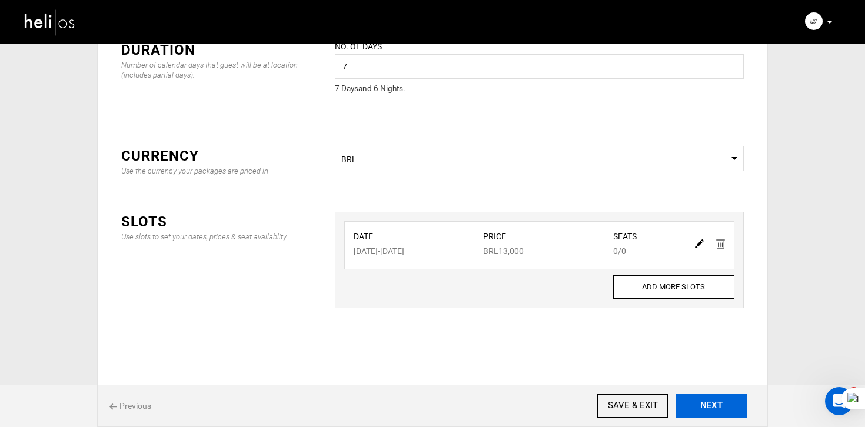
click at [700, 399] on button "NEXT" at bounding box center [711, 406] width 71 height 24
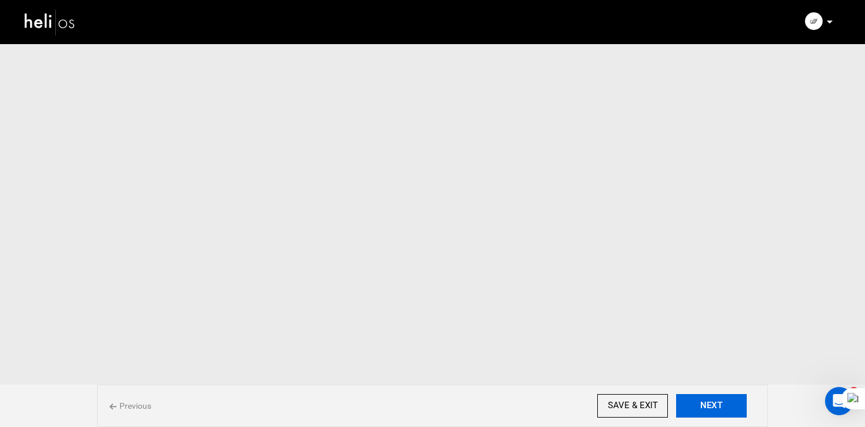
click at [700, 399] on button "NEXT" at bounding box center [711, 406] width 71 height 24
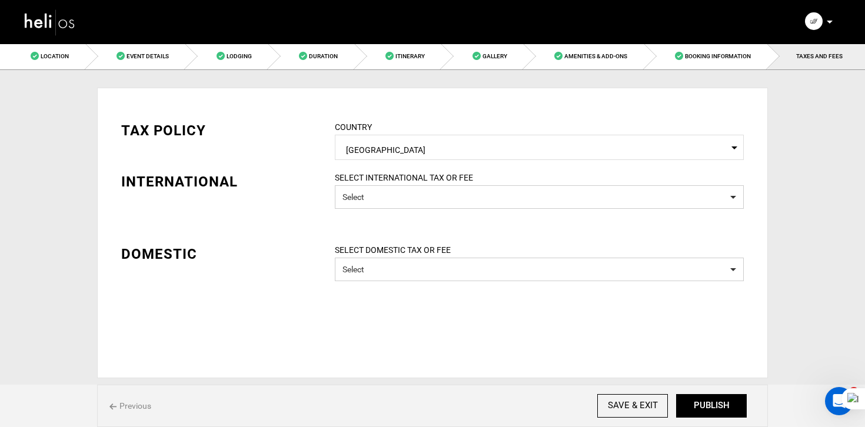
click at [700, 399] on button "PUBLISH" at bounding box center [711, 406] width 71 height 24
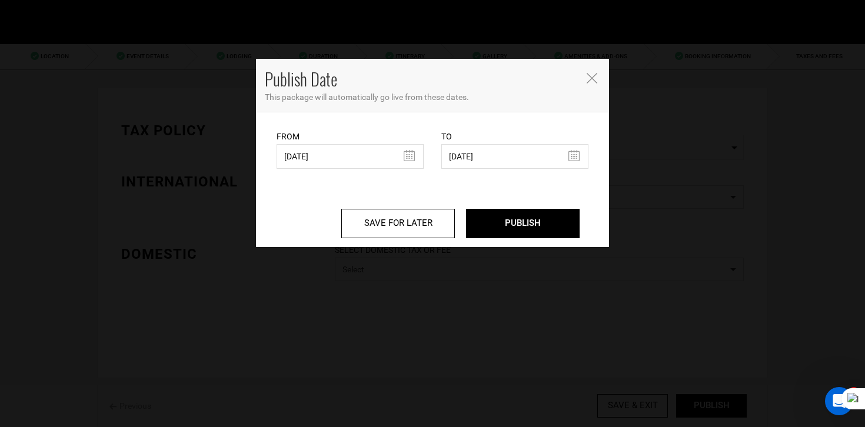
click at [700, 399] on body "Manifest Calendar Analytics Adventures Bookings Payout History Agents My Profil…" at bounding box center [432, 213] width 865 height 427
click at [302, 155] on input "06/06/2025" at bounding box center [349, 156] width 147 height 25
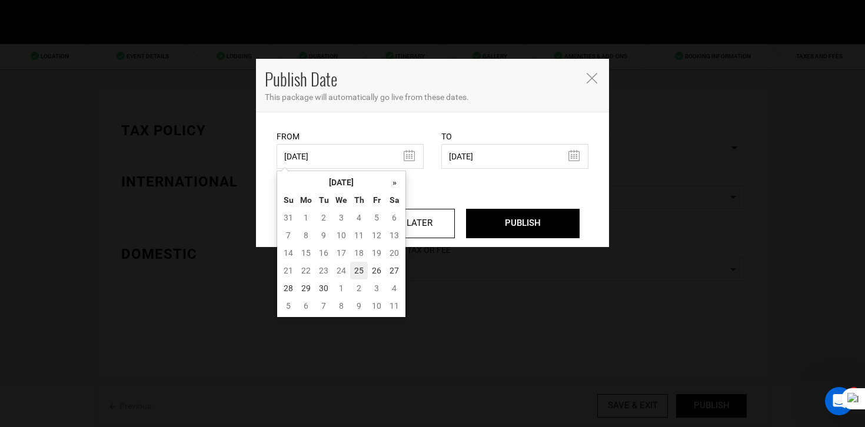
click at [359, 265] on td "25" at bounding box center [359, 271] width 18 height 18
type input "[DATE]"
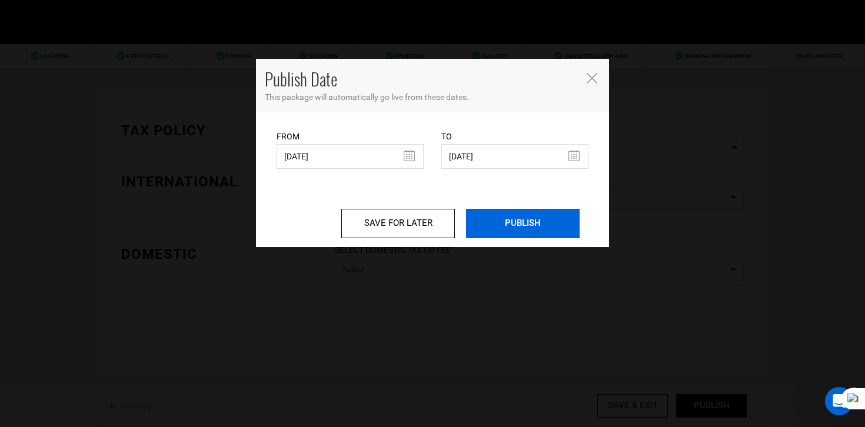
click at [545, 234] on input "PUBLISH" at bounding box center [523, 223] width 114 height 29
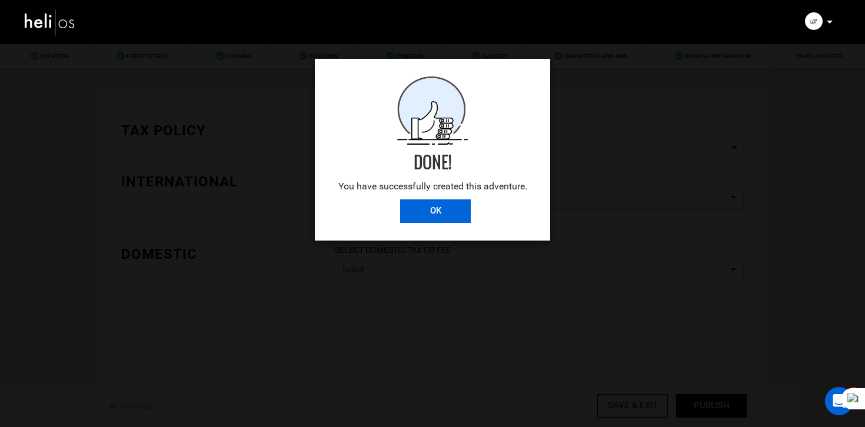
click at [438, 205] on input "OK" at bounding box center [435, 211] width 71 height 24
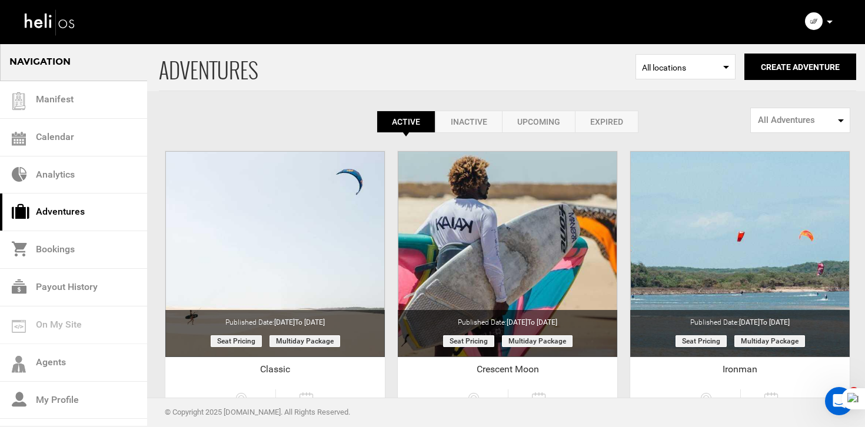
click at [829, 22] on icon at bounding box center [829, 22] width 6 height 3
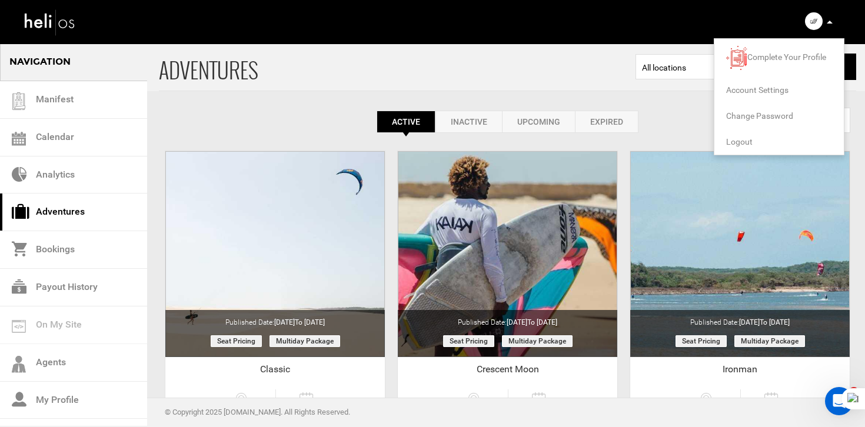
click at [752, 142] on li "Logout" at bounding box center [778, 142] width 129 height 26
